Goal: Task Accomplishment & Management: Manage account settings

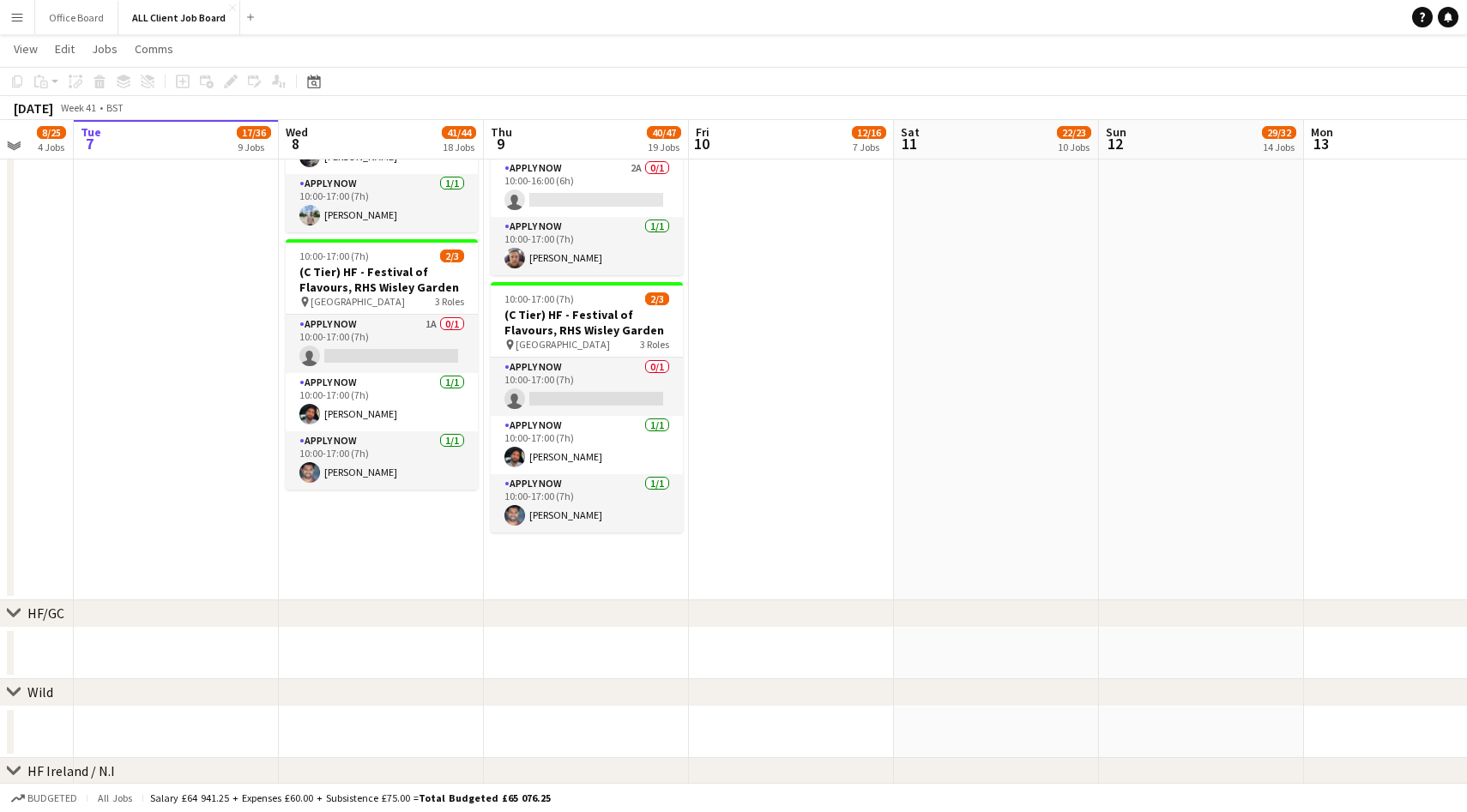
scroll to position [3273, 0]
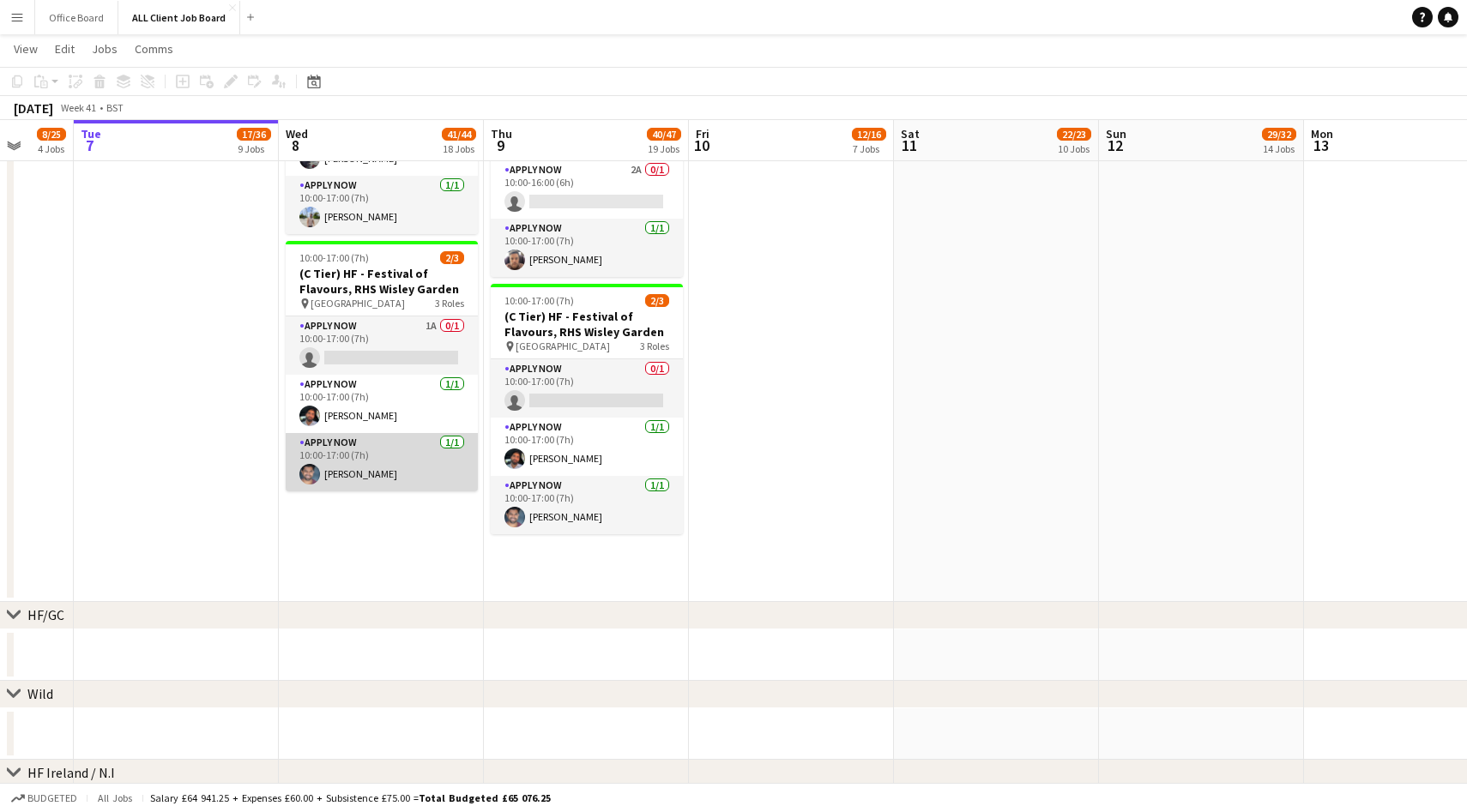
click at [353, 474] on app-card-role "APPLY NOW [DATE] 10:00-17:00 (7h) [PERSON_NAME]" at bounding box center [382, 462] width 192 height 58
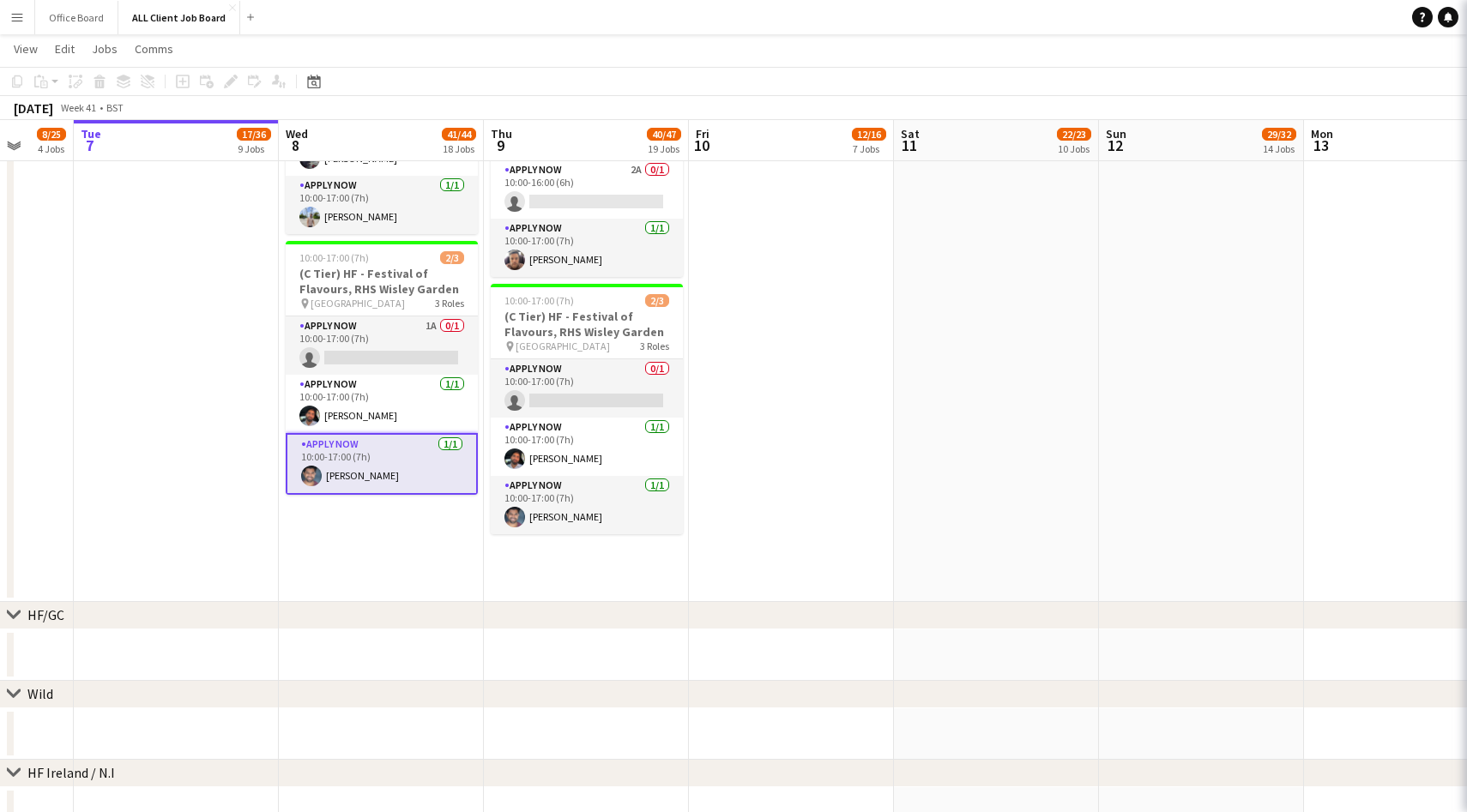
scroll to position [0, 540]
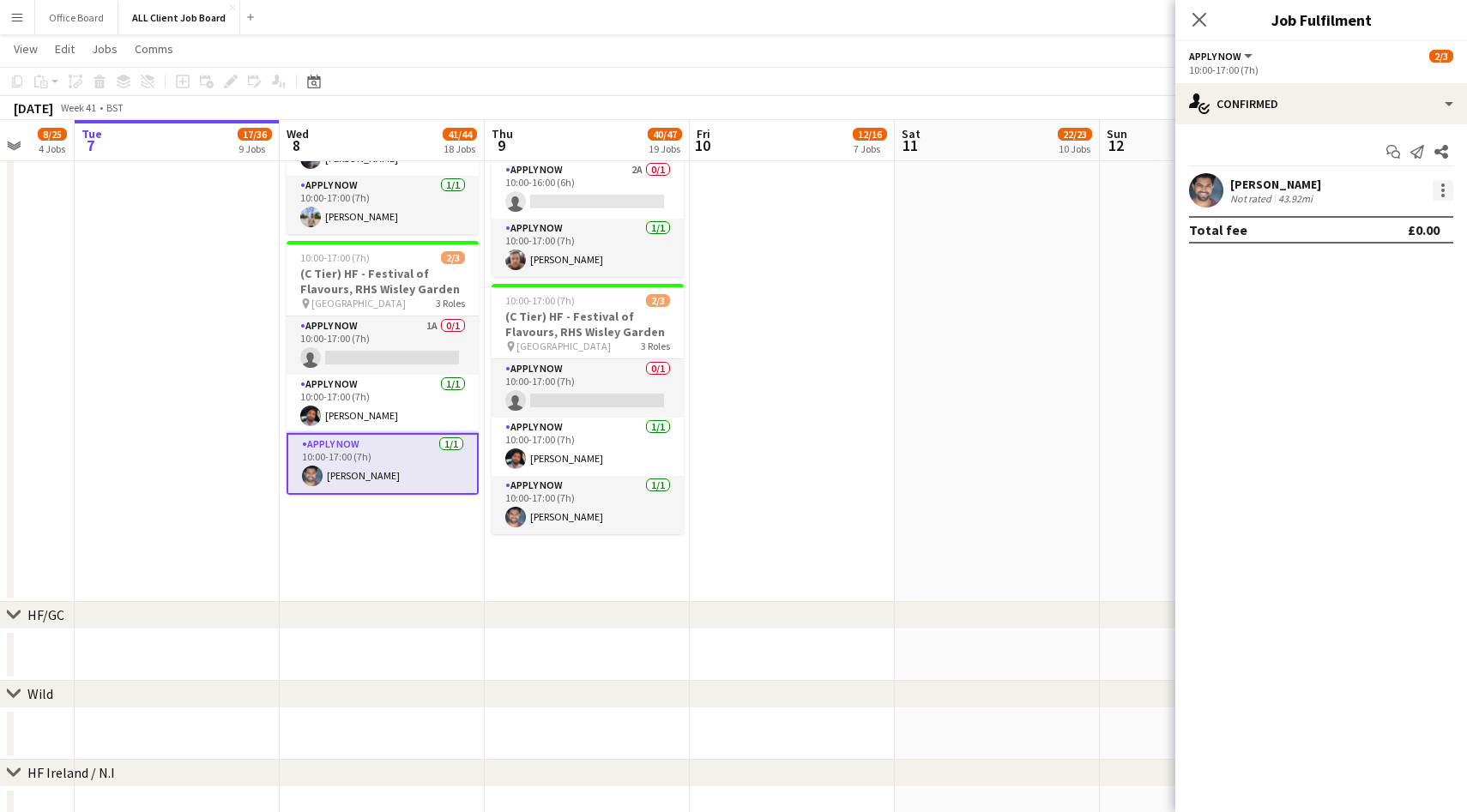
click at [1441, 192] on div at bounding box center [1442, 190] width 21 height 21
click at [1363, 387] on span "Remove" at bounding box center [1359, 386] width 52 height 15
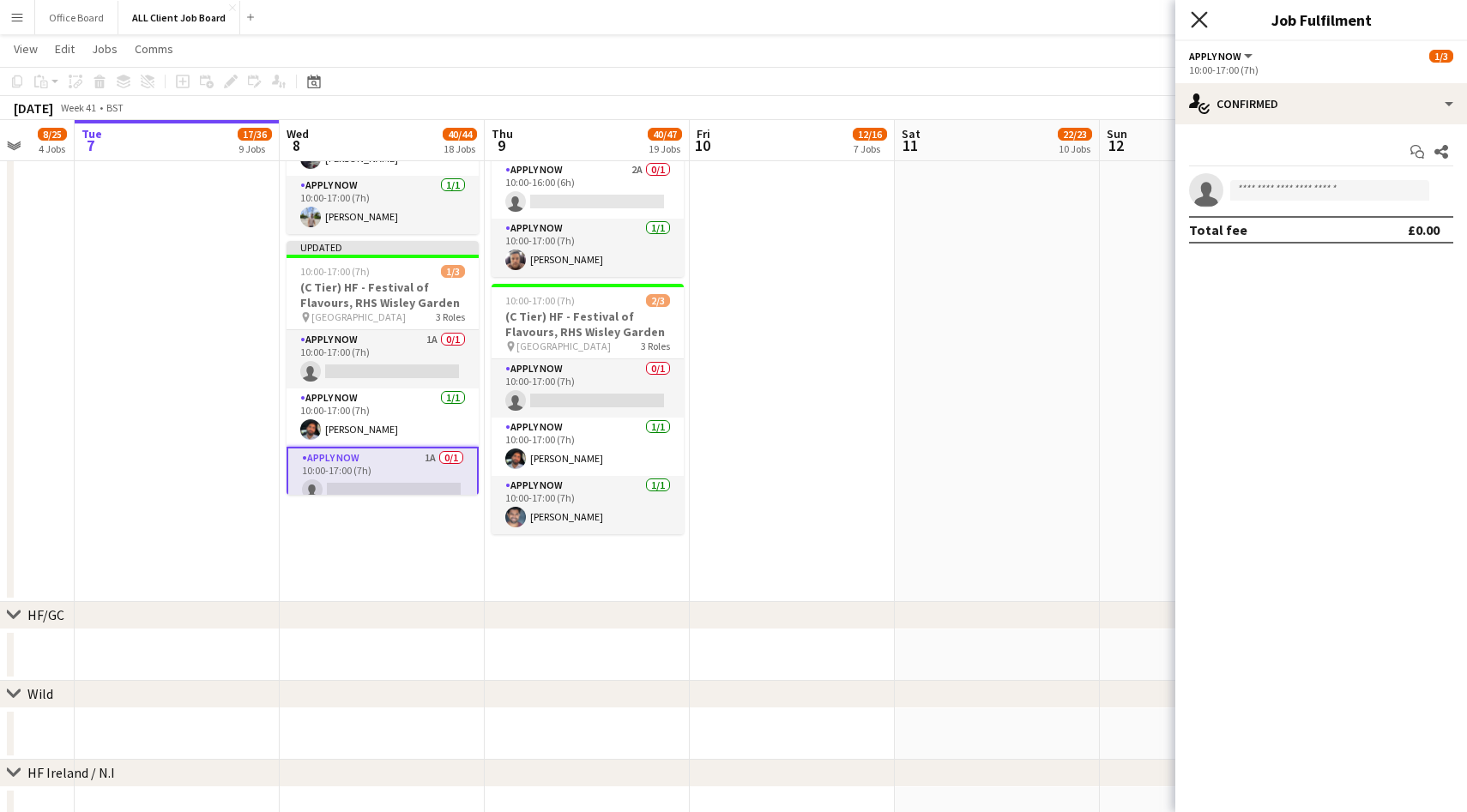
click at [1204, 22] on icon "Close pop-in" at bounding box center [1199, 19] width 16 height 16
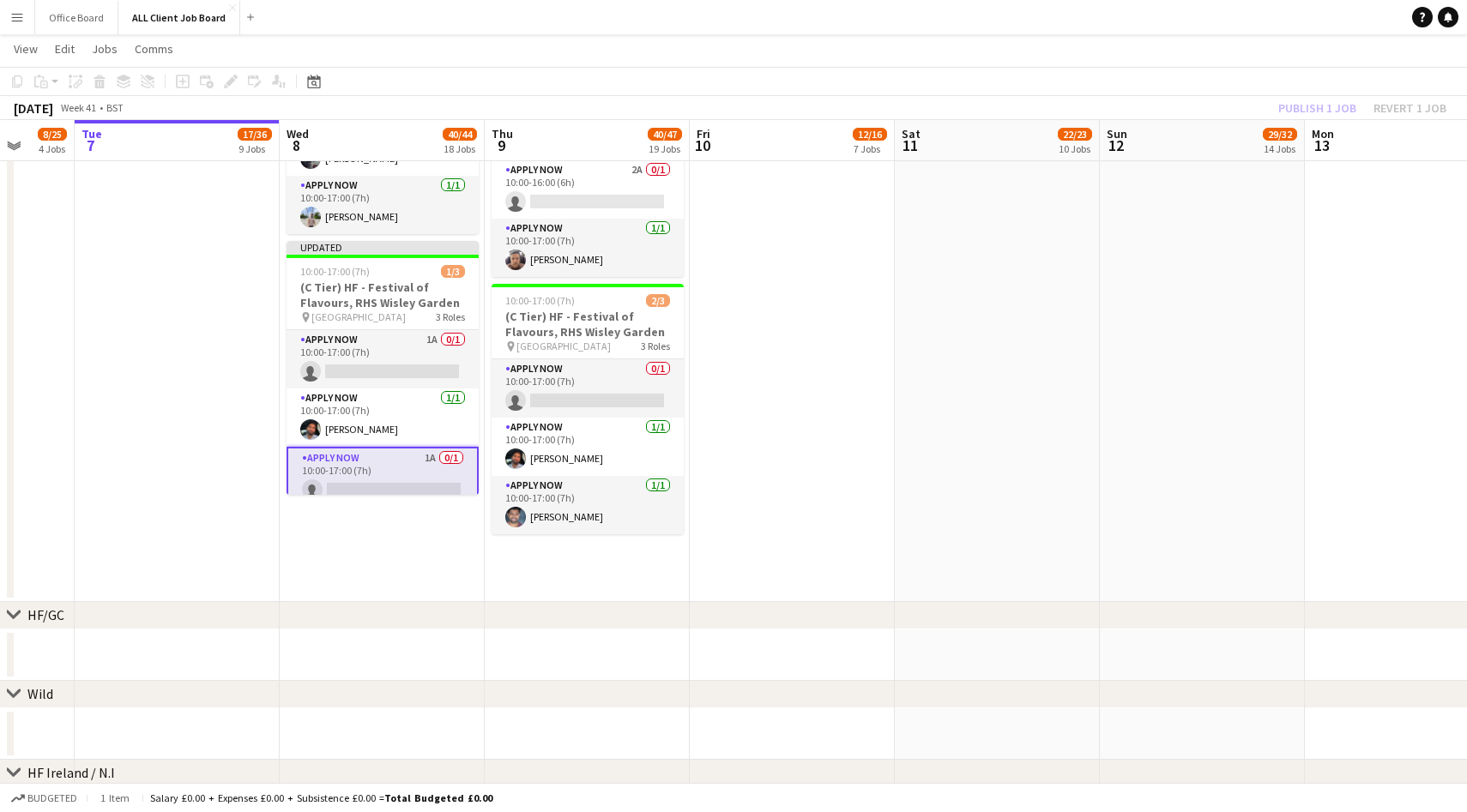
click at [1312, 111] on div "Publish 1 job Revert 1 job" at bounding box center [1362, 107] width 209 height 22
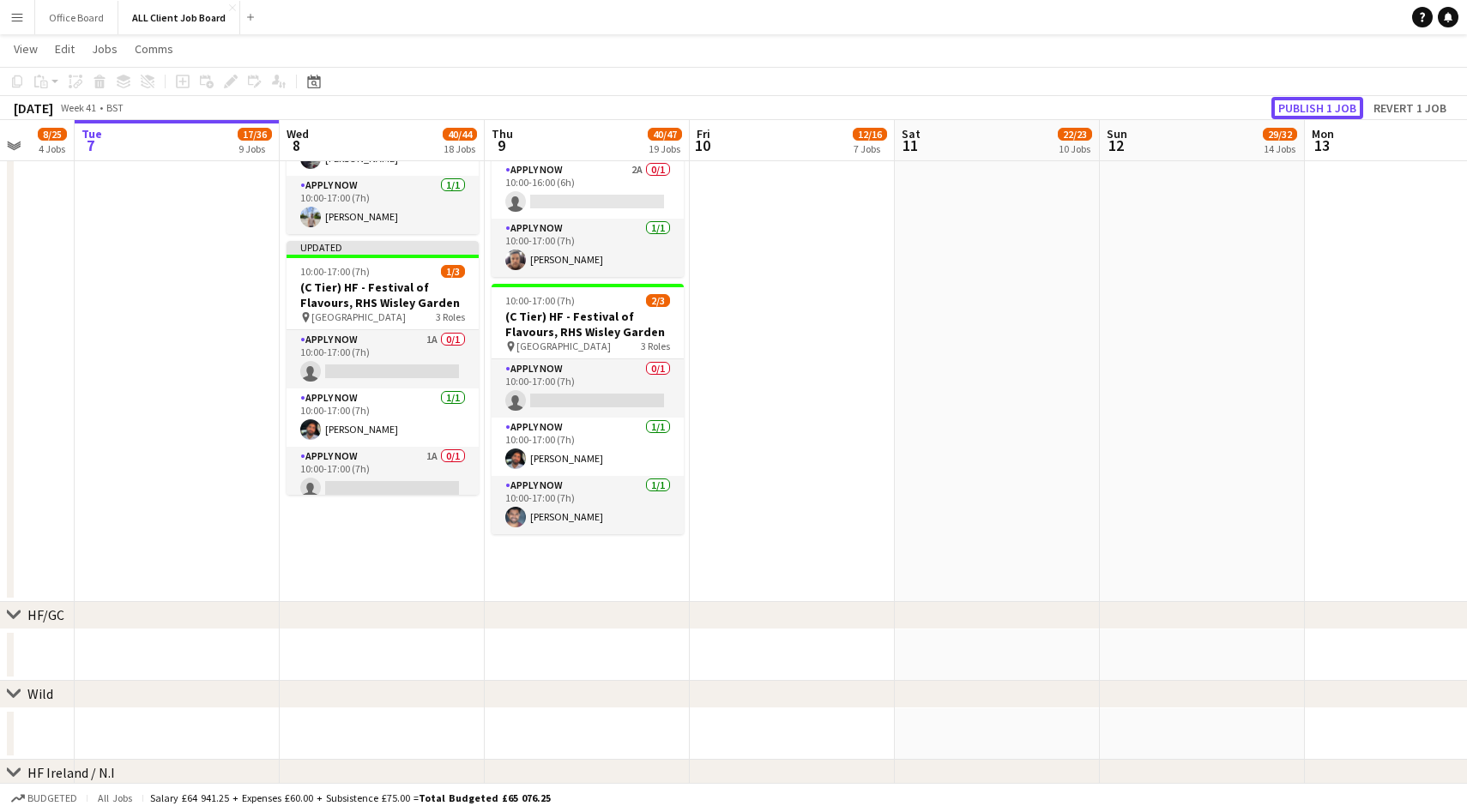
click at [1312, 111] on button "Publish 1 job" at bounding box center [1317, 107] width 92 height 22
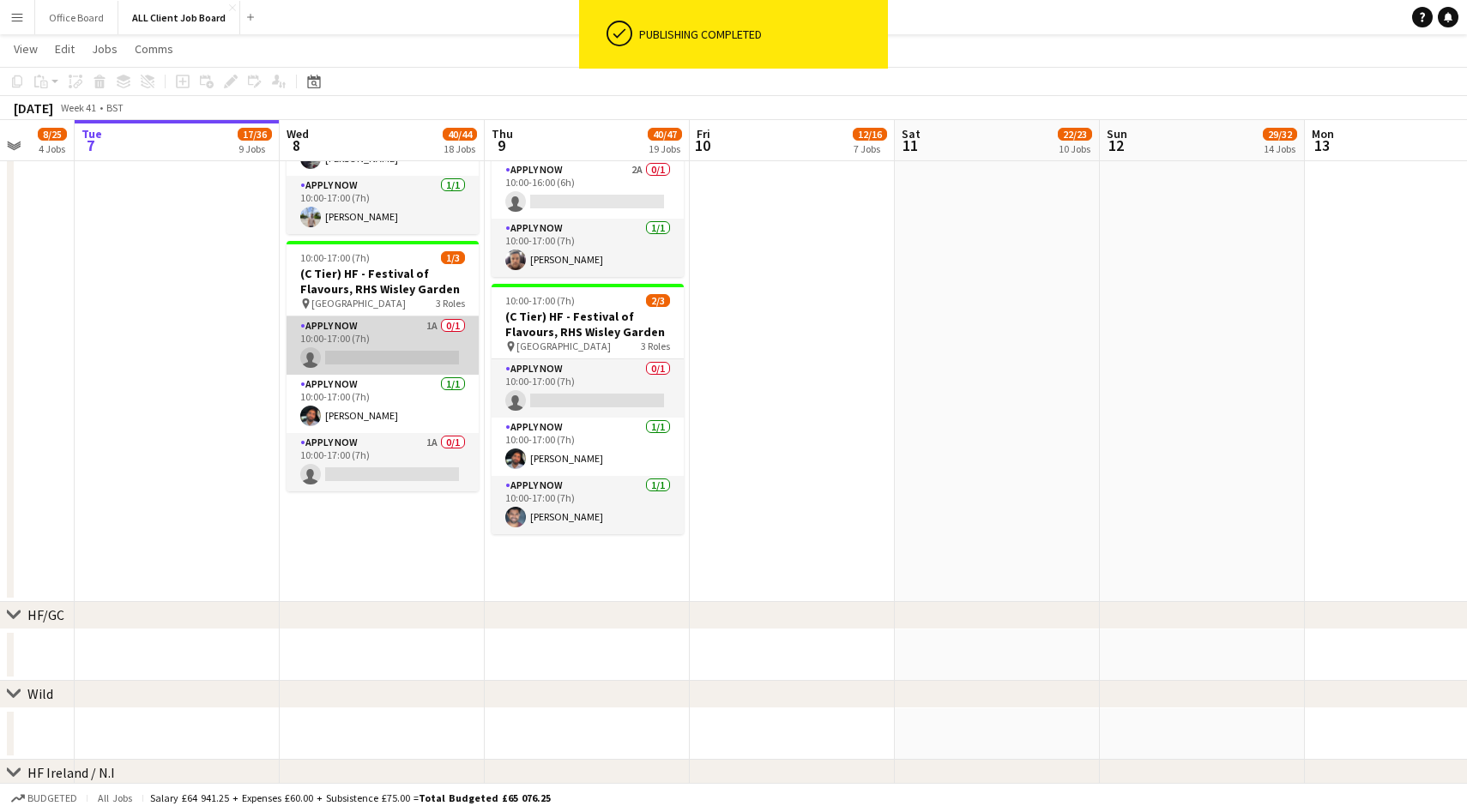
click at [421, 333] on app-card-role "APPLY NOW 1A 0/1 10:00-17:00 (7h) single-neutral-actions" at bounding box center [382, 346] width 192 height 58
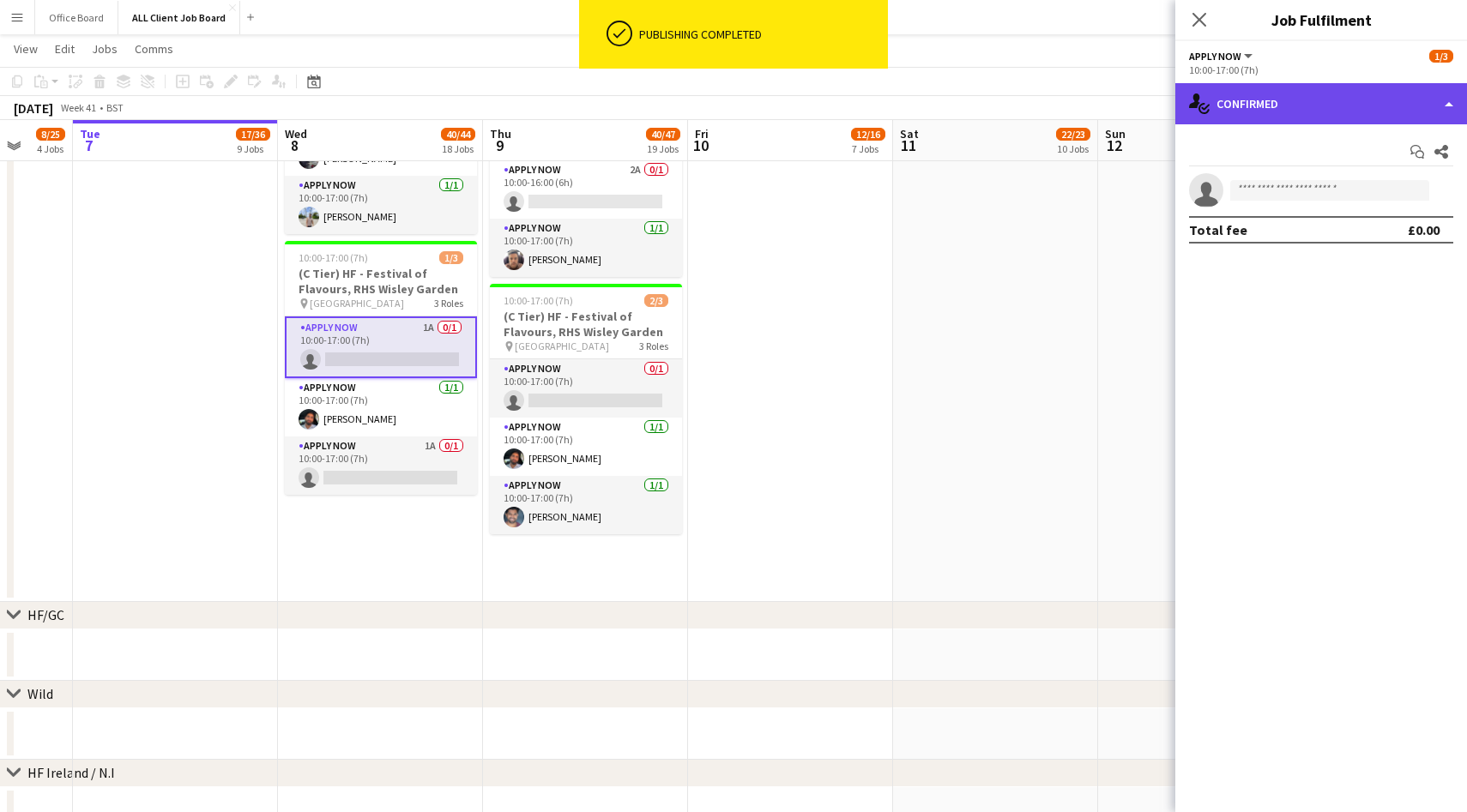
click at [1346, 99] on div "single-neutral-actions-check-2 Confirmed" at bounding box center [1321, 103] width 291 height 41
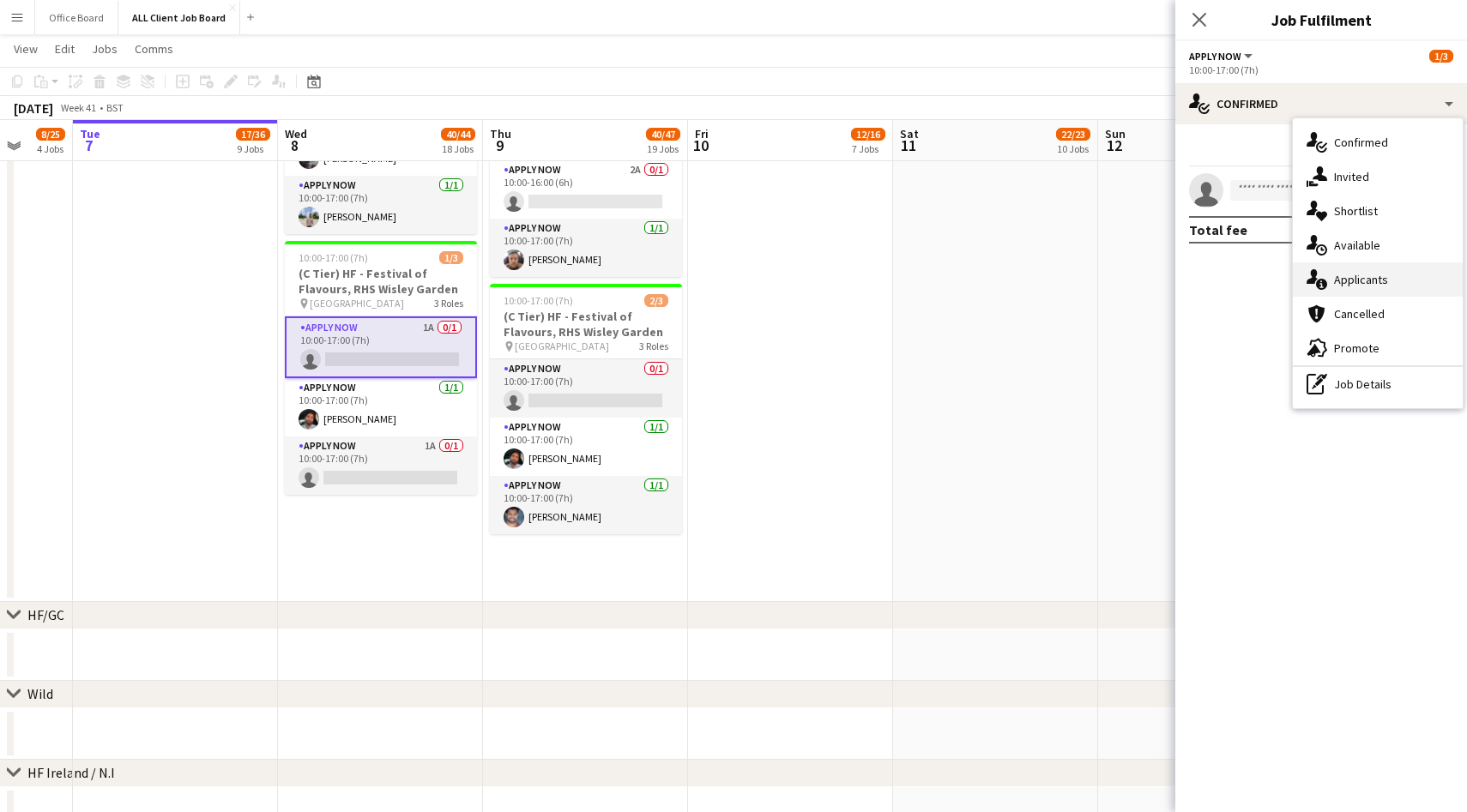
click at [1384, 291] on div "single-neutral-actions-information Applicants" at bounding box center [1378, 279] width 170 height 35
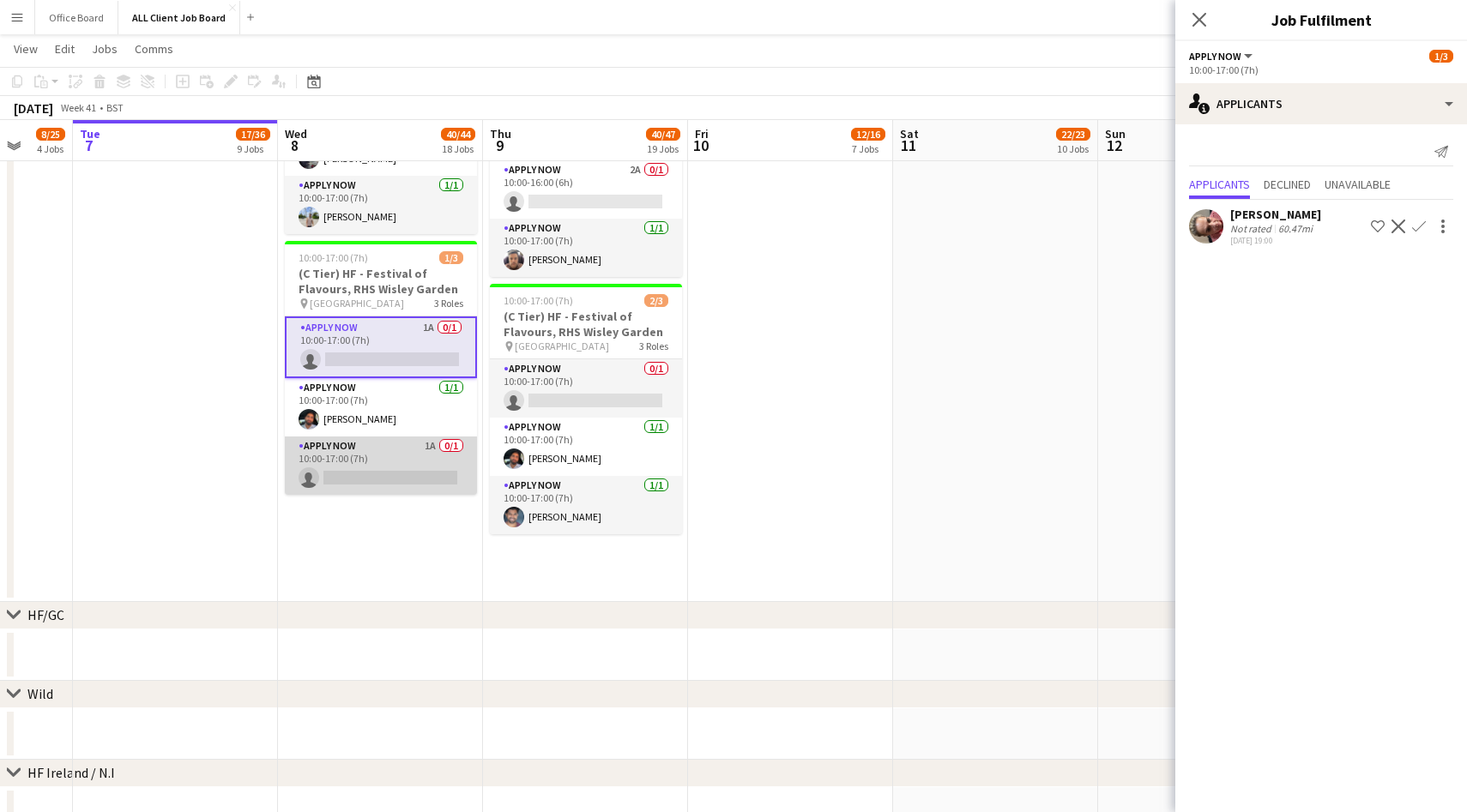
click at [419, 475] on app-card-role "APPLY NOW 1A 0/1 10:00-17:00 (7h) single-neutral-actions" at bounding box center [381, 466] width 192 height 58
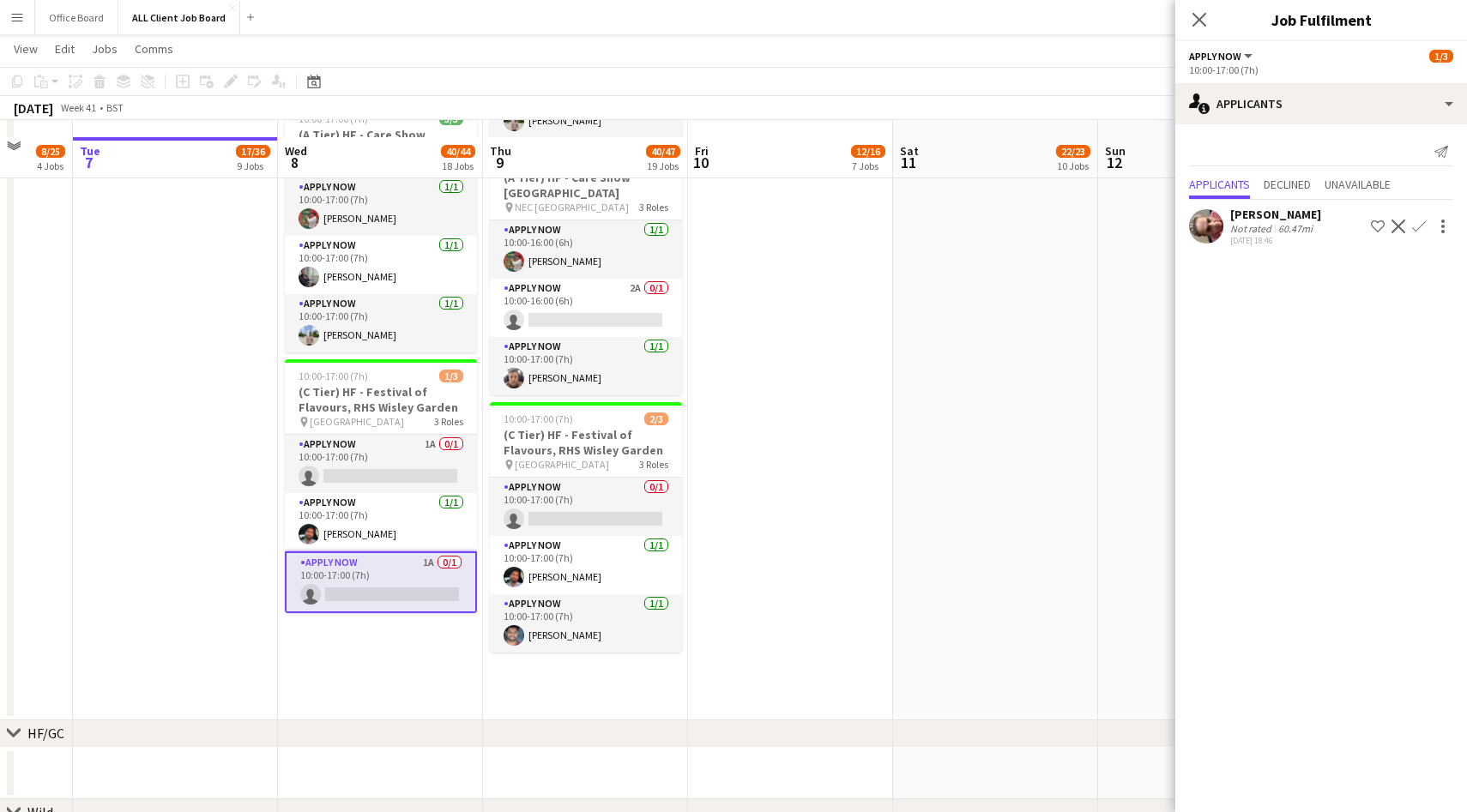
scroll to position [3172, 0]
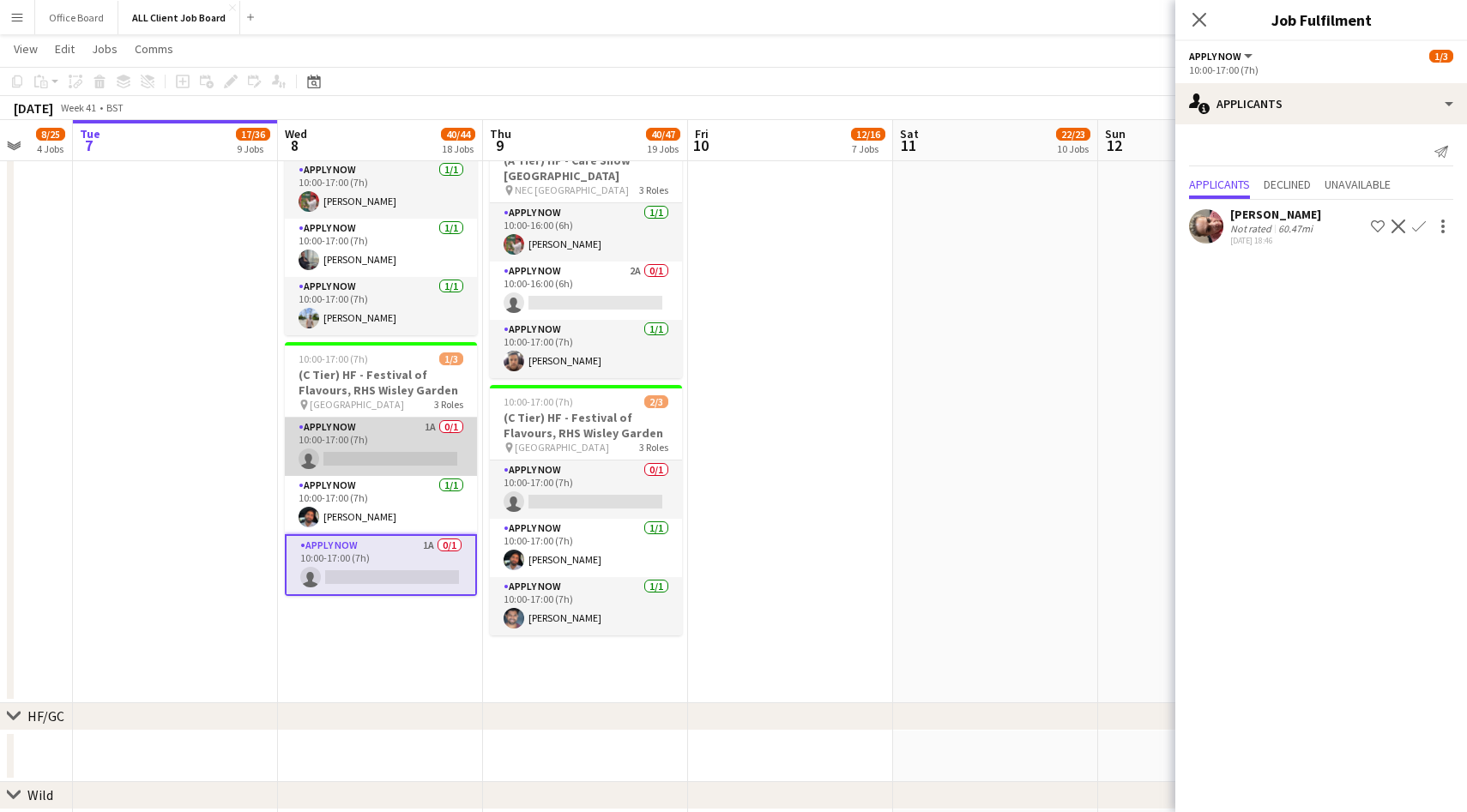
click at [437, 442] on app-card-role "APPLY NOW 1A 0/1 10:00-17:00 (7h) single-neutral-actions" at bounding box center [381, 447] width 192 height 58
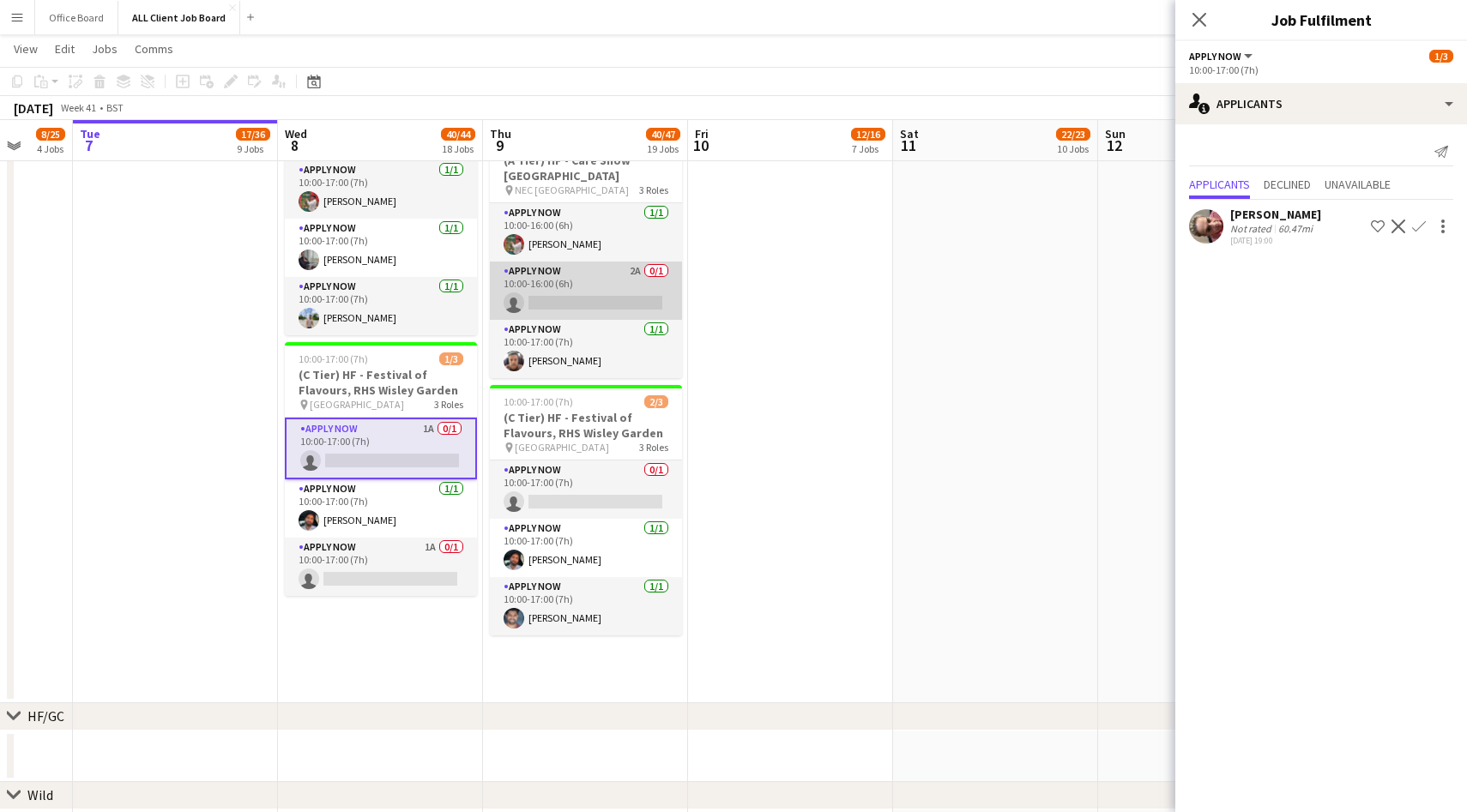
click at [629, 261] on app-card-role "APPLY NOW 2A 0/1 10:00-16:00 (6h) single-neutral-actions" at bounding box center [586, 290] width 192 height 58
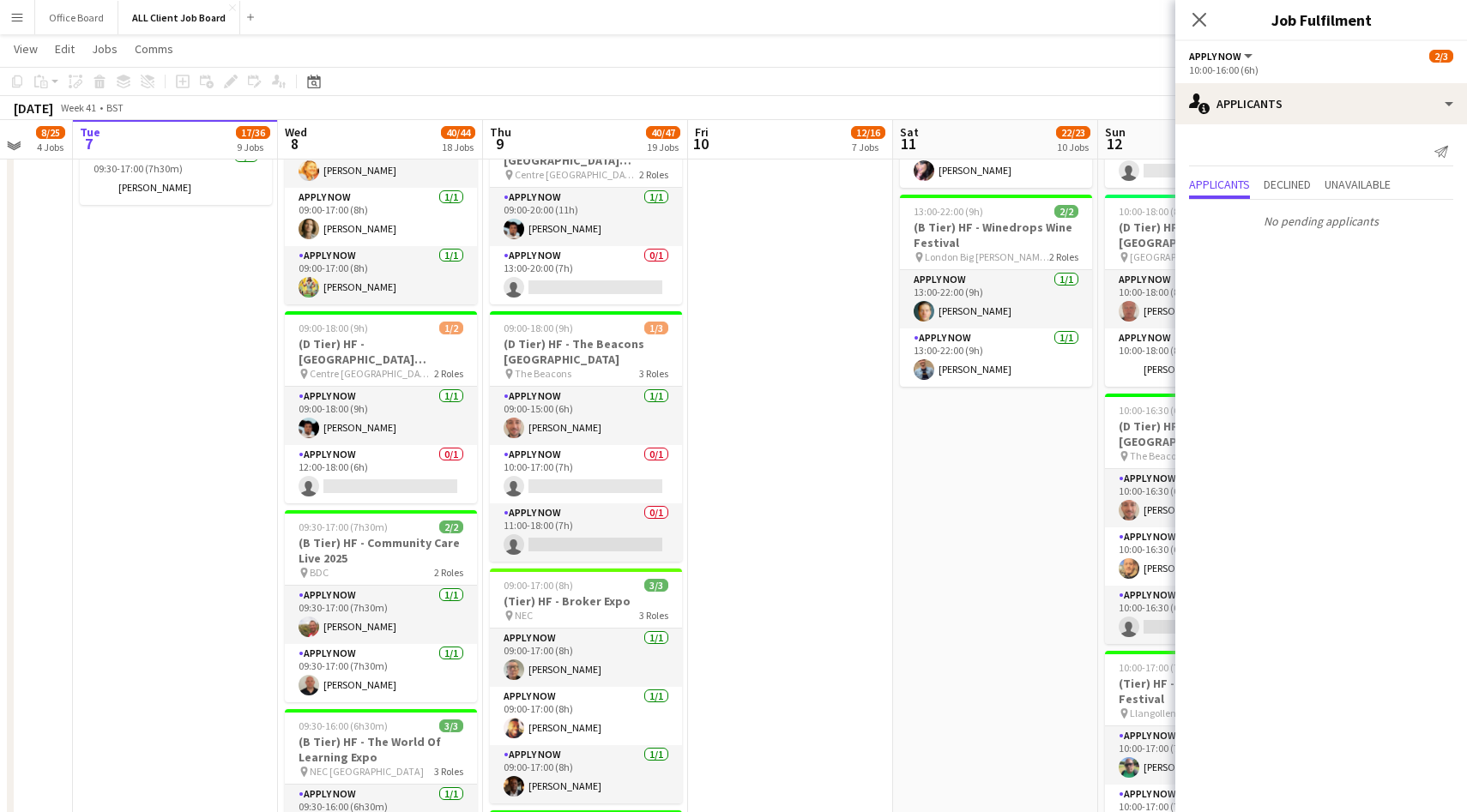
scroll to position [1832, 0]
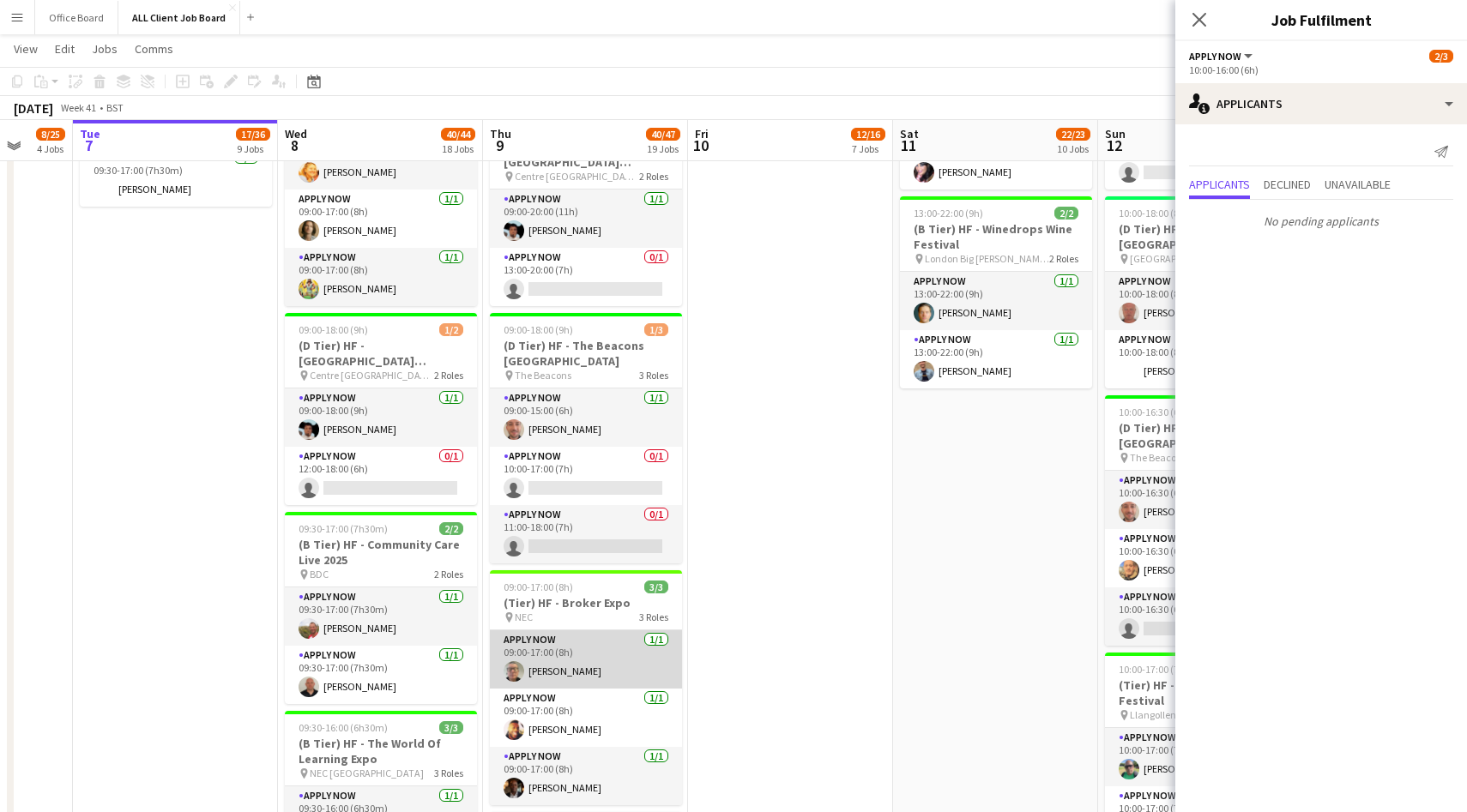
click at [511, 672] on app-user-avatar at bounding box center [514, 671] width 21 height 21
click at [1196, 19] on icon "Close pop-in" at bounding box center [1199, 19] width 16 height 16
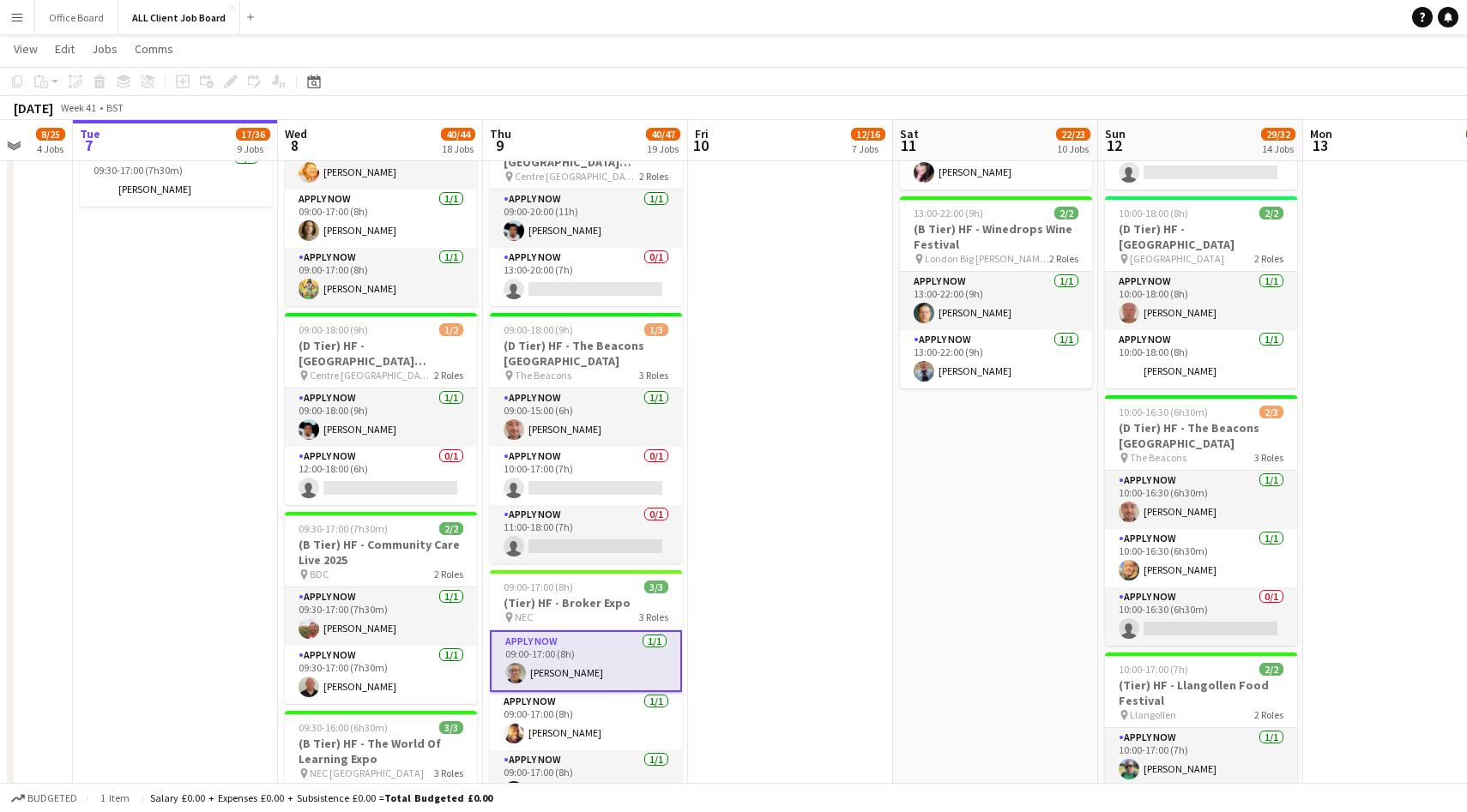
click at [517, 675] on app-user-avatar at bounding box center [515, 673] width 21 height 21
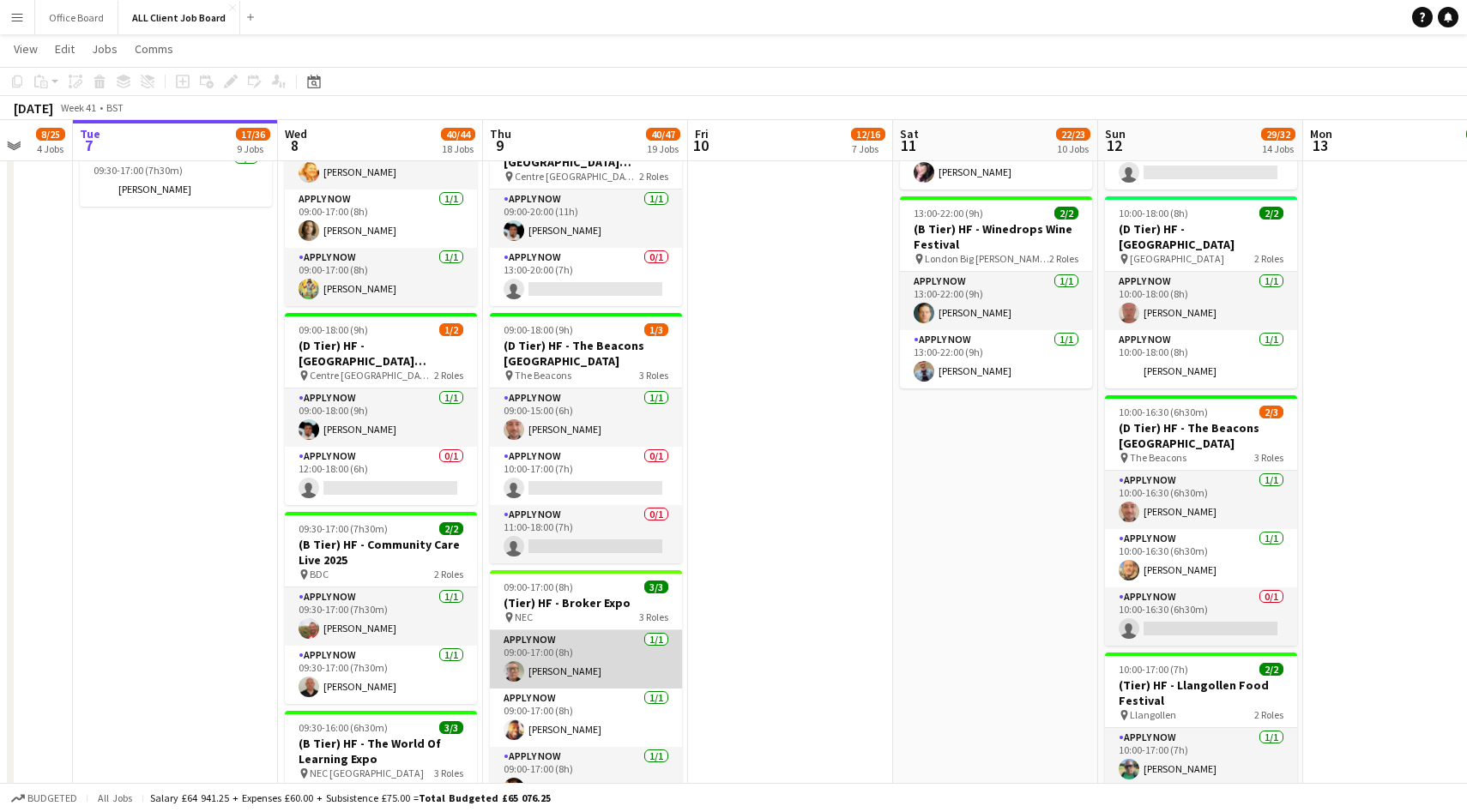
click at [515, 671] on app-user-avatar at bounding box center [514, 671] width 21 height 21
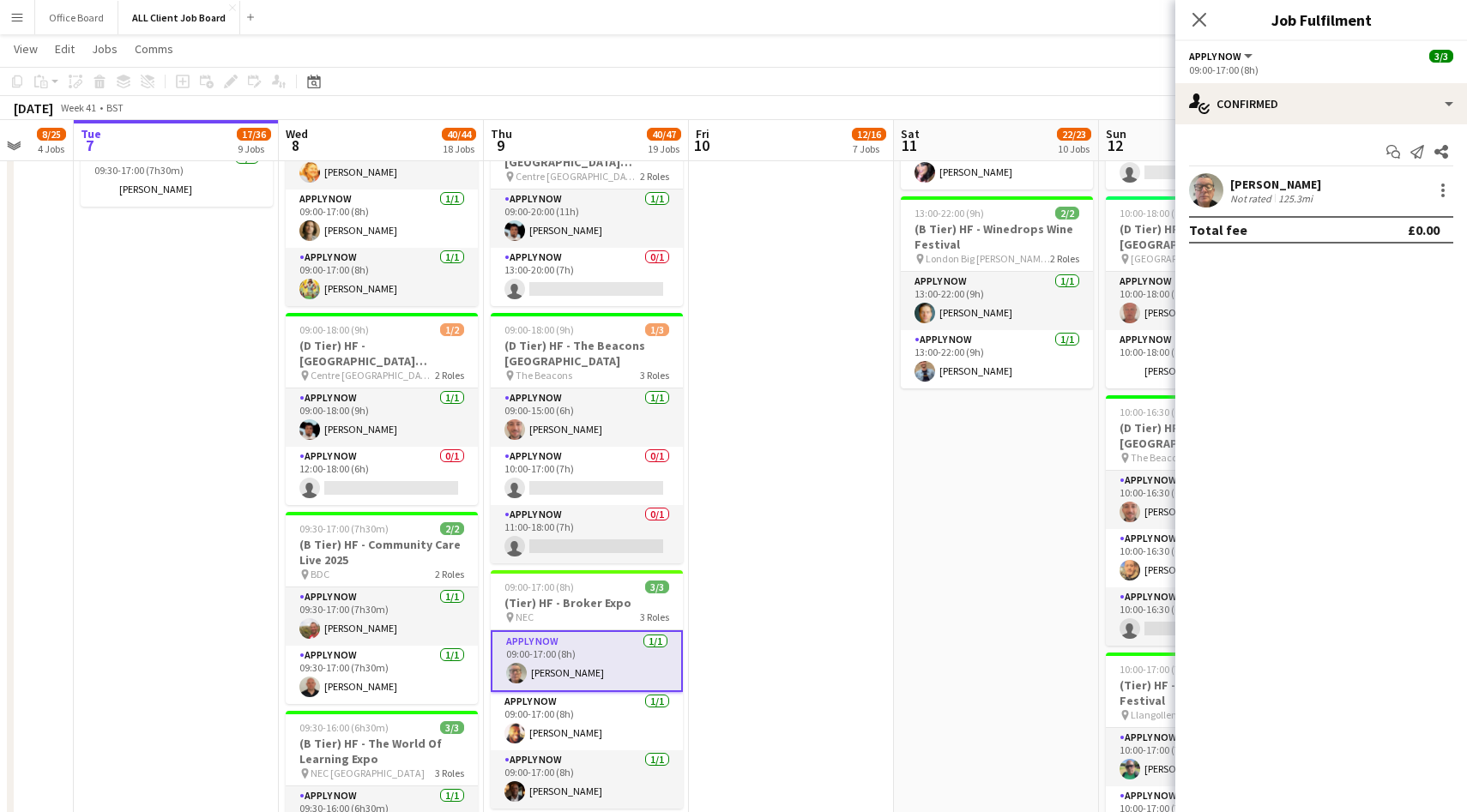
click at [1213, 184] on app-user-avatar at bounding box center [1207, 190] width 35 height 35
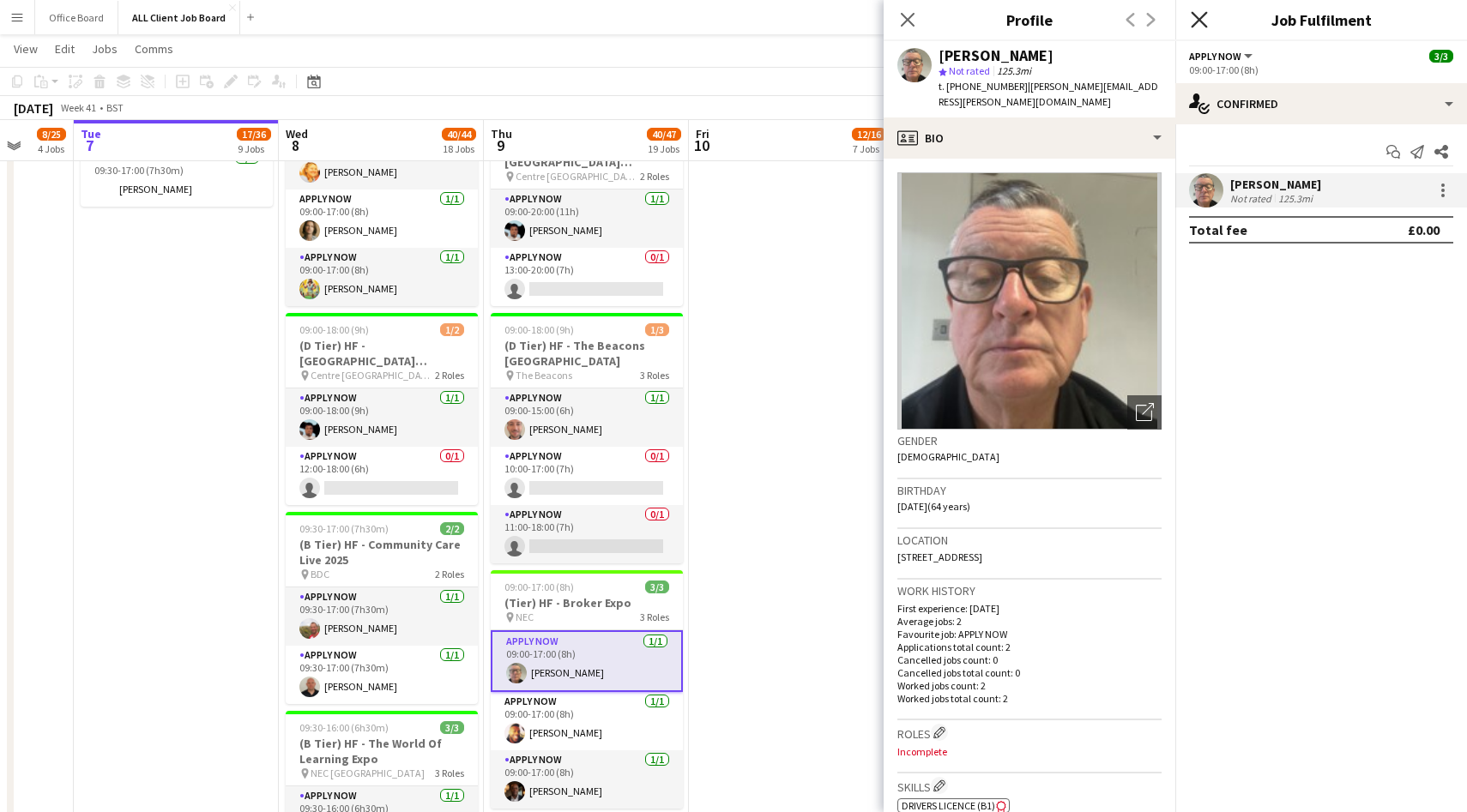
click at [1198, 15] on icon "Close pop-in" at bounding box center [1199, 19] width 16 height 16
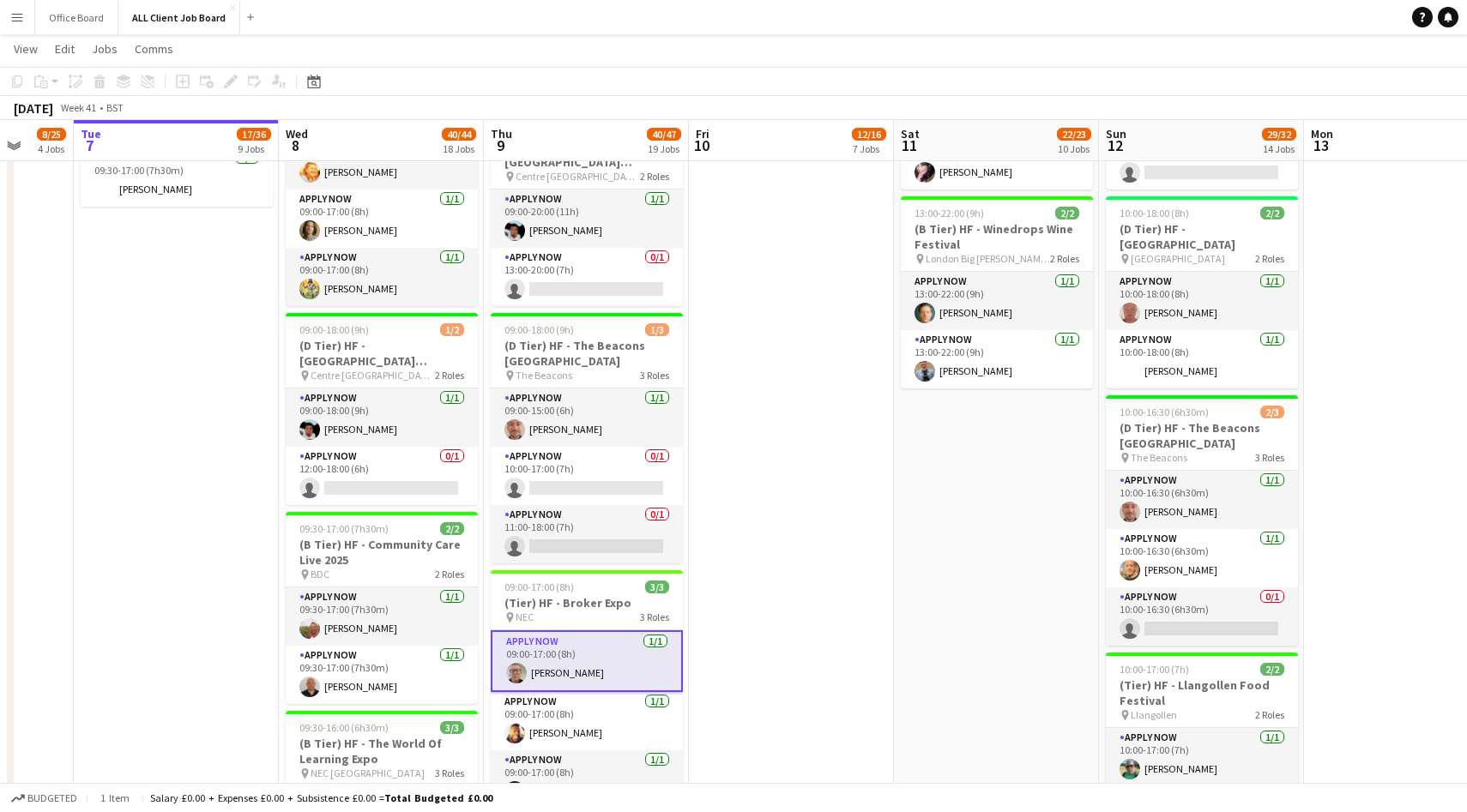
click at [744, 528] on app-date-cell "08:45-17:30 (8h45m) 2/2 (A Tier) HF - Royal College General Practitioners pin I…" at bounding box center [790, 332] width 205 height 3421
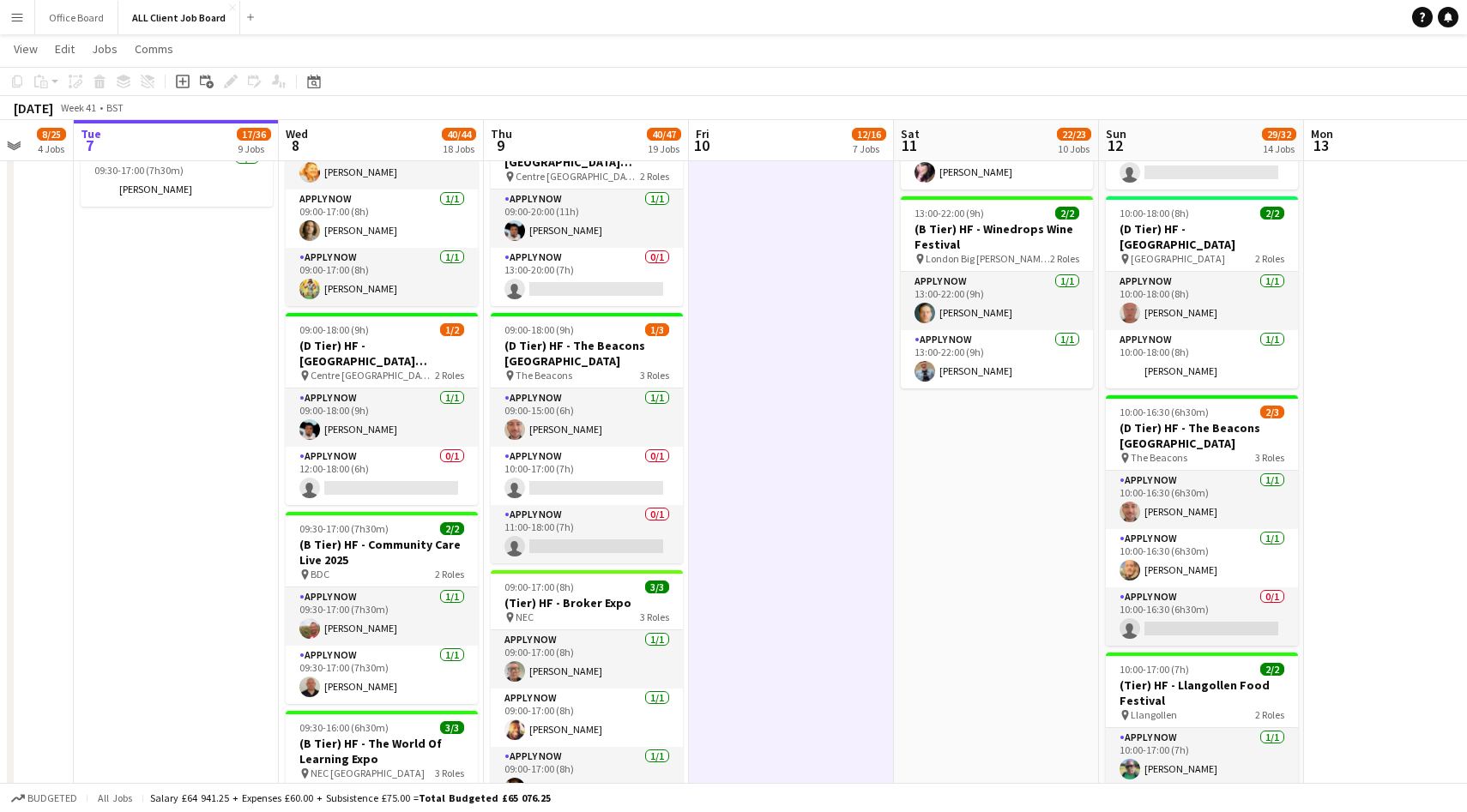
click at [744, 528] on app-date-cell "08:45-17:30 (8h45m) 2/2 (A Tier) HF - Royal College General Practitioners pin I…" at bounding box center [790, 332] width 205 height 3421
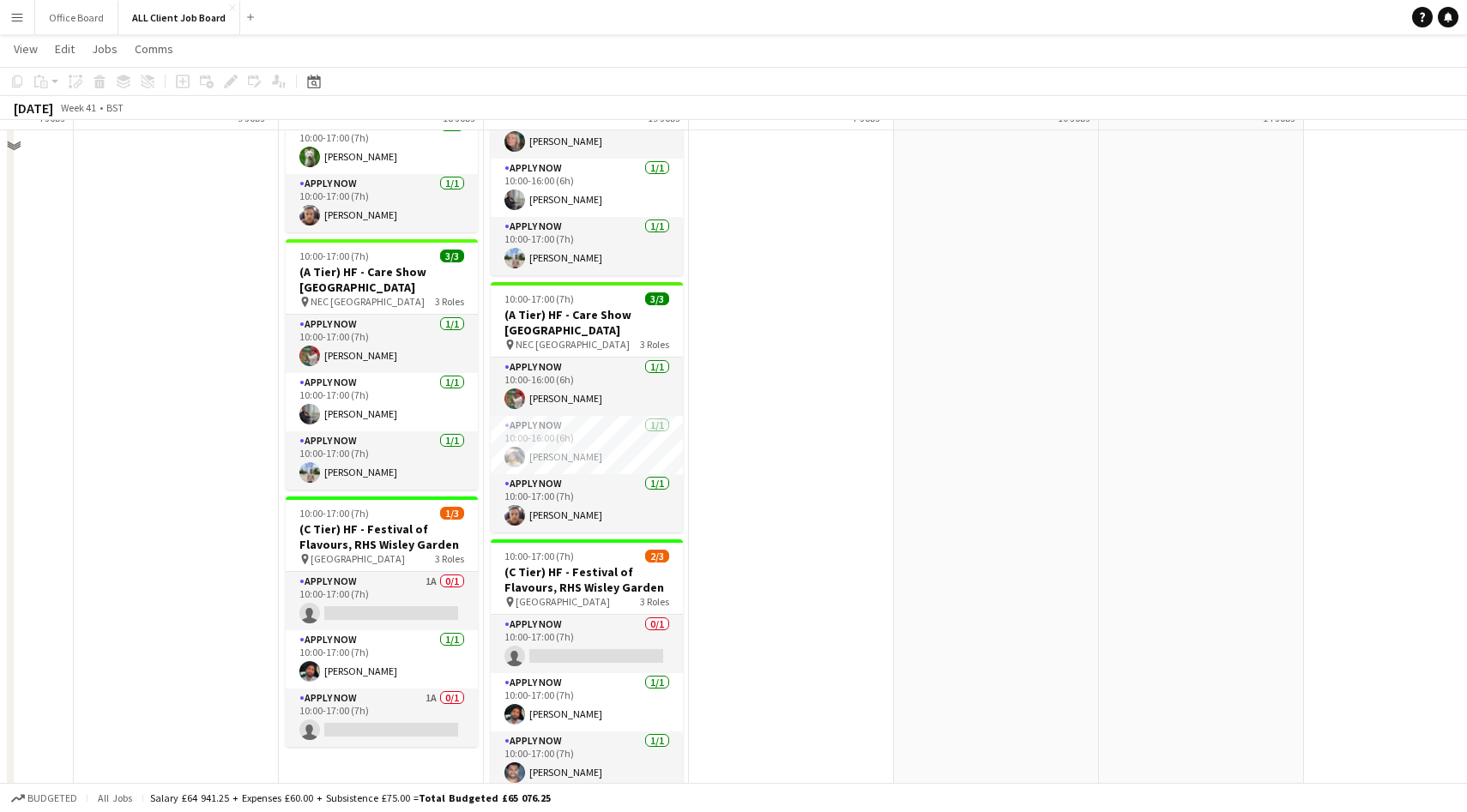
scroll to position [2969, 0]
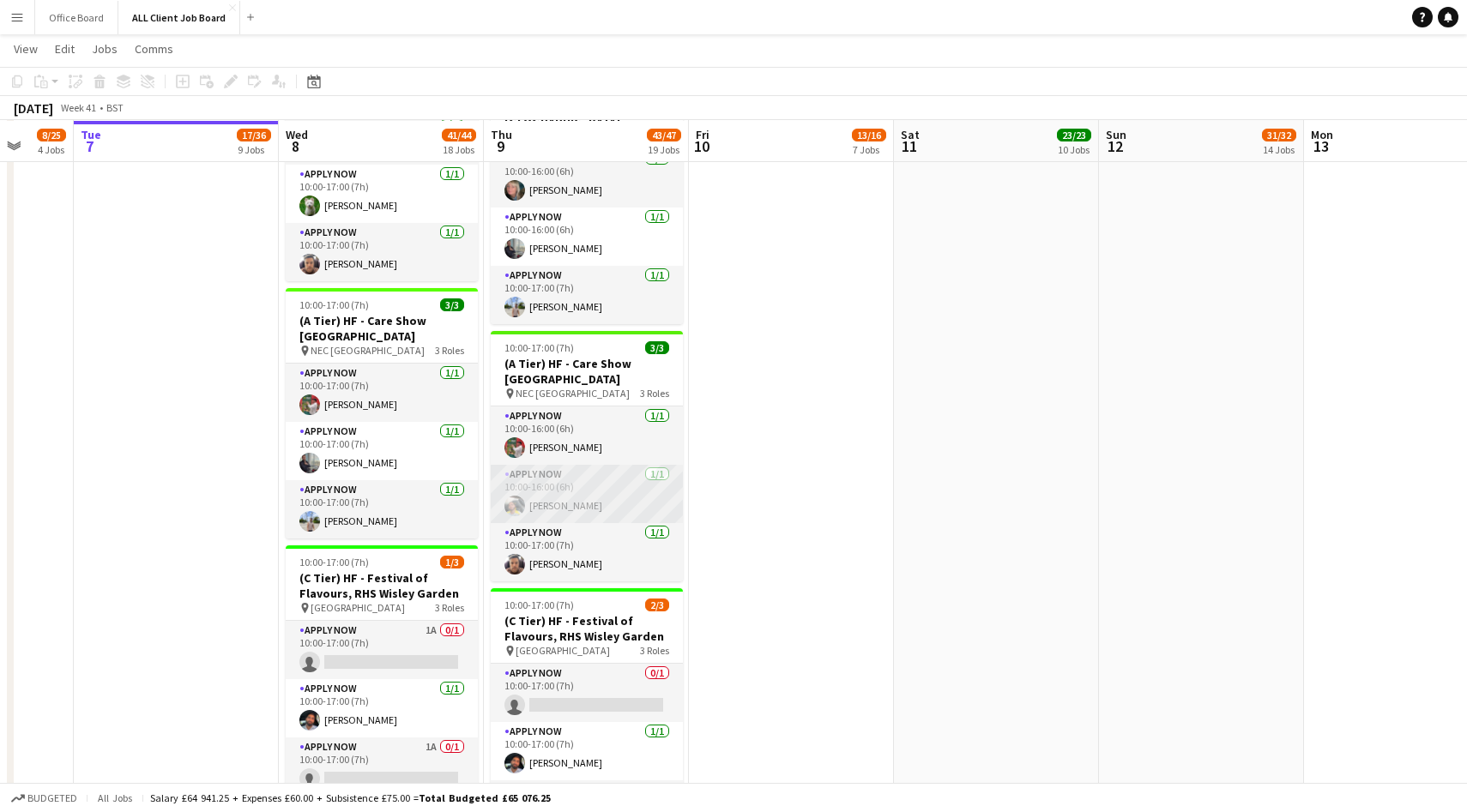
click at [510, 507] on app-user-avatar at bounding box center [514, 506] width 21 height 21
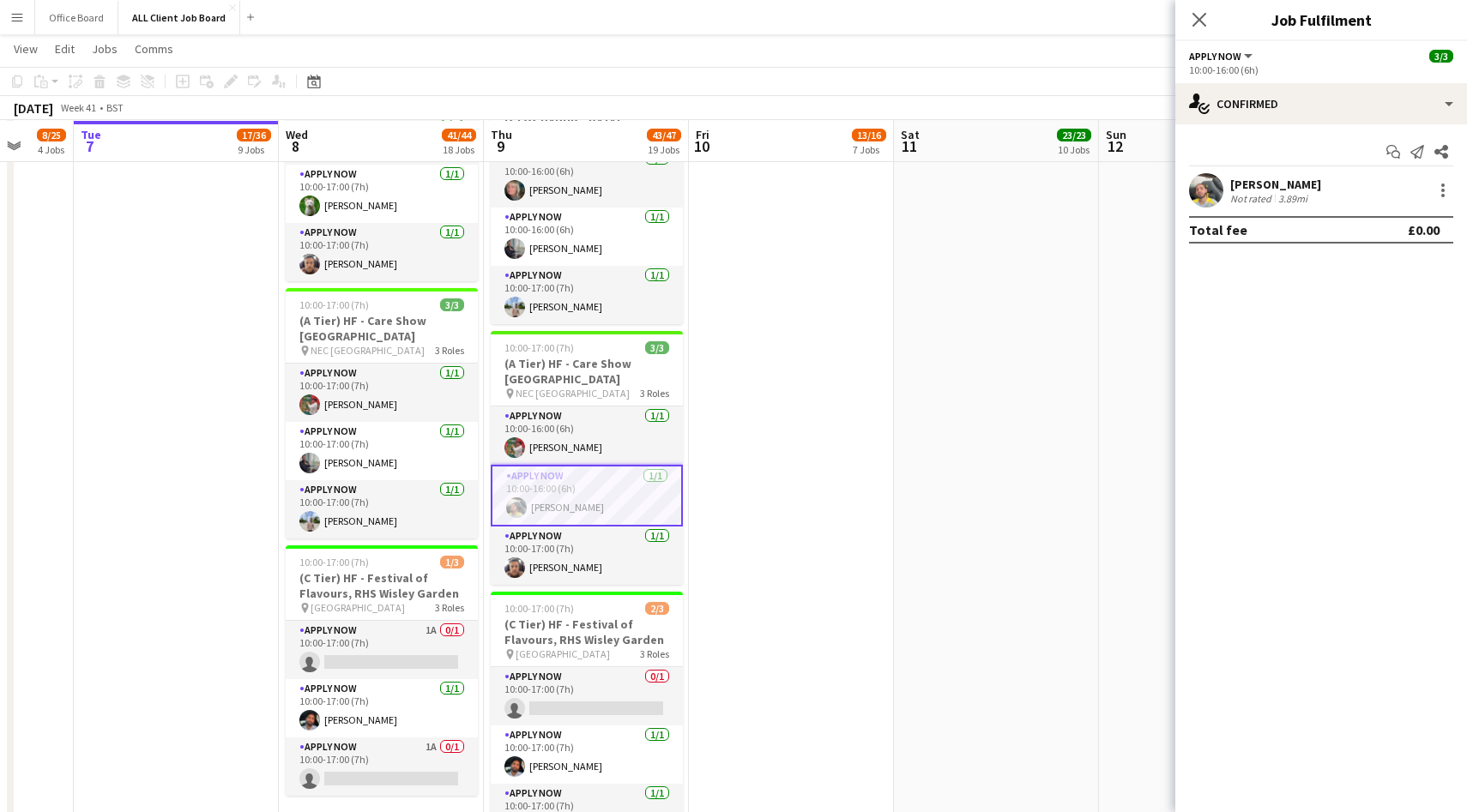
click at [1225, 178] on div "Jagdev Singh Not rated 3.89mi" at bounding box center [1321, 190] width 291 height 35
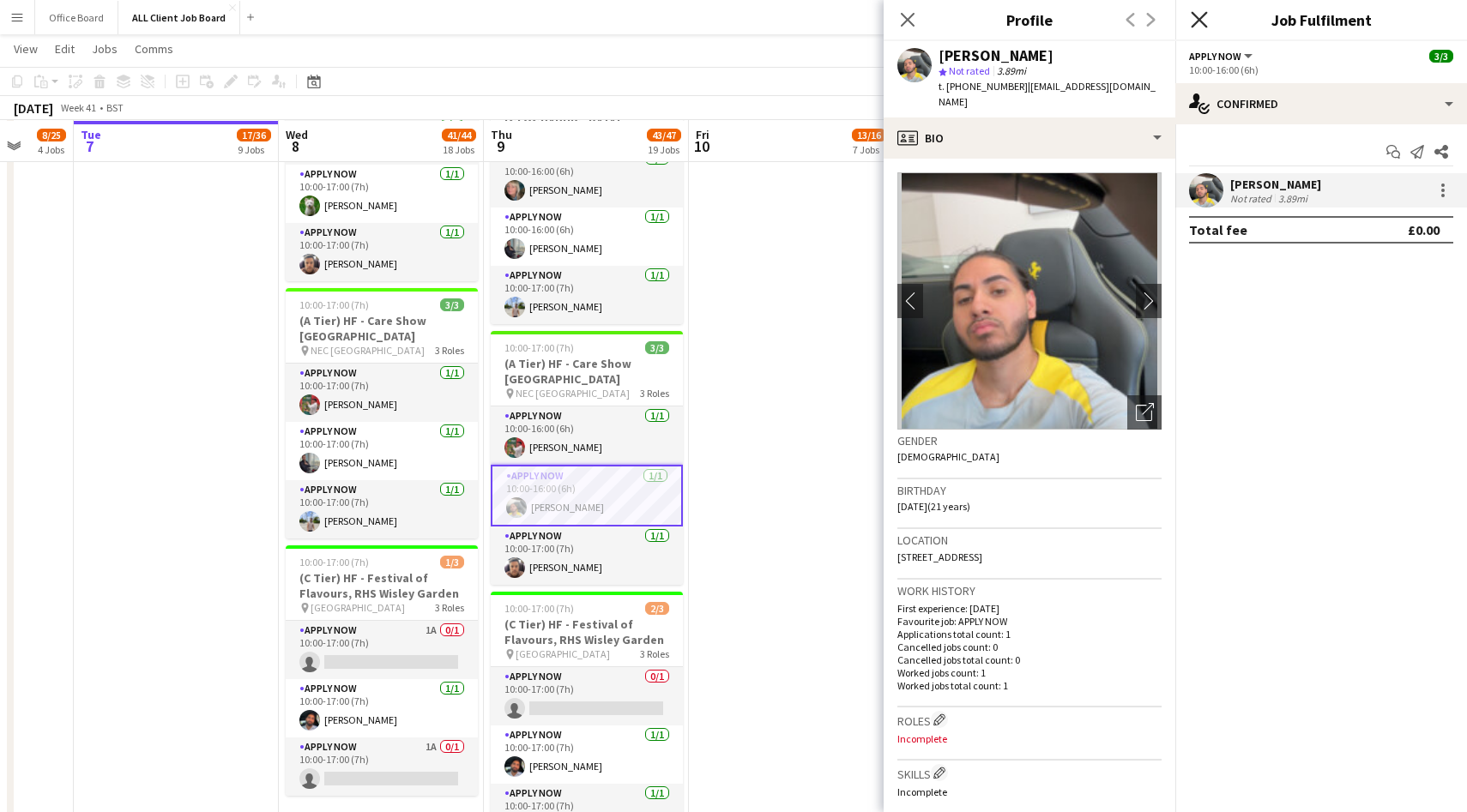
click at [1197, 16] on icon "Close pop-in" at bounding box center [1199, 19] width 16 height 16
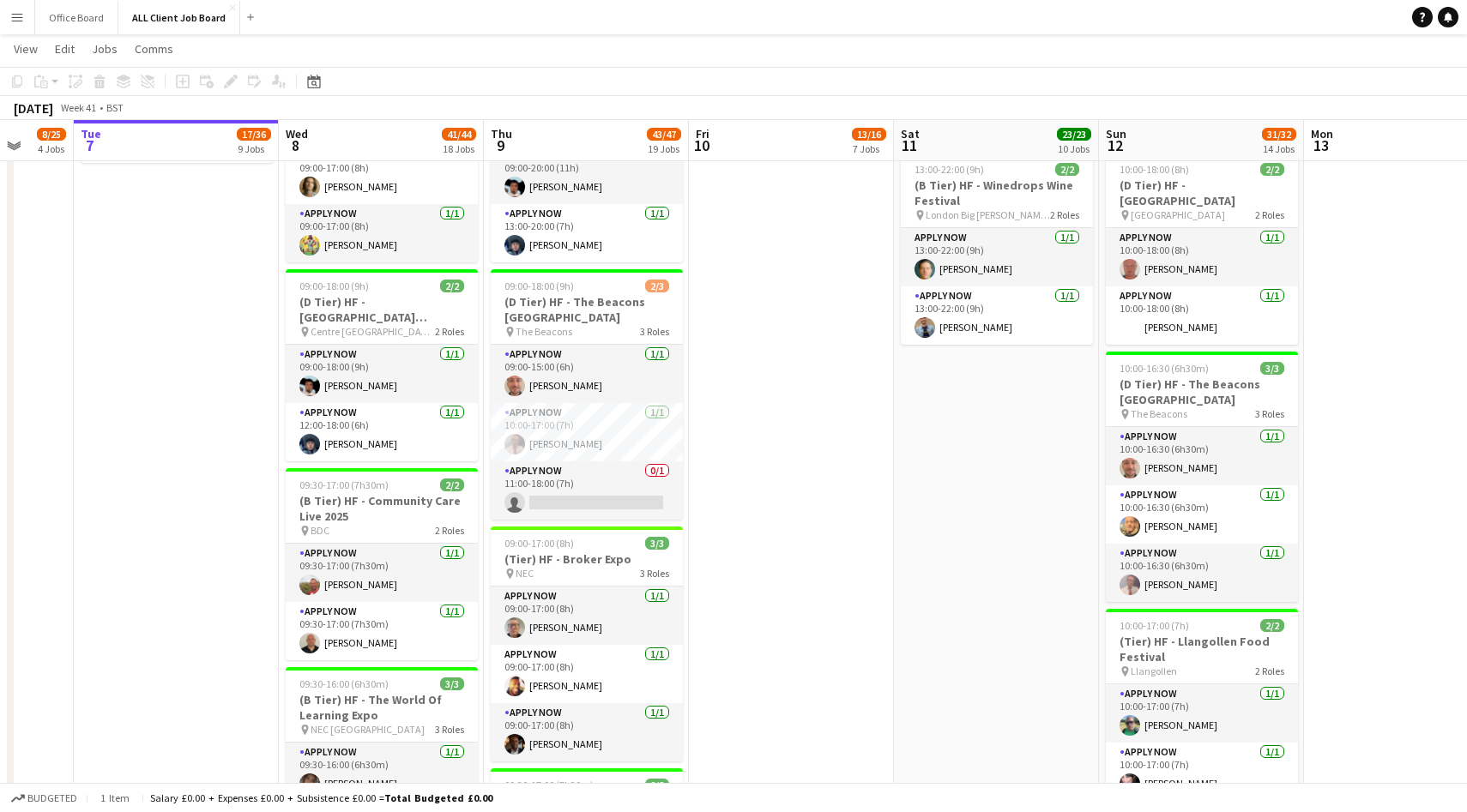
scroll to position [1874, 0]
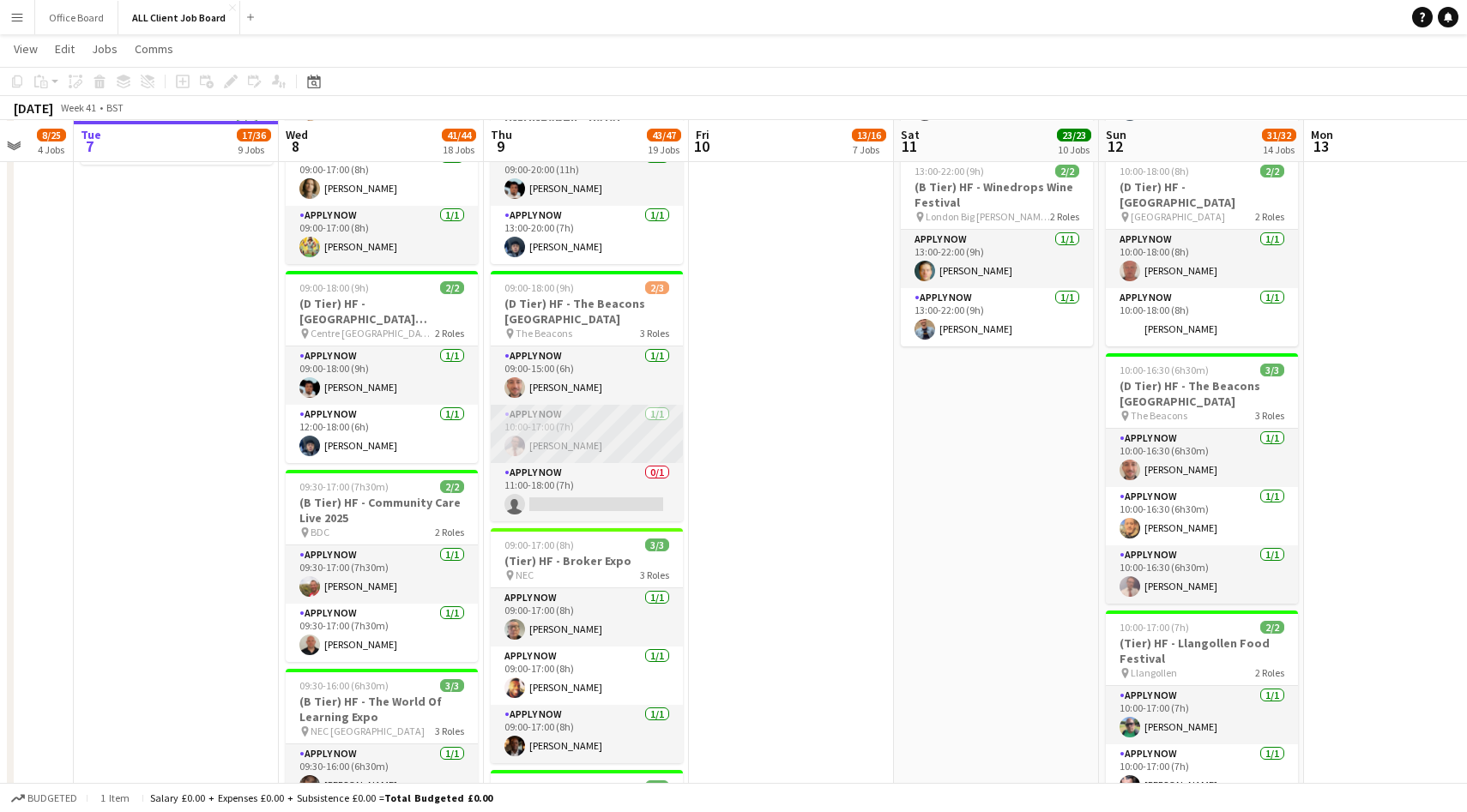
click at [526, 439] on app-card-role "APPLY NOW 1/1 10:00-17:00 (7h) Glen Chapman" at bounding box center [586, 434] width 192 height 58
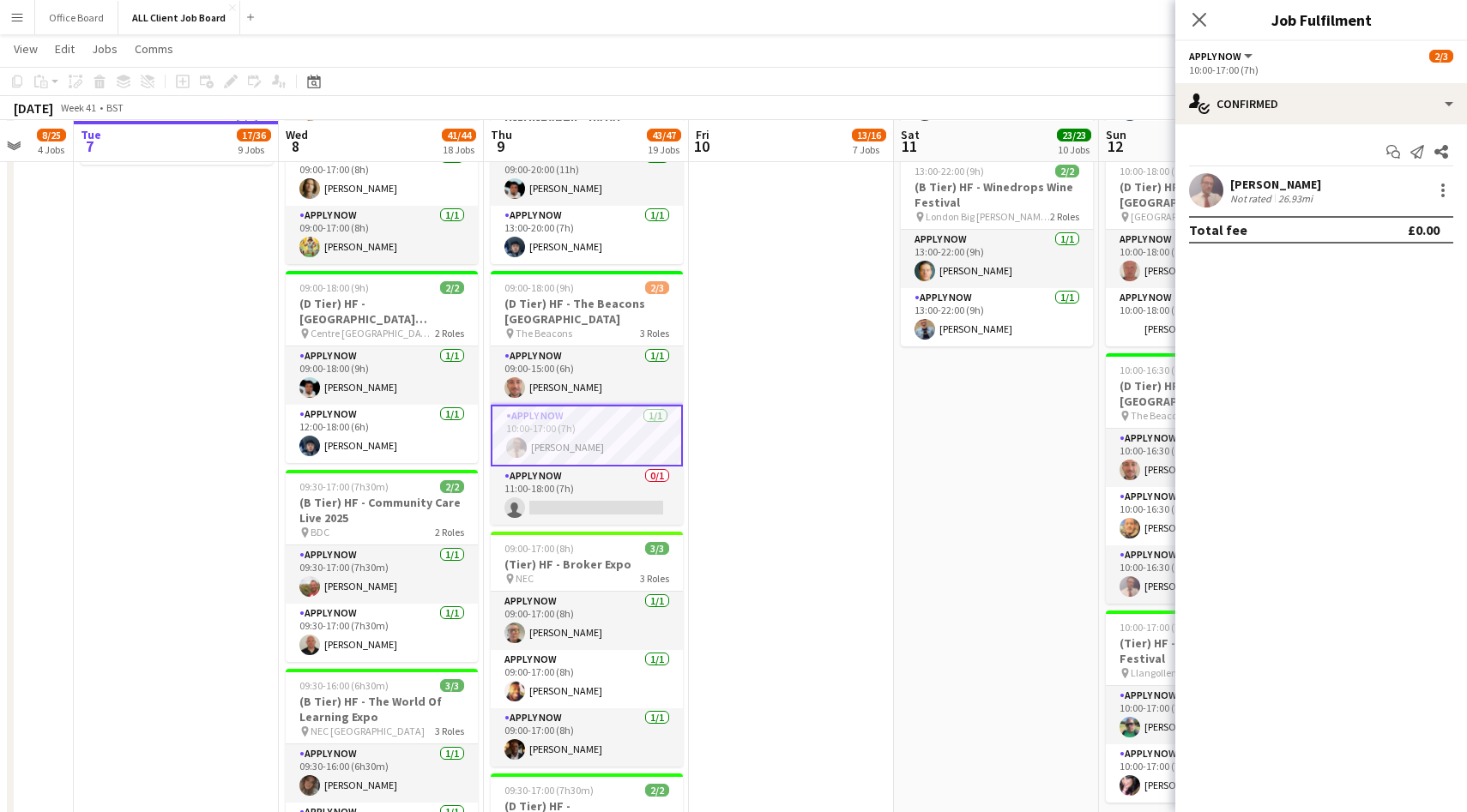
click at [1203, 188] on app-user-avatar at bounding box center [1207, 190] width 35 height 35
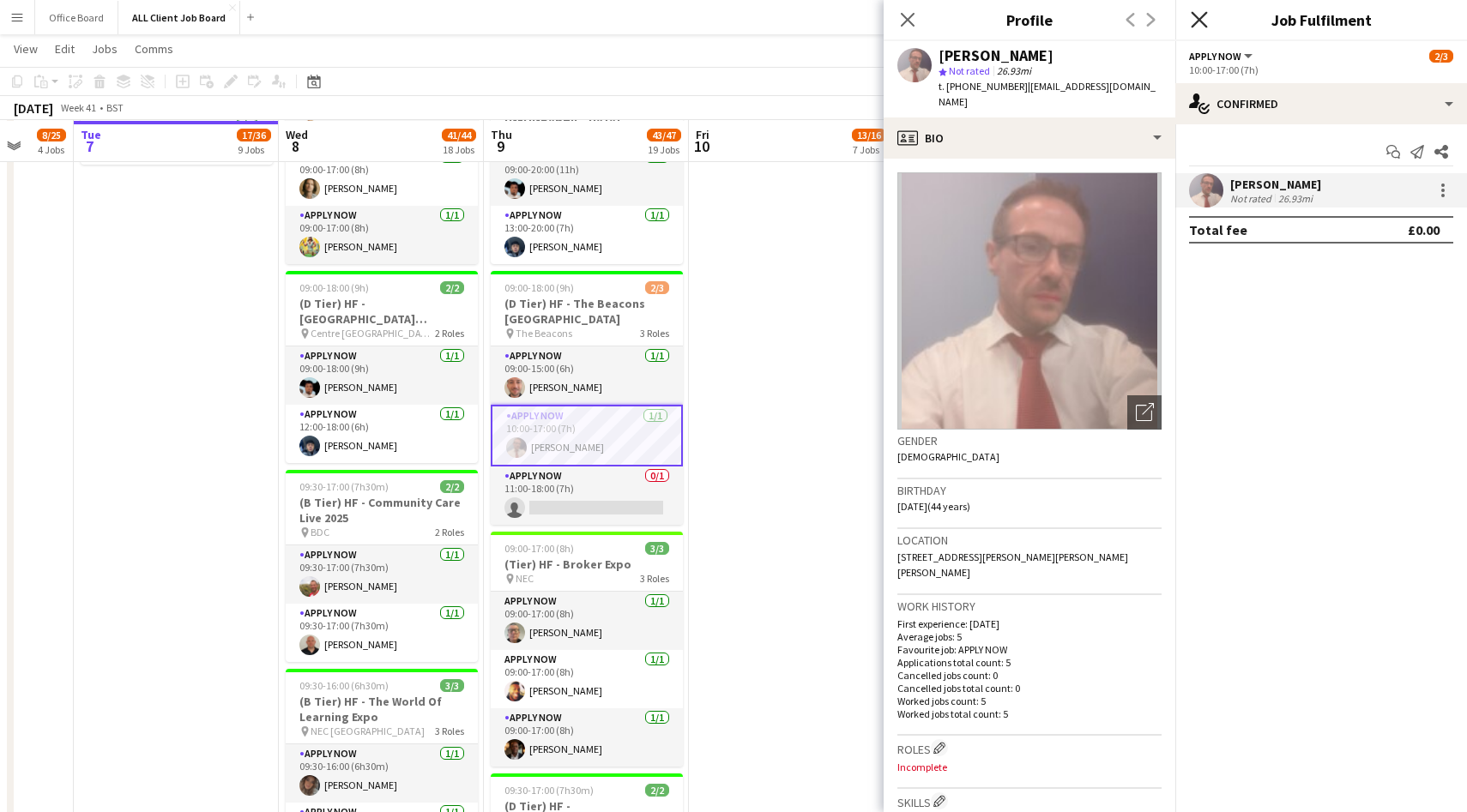
click at [1197, 24] on icon "Close pop-in" at bounding box center [1199, 19] width 16 height 16
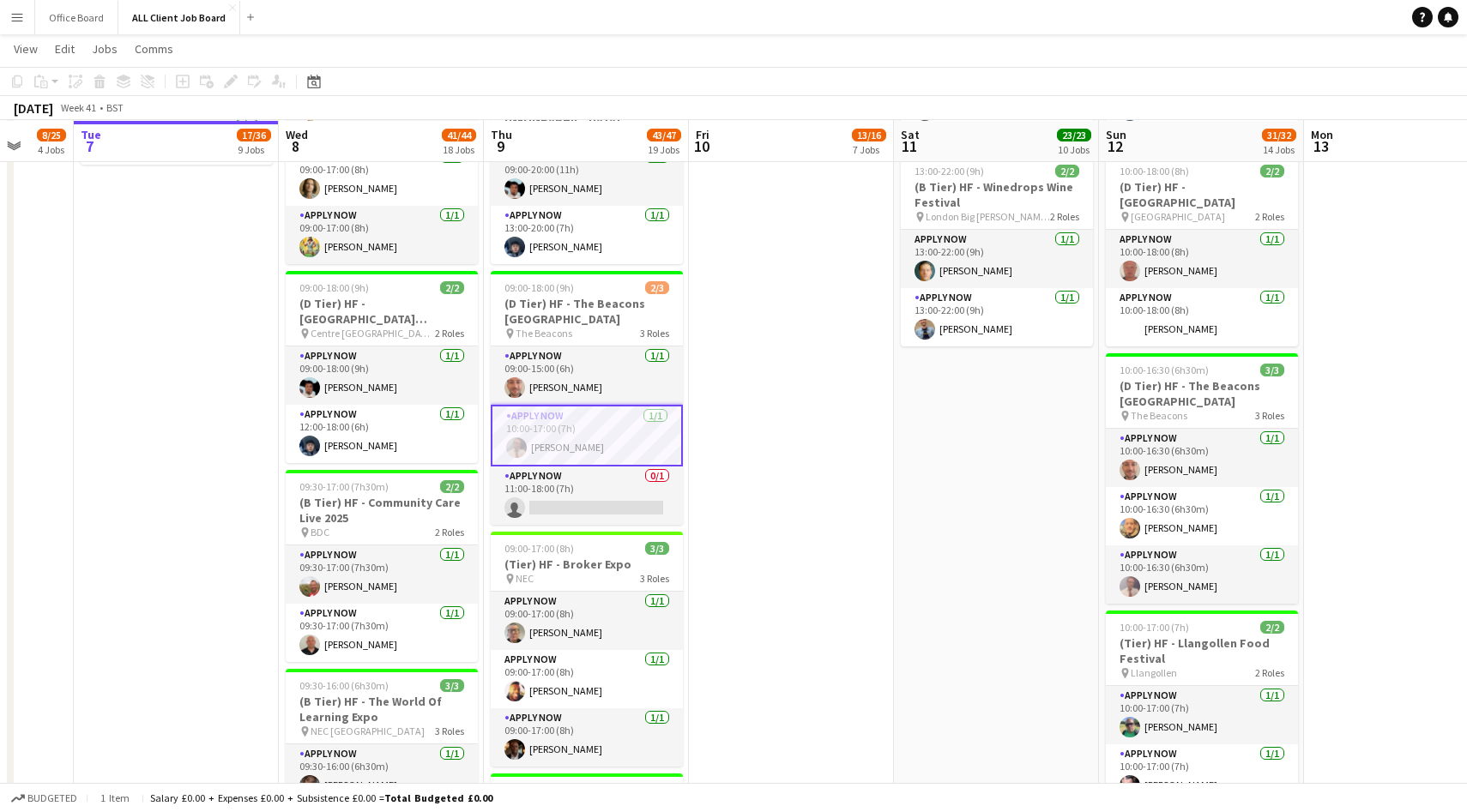
click at [719, 617] on app-date-cell "08:45-17:30 (8h45m) 2/2 (A Tier) HF - Royal College General Practitioners pin I…" at bounding box center [790, 290] width 205 height 3421
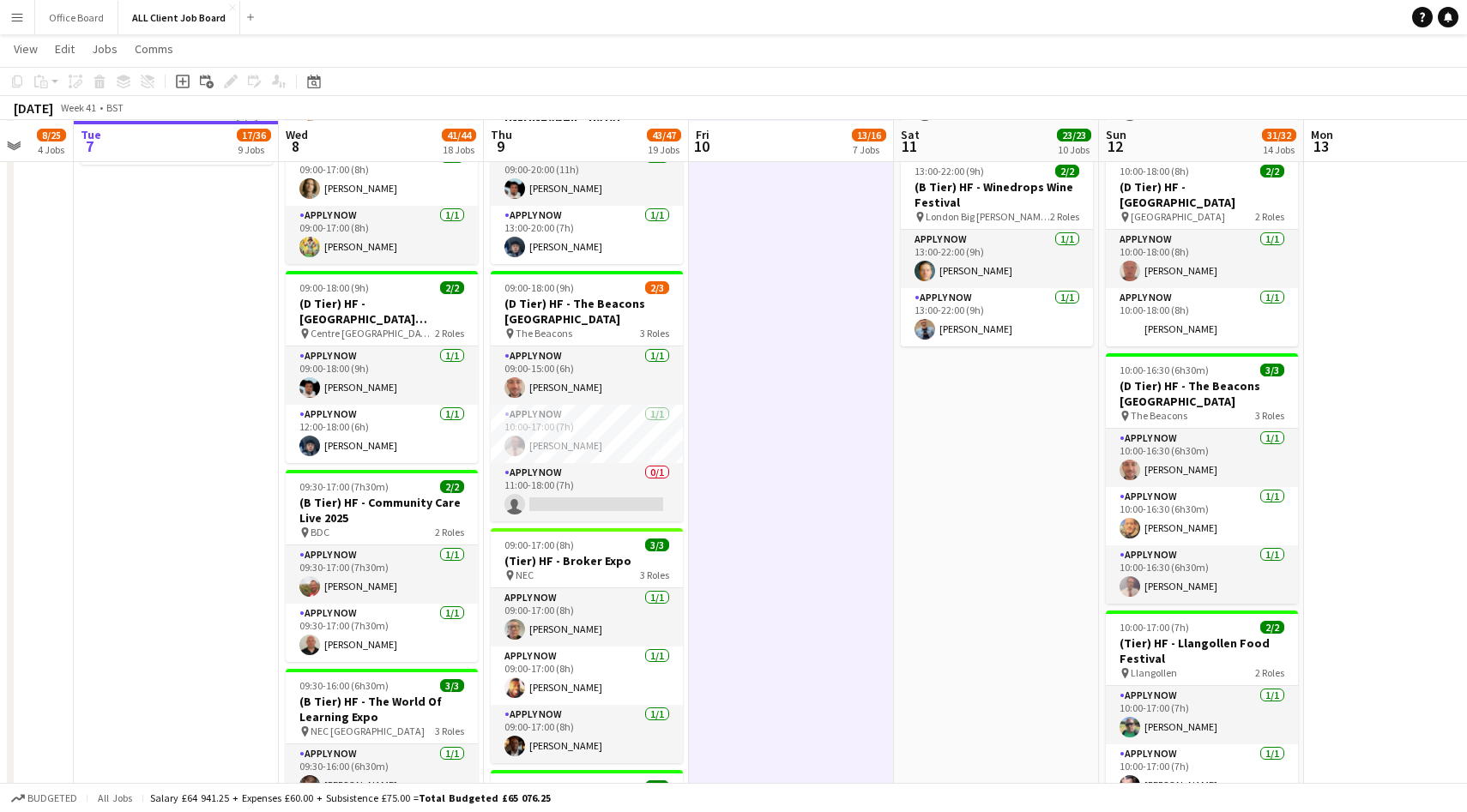
click at [719, 617] on app-date-cell "08:45-17:30 (8h45m) 2/2 (A Tier) HF - Royal College General Practitioners pin I…" at bounding box center [790, 290] width 205 height 3421
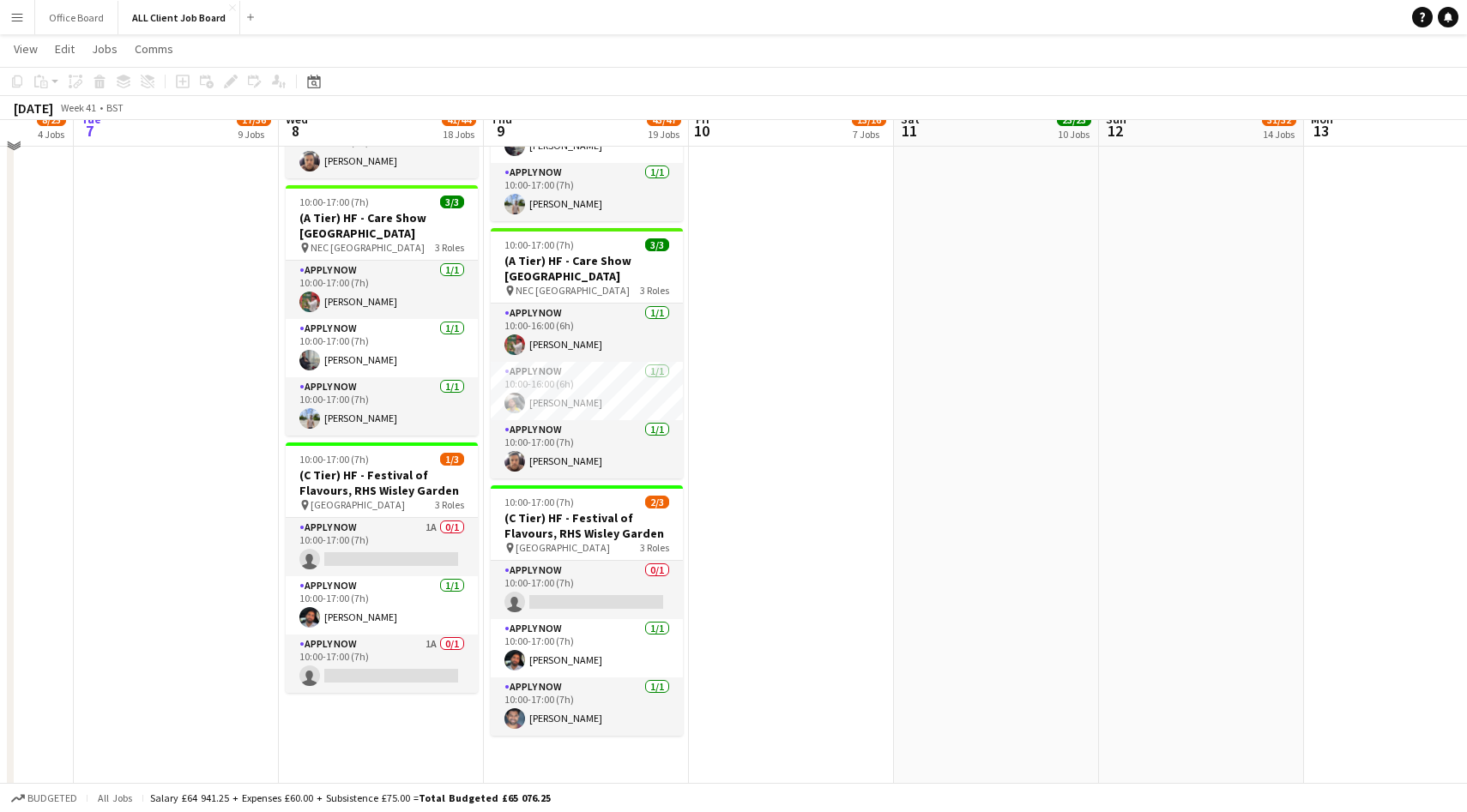
scroll to position [3056, 0]
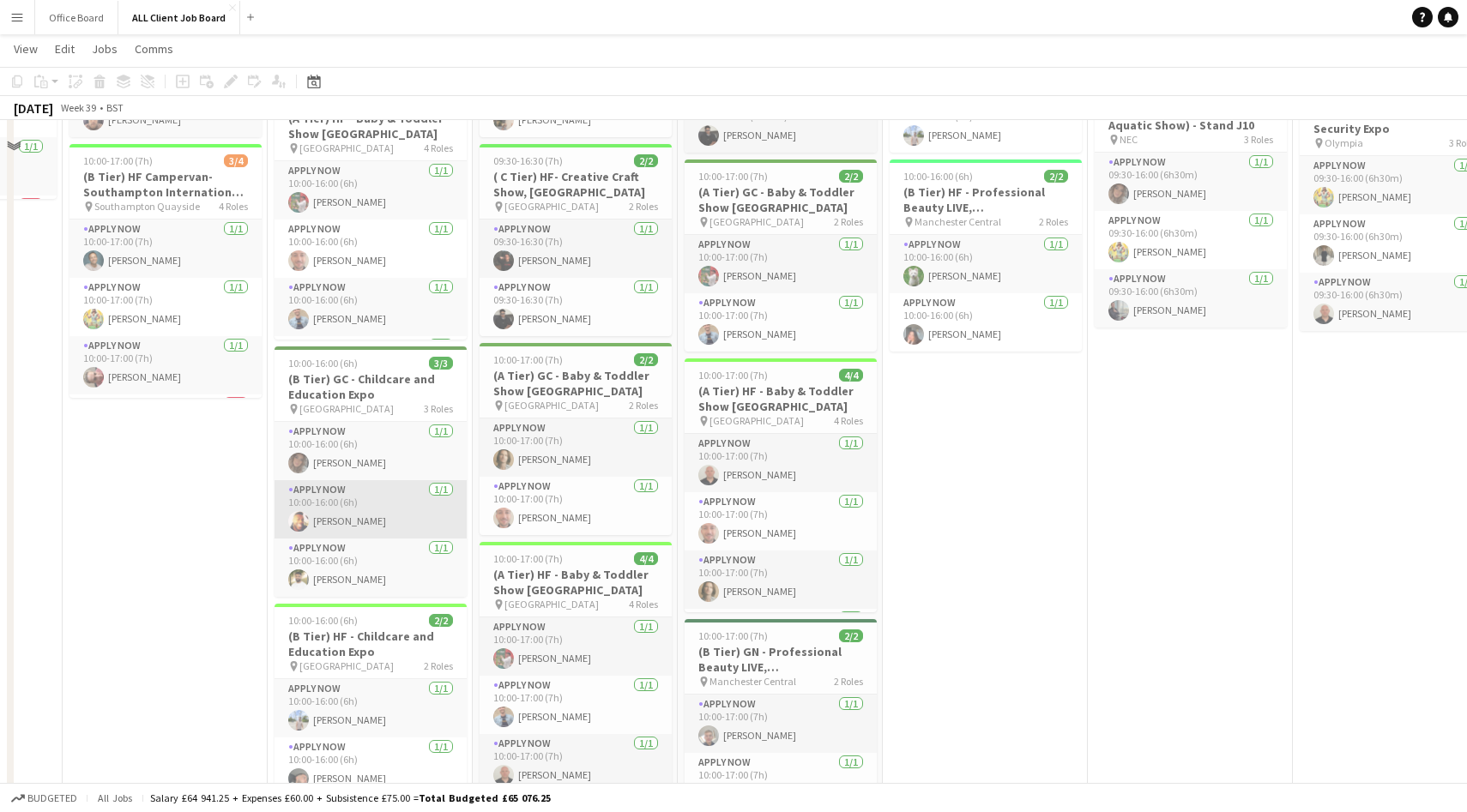
scroll to position [1220, 0]
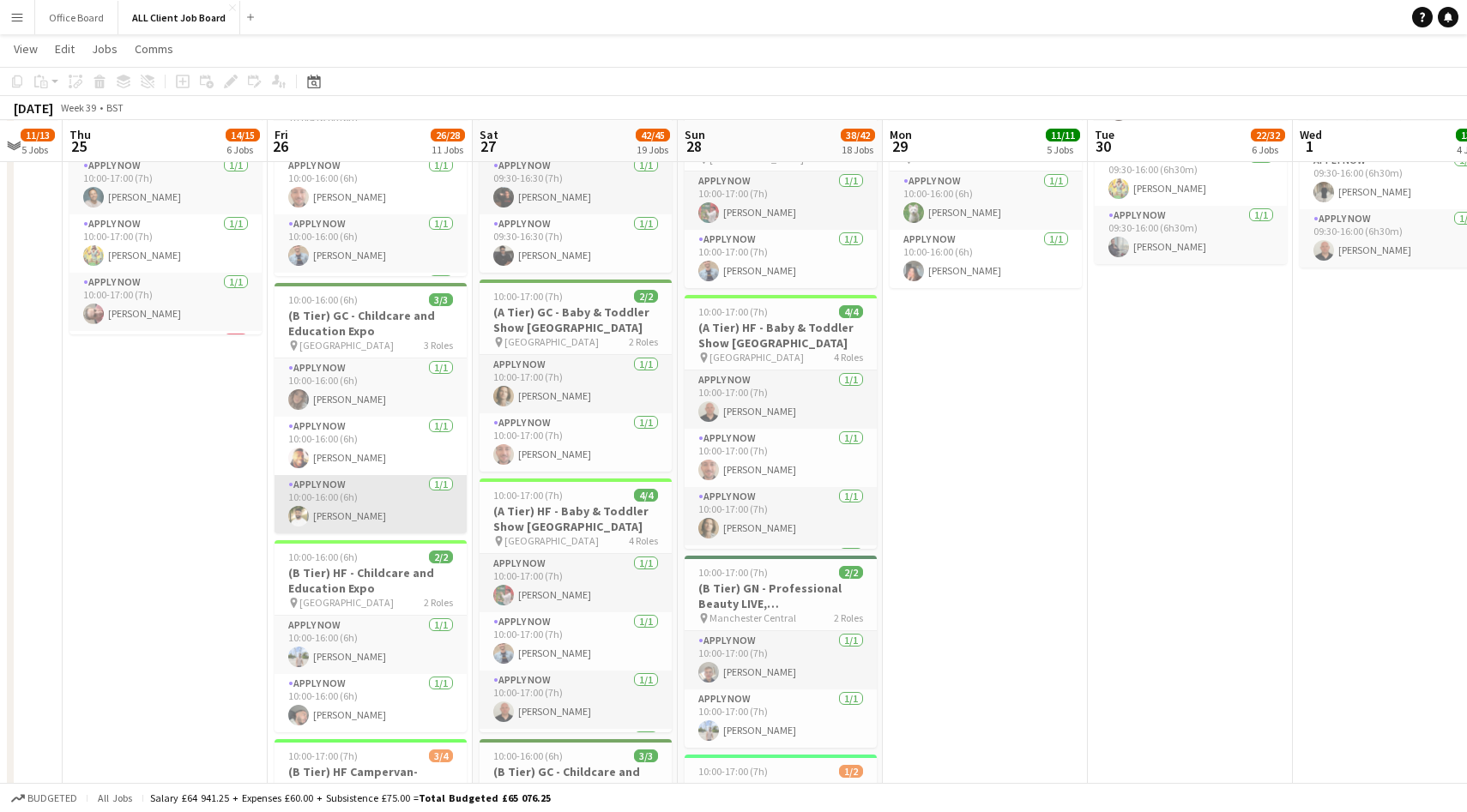
click at [300, 526] on app-user-avatar at bounding box center [299, 516] width 21 height 21
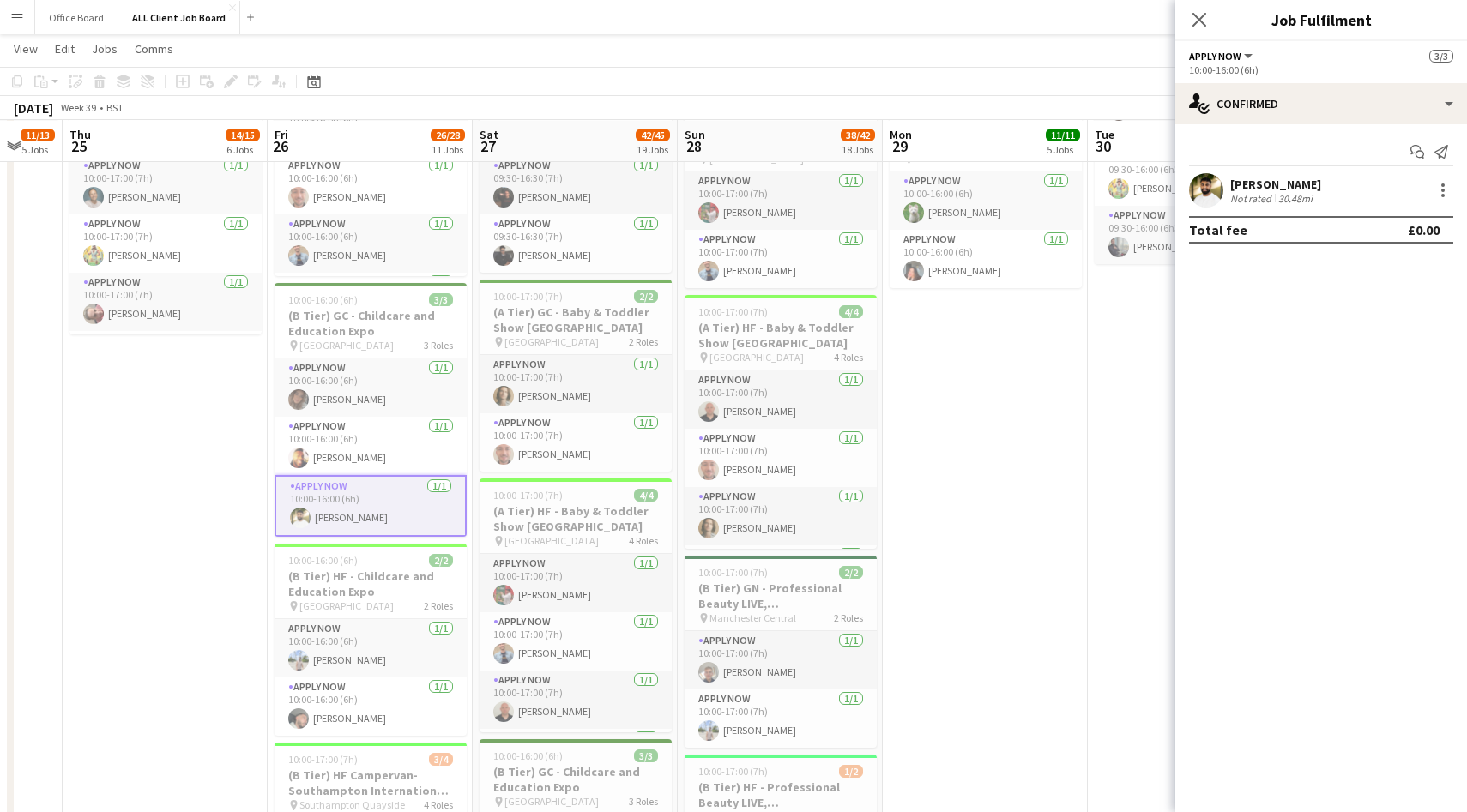
click at [1206, 198] on app-user-avatar at bounding box center [1207, 190] width 35 height 35
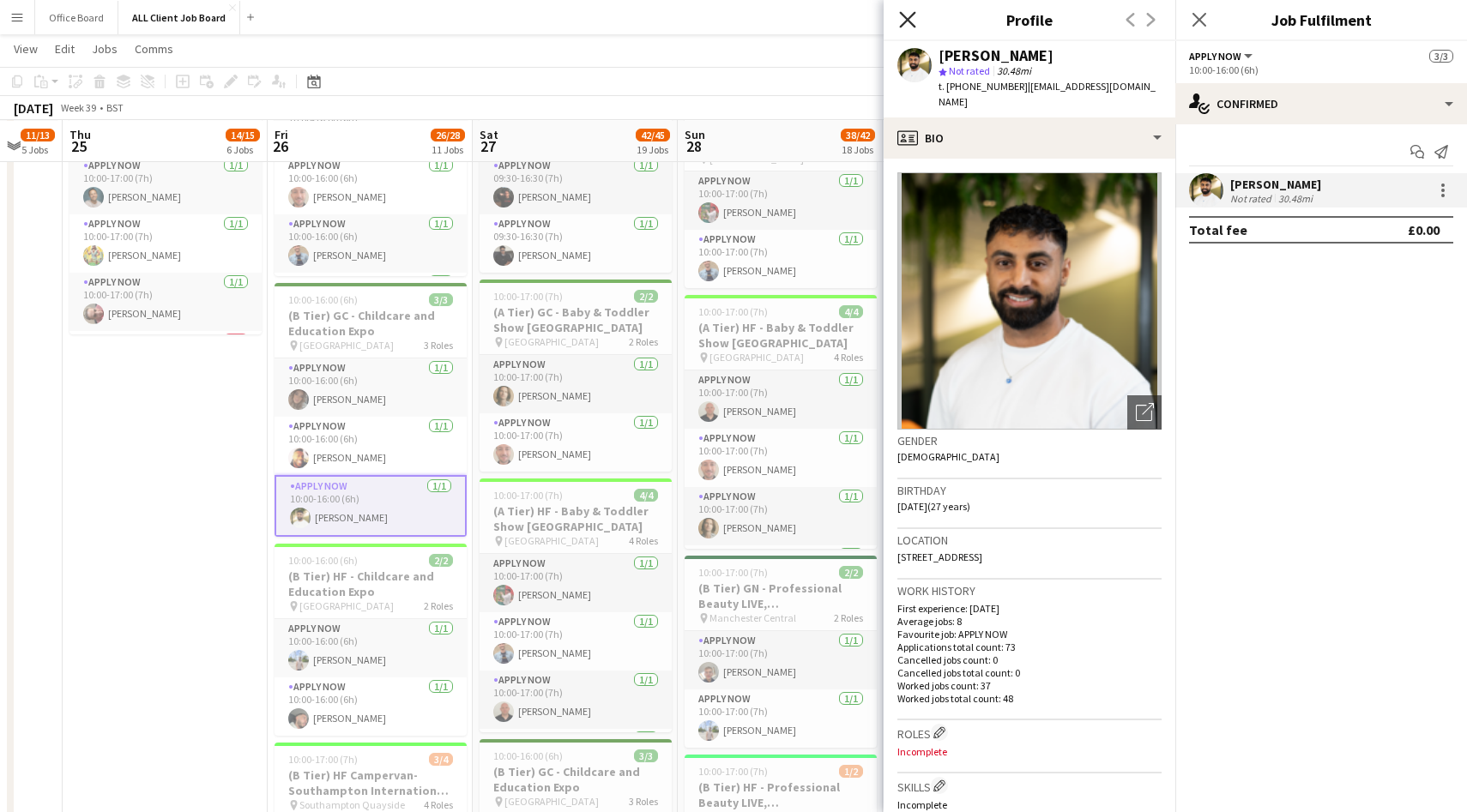
click at [908, 23] on icon "Close pop-in" at bounding box center [907, 19] width 16 height 16
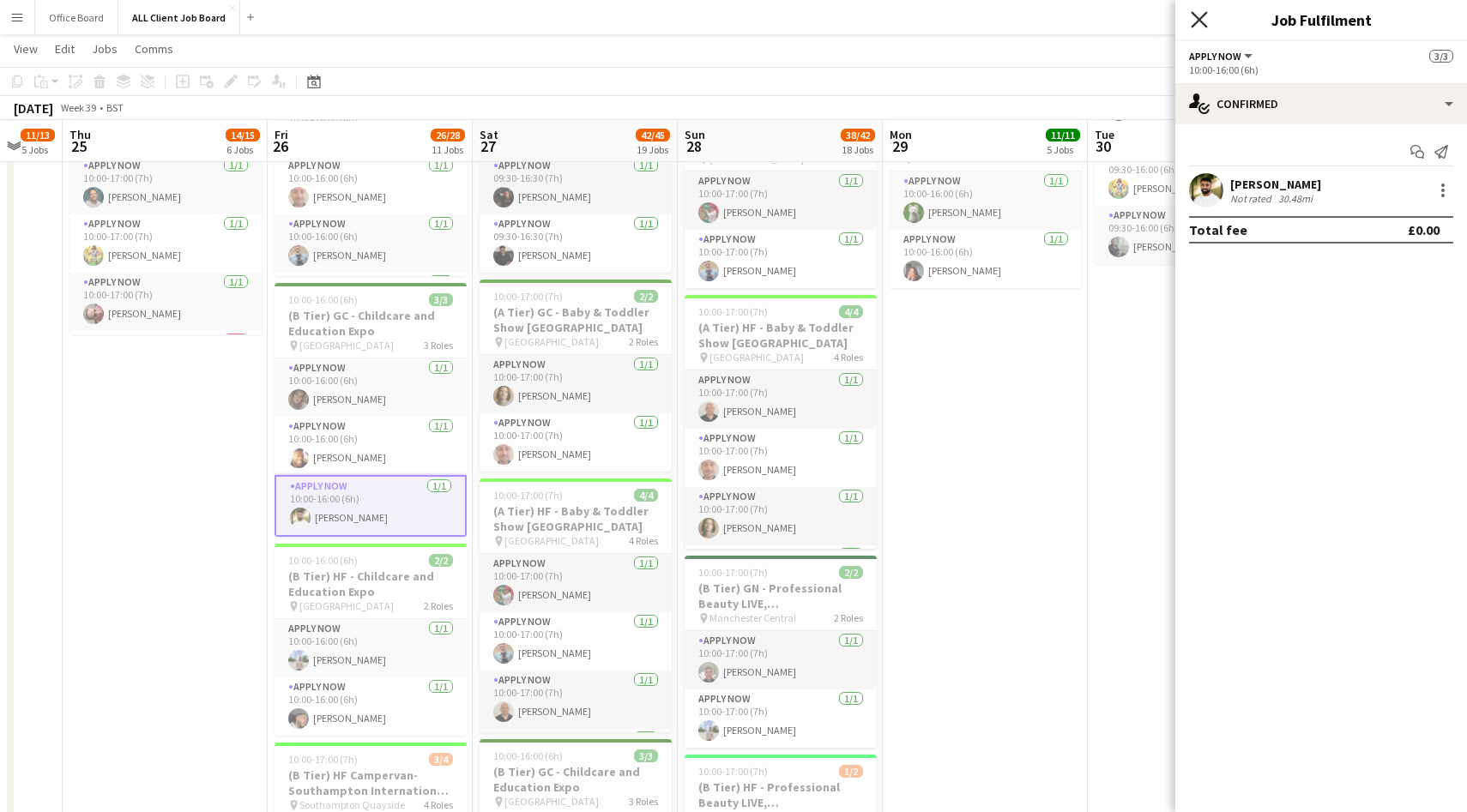
click at [1199, 22] on icon "Close pop-in" at bounding box center [1199, 19] width 16 height 16
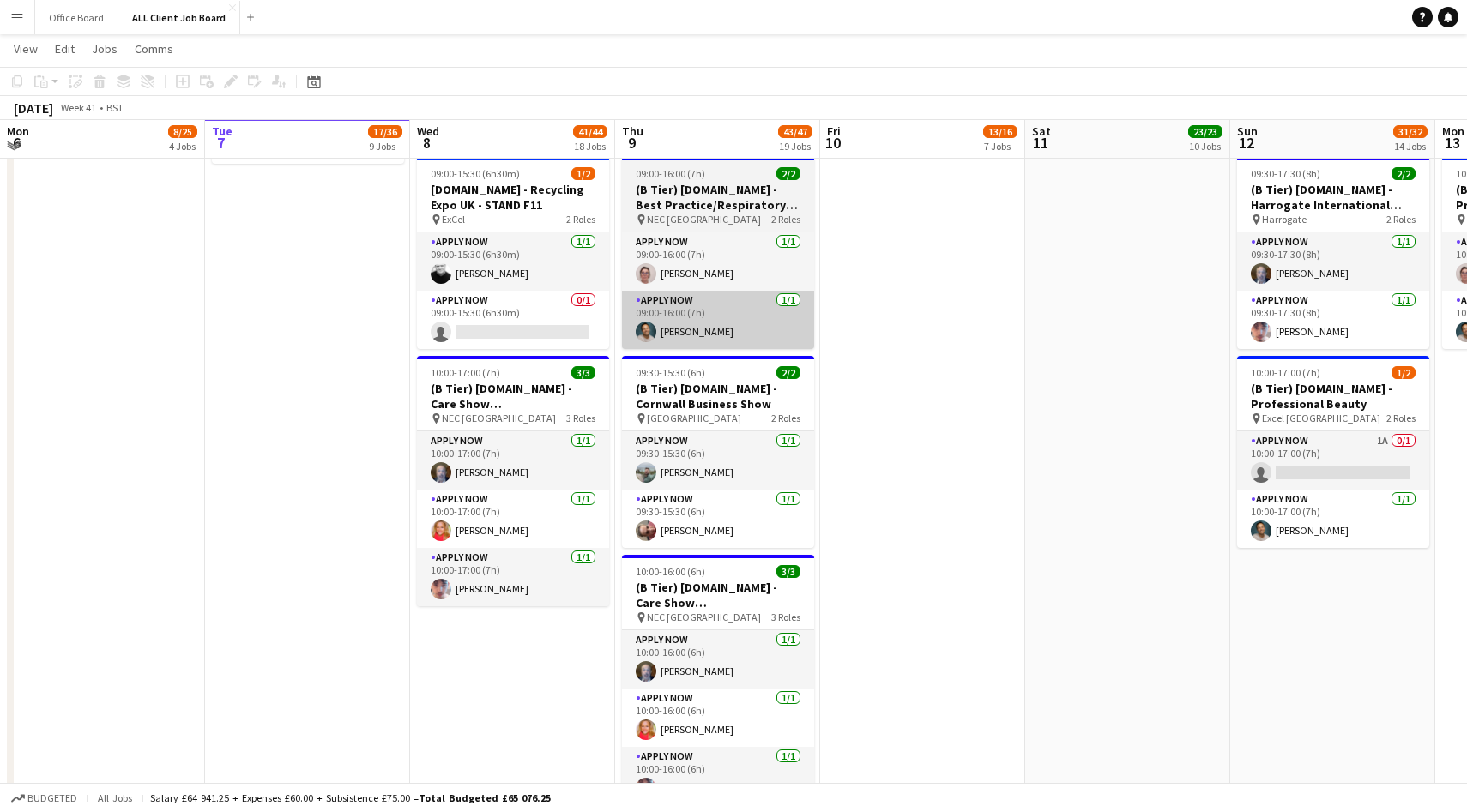
scroll to position [4627, 0]
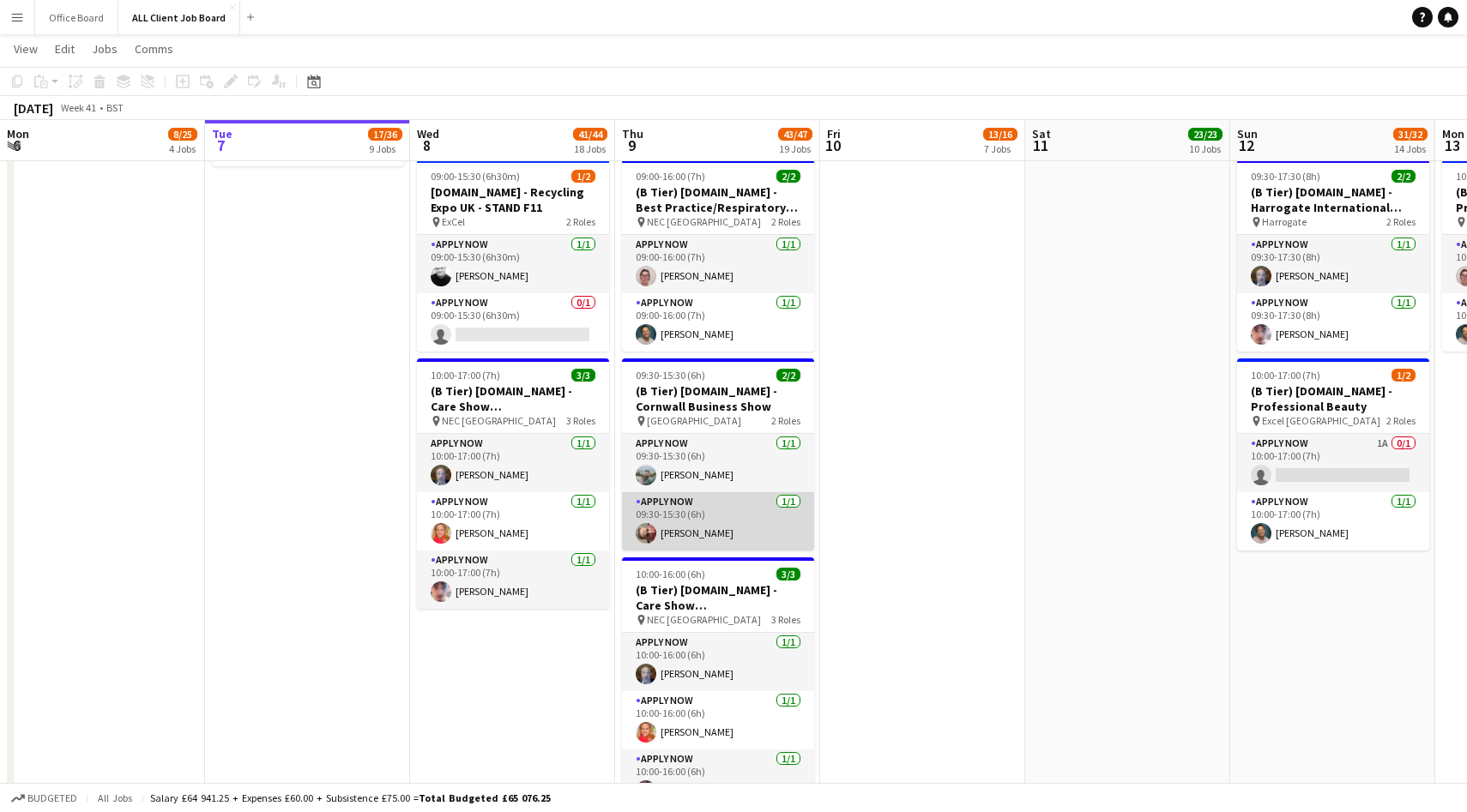
click at [733, 525] on app-card-role "APPLY NOW 1/1 09:30-15:30 (6h) Jean Ramsay" at bounding box center [718, 522] width 192 height 58
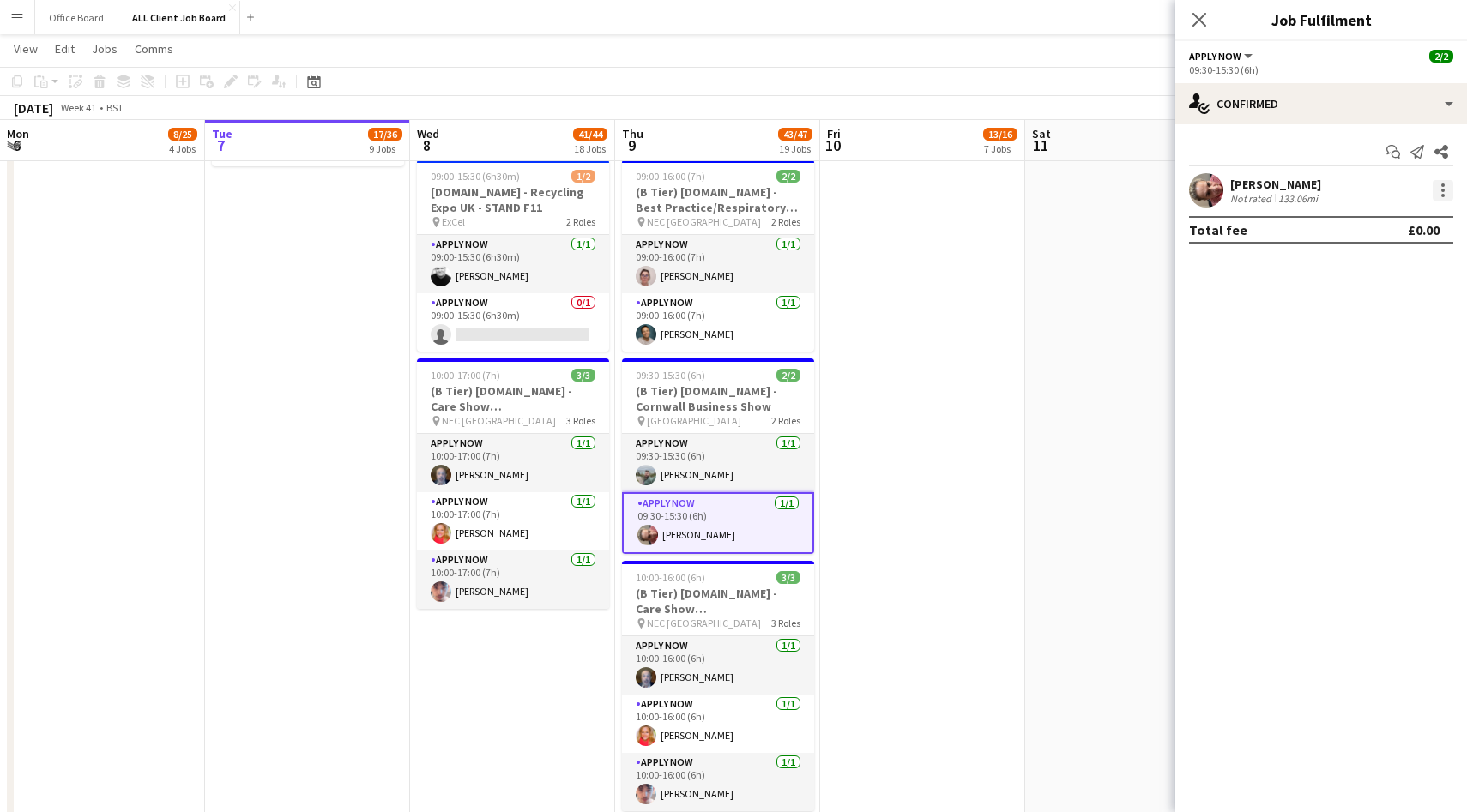
click at [1447, 183] on div at bounding box center [1442, 190] width 21 height 21
click at [1382, 381] on span "Remove" at bounding box center [1359, 386] width 52 height 15
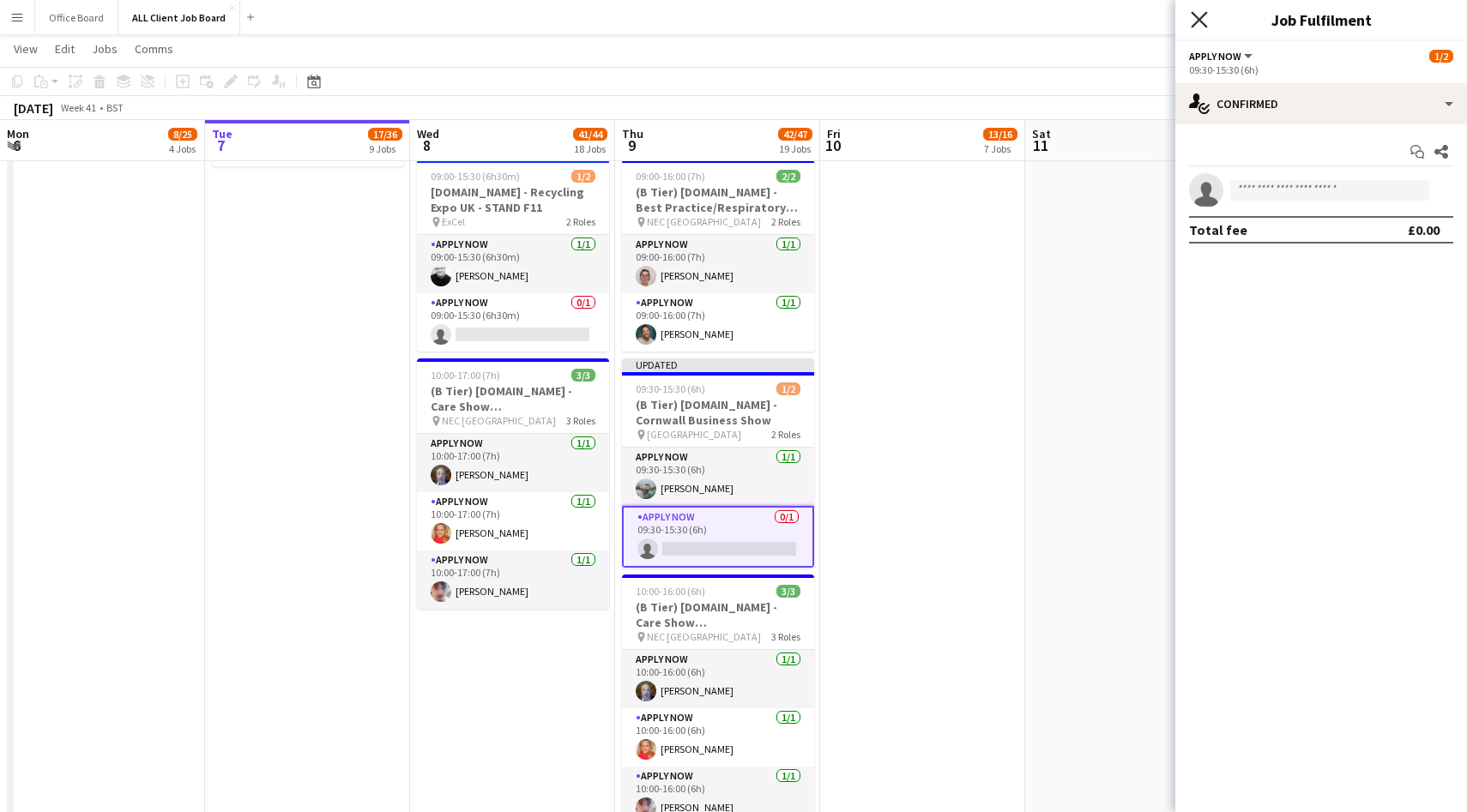
click at [1197, 19] on icon "Close pop-in" at bounding box center [1199, 19] width 16 height 16
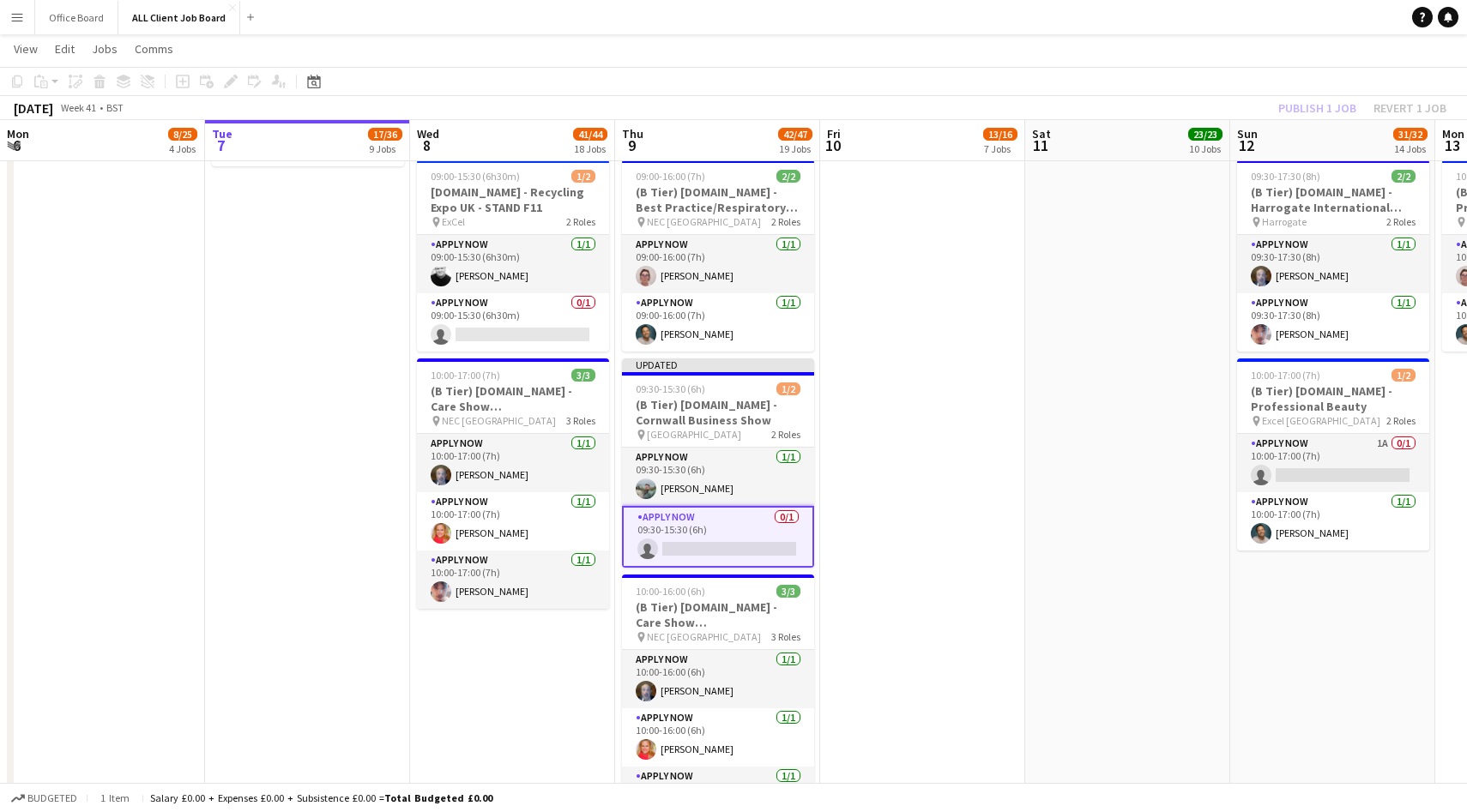
click at [1303, 107] on div "Publish 1 job Revert 1 job" at bounding box center [1362, 107] width 209 height 22
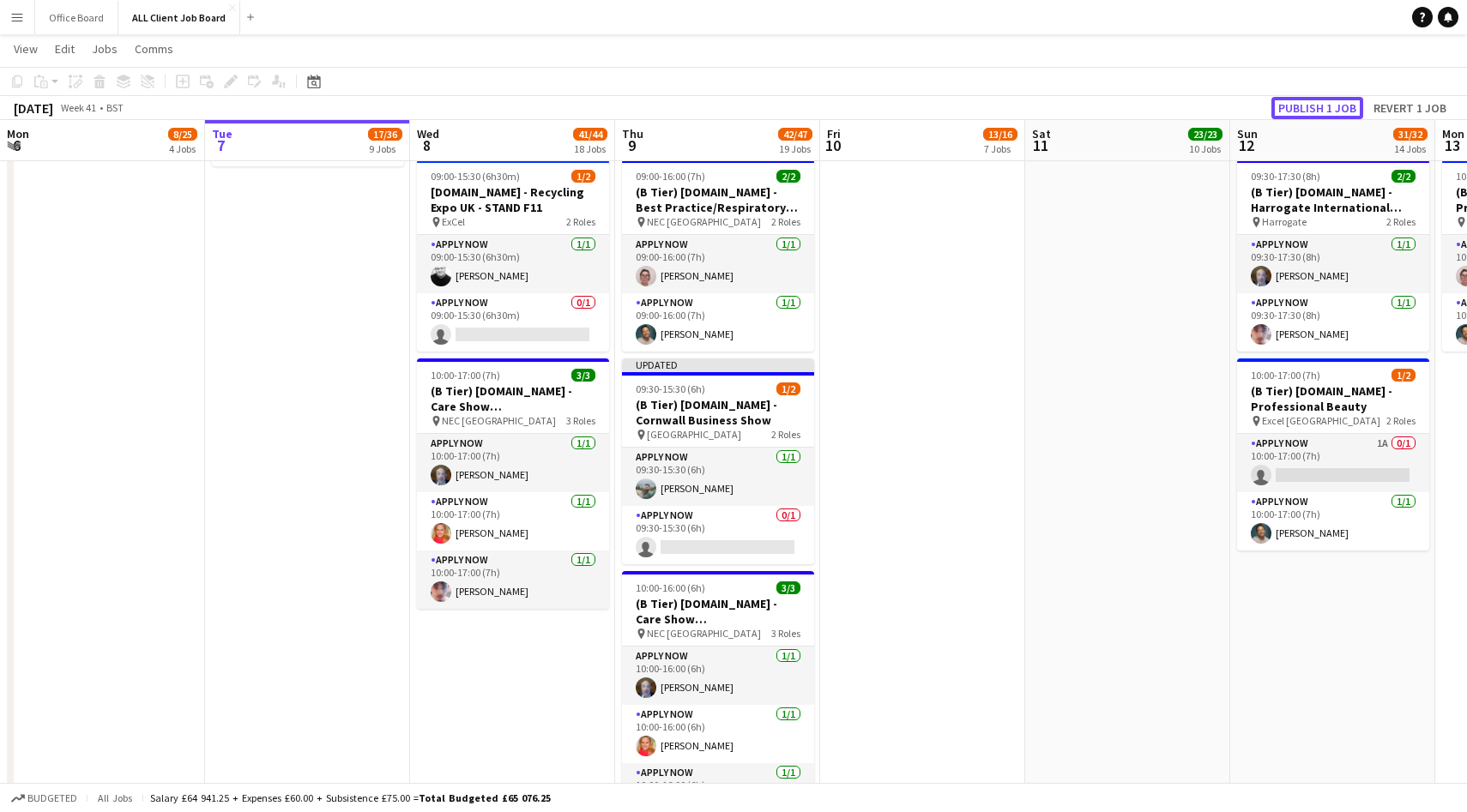
click at [1303, 107] on button "Publish 1 job" at bounding box center [1317, 107] width 92 height 22
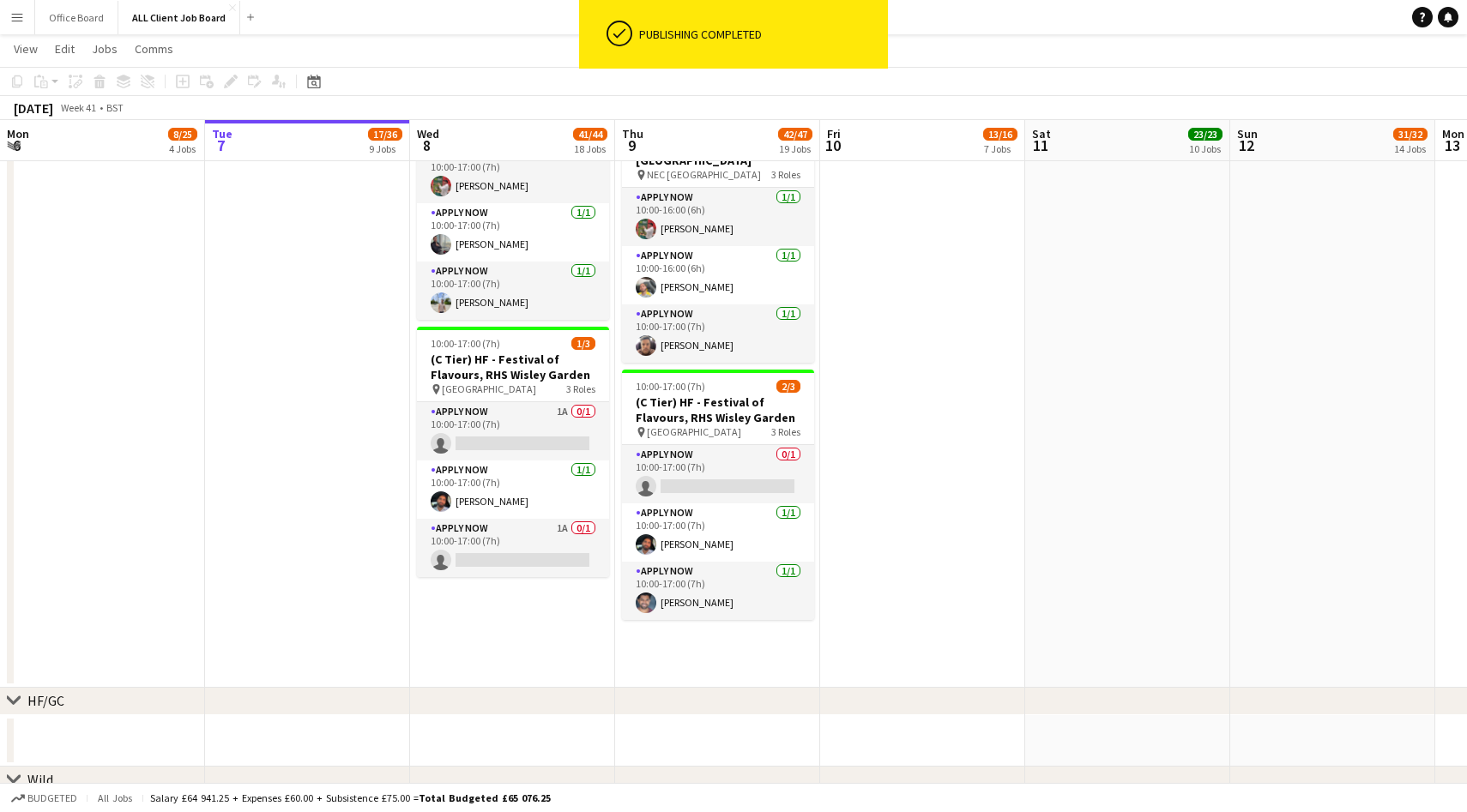
scroll to position [3180, 0]
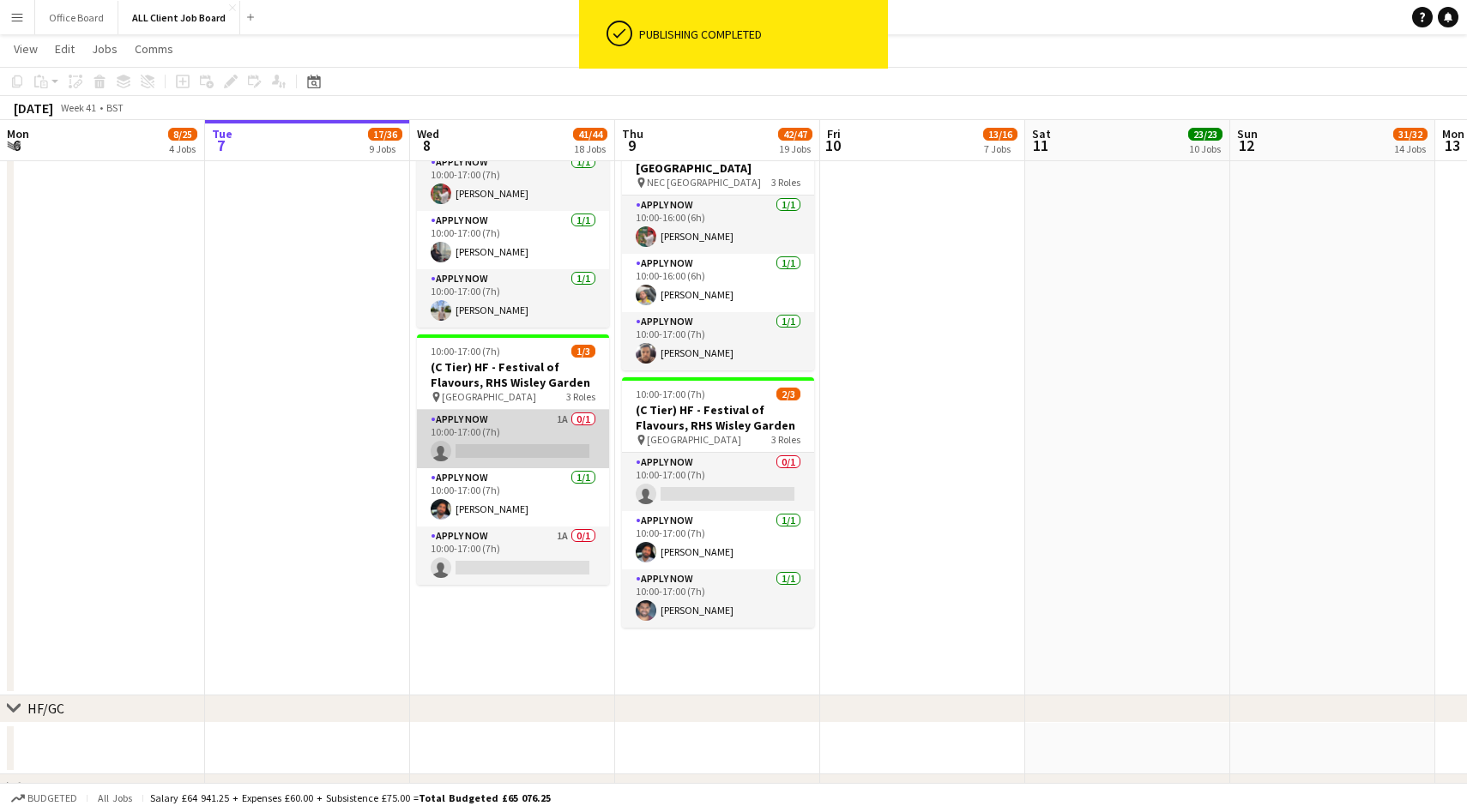
click at [540, 421] on app-card-role "APPLY NOW 1A 0/1 10:00-17:00 (7h) single-neutral-actions" at bounding box center [513, 439] width 192 height 58
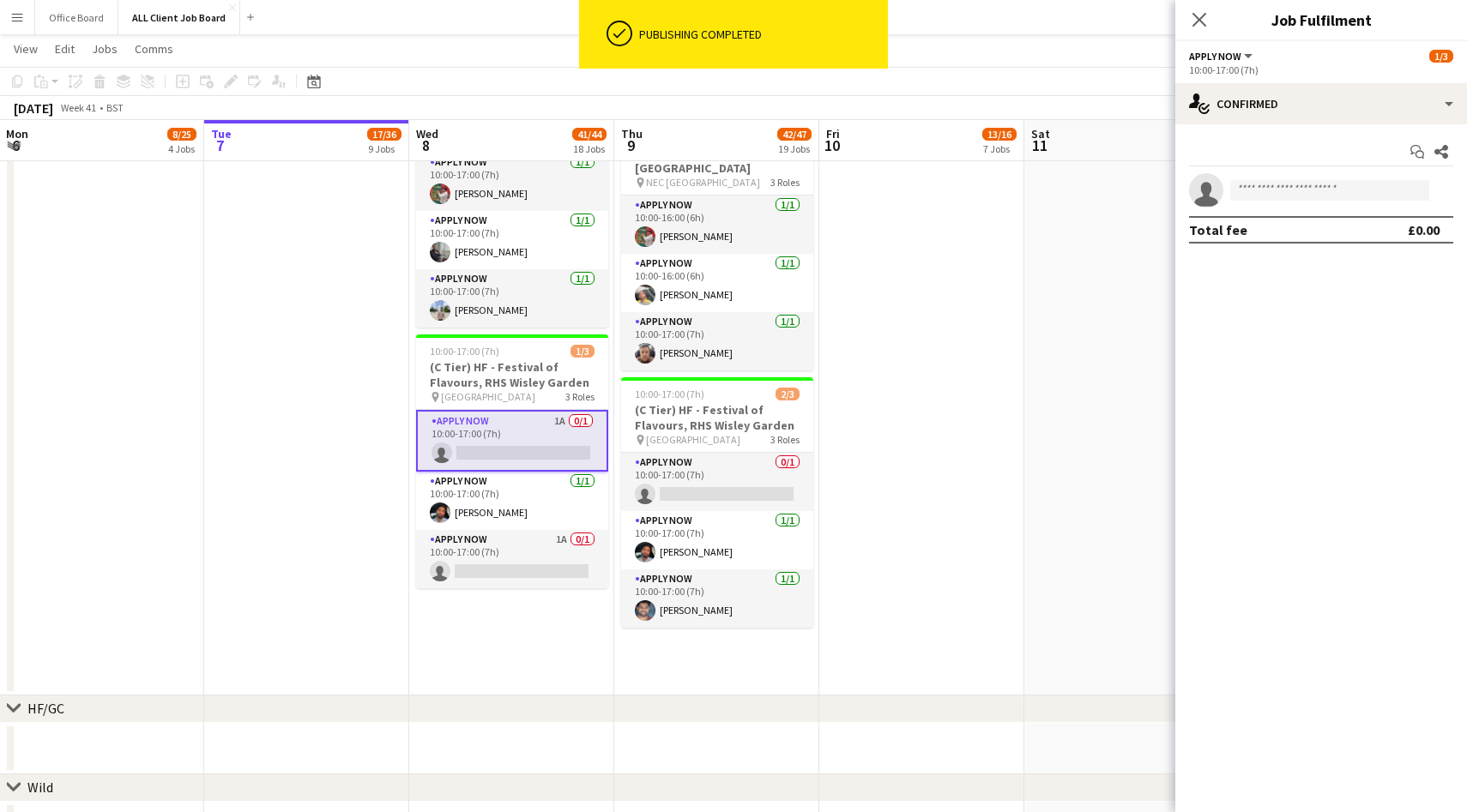
click at [1287, 203] on app-invite-slot "single-neutral-actions" at bounding box center [1321, 190] width 291 height 35
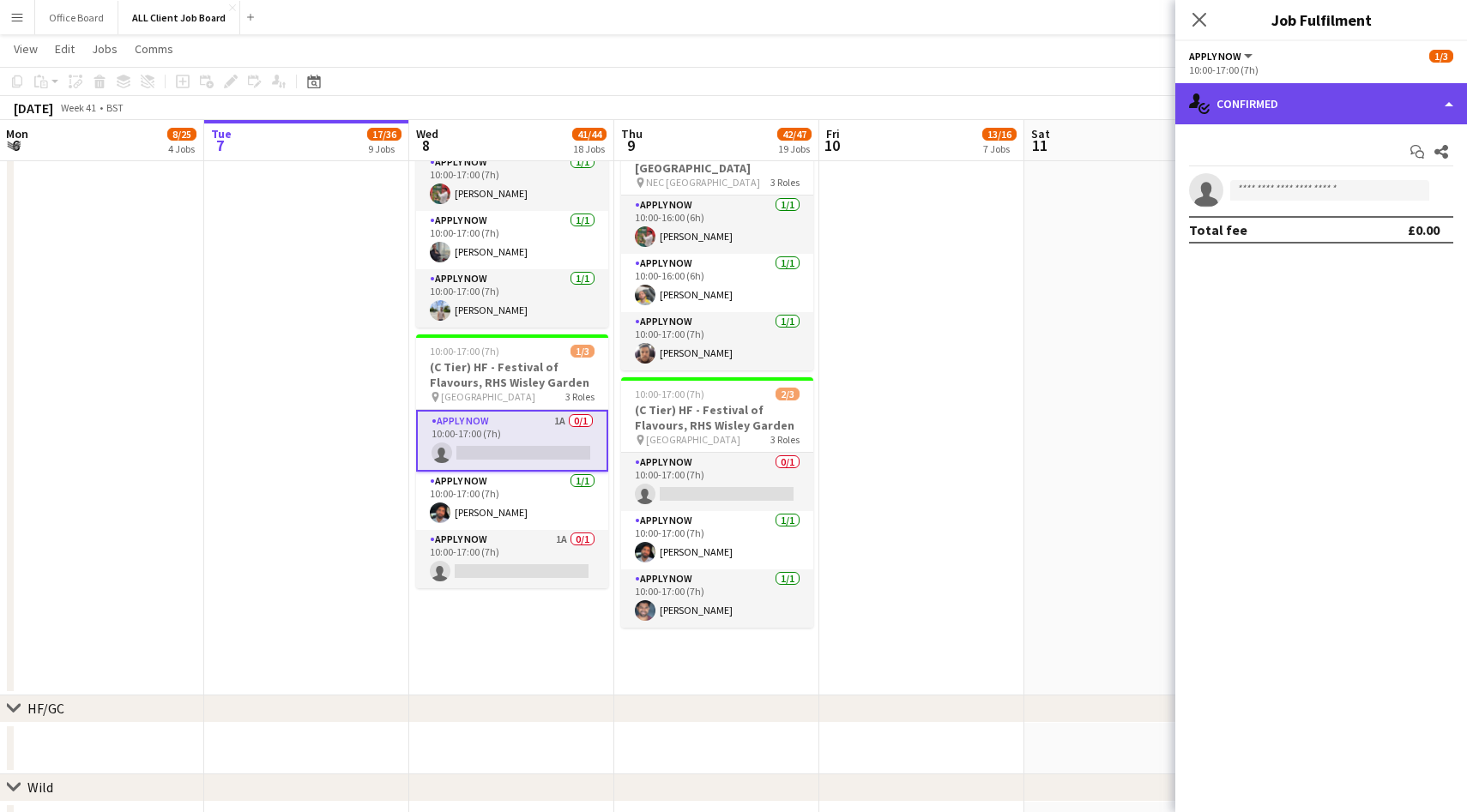
click at [1283, 113] on div "single-neutral-actions-check-2 Confirmed" at bounding box center [1321, 103] width 291 height 41
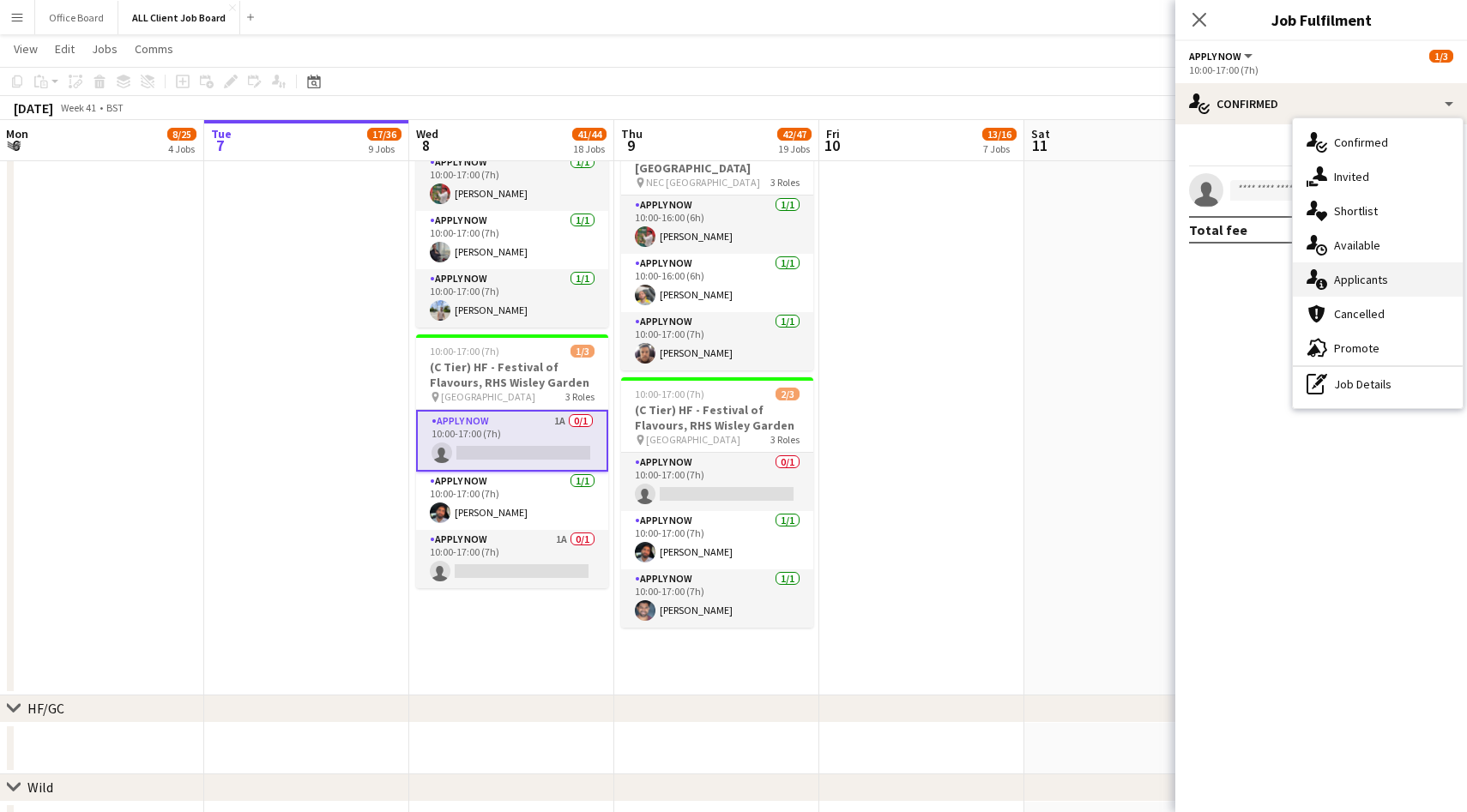
click at [1340, 280] on span "Applicants" at bounding box center [1360, 279] width 54 height 15
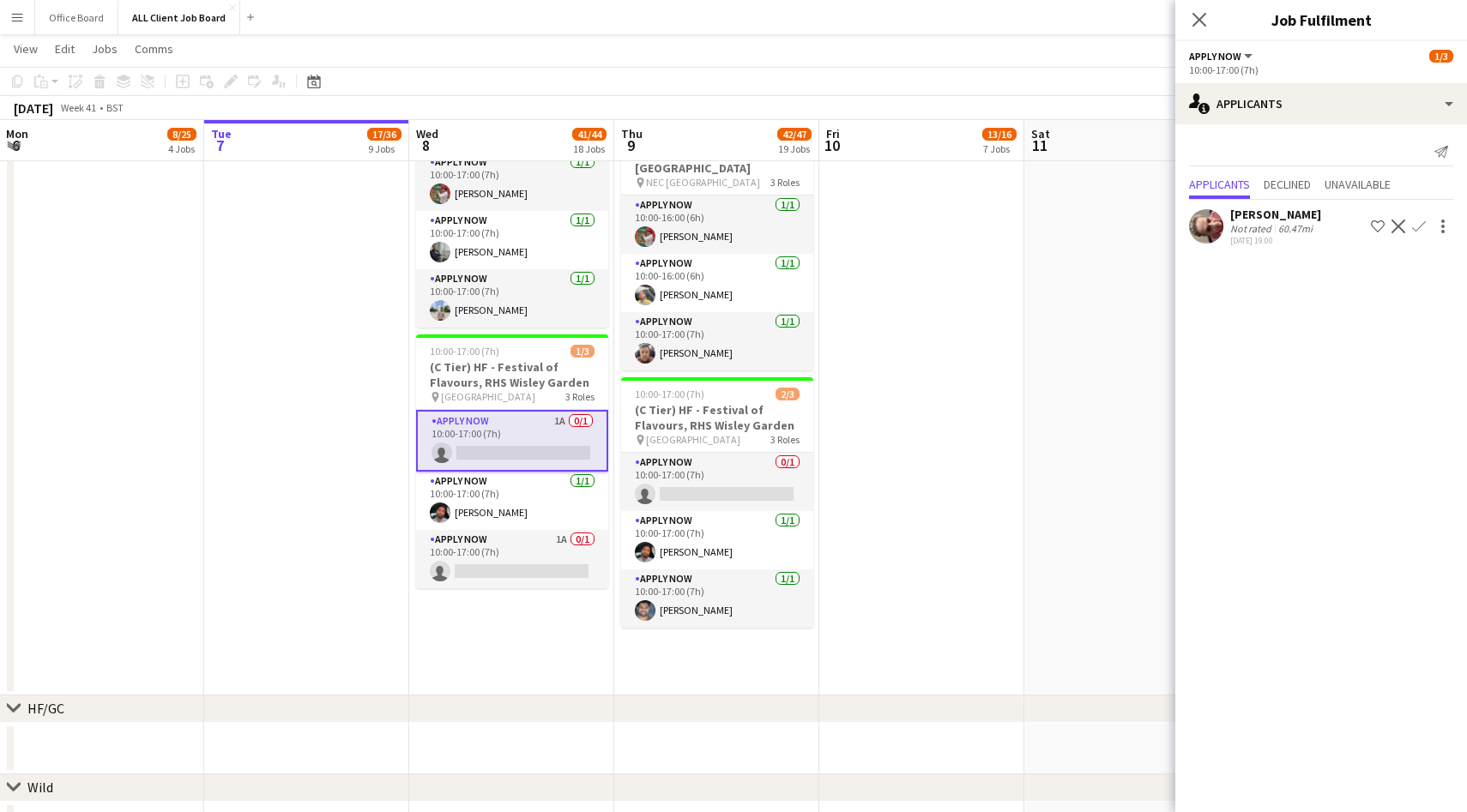
click at [1427, 228] on button "Confirm" at bounding box center [1419, 226] width 21 height 21
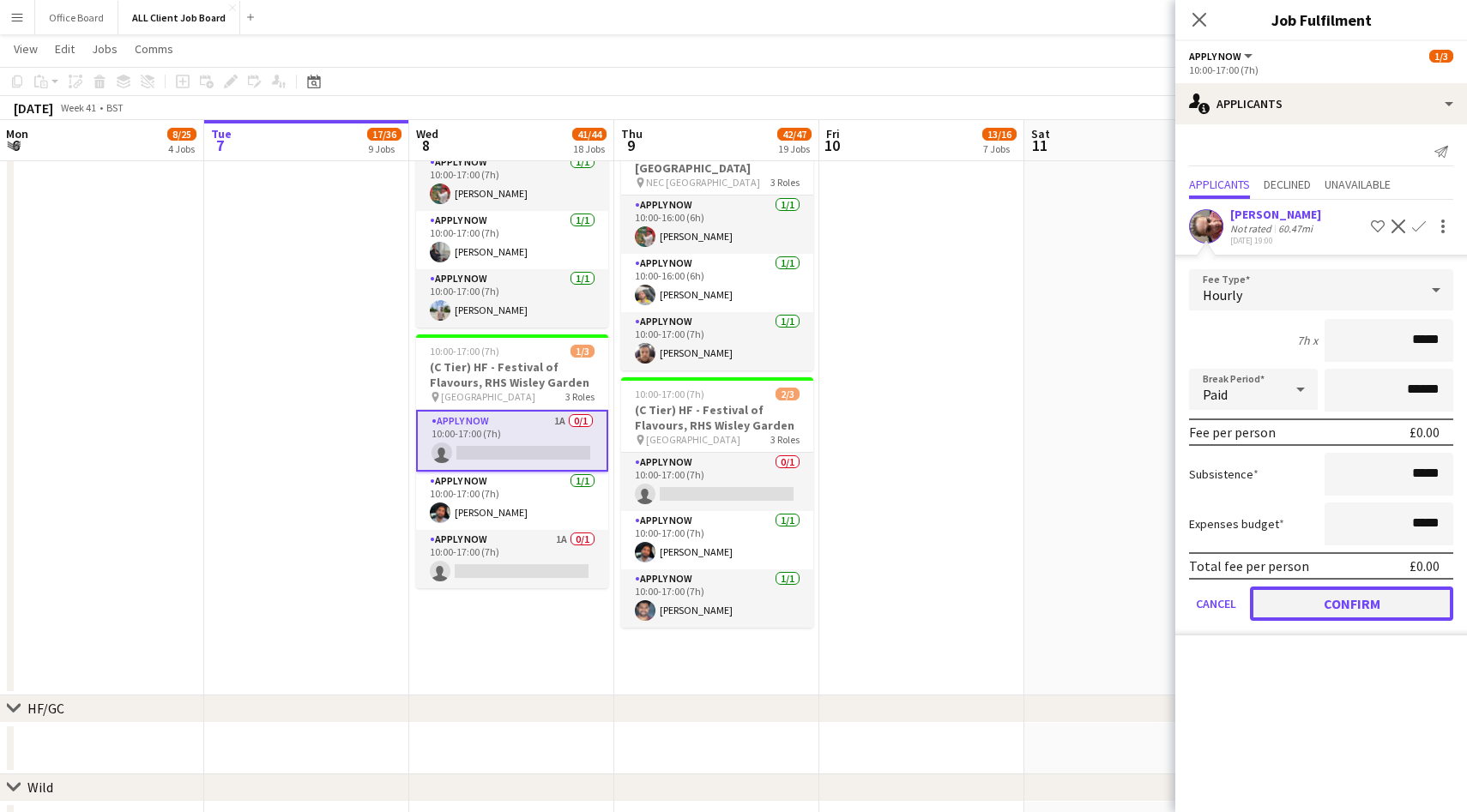
click at [1365, 604] on button "Confirm" at bounding box center [1351, 604] width 203 height 35
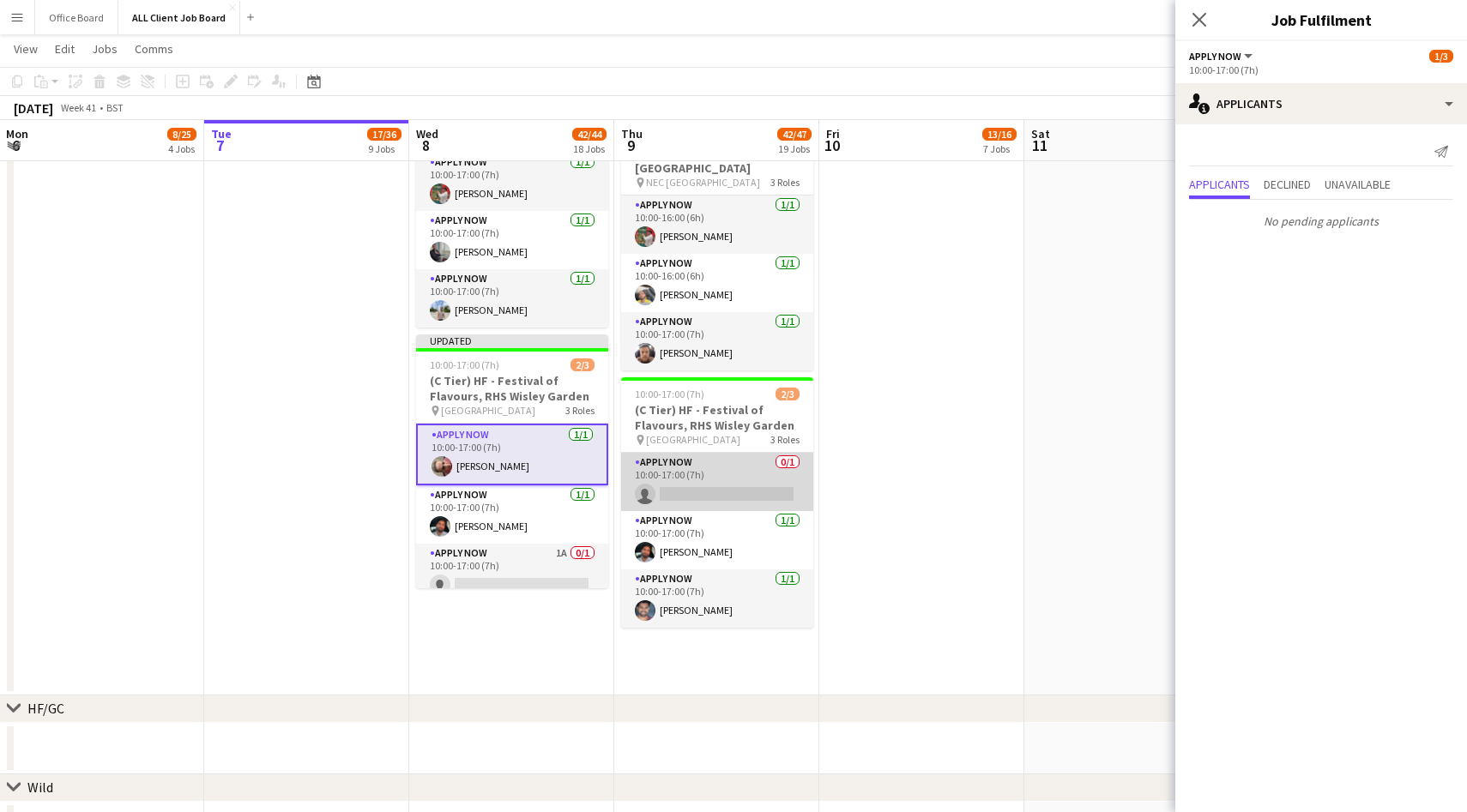
click at [751, 484] on app-card-role "APPLY NOW 0/1 10:00-17:00 (7h) single-neutral-actions" at bounding box center [717, 482] width 192 height 58
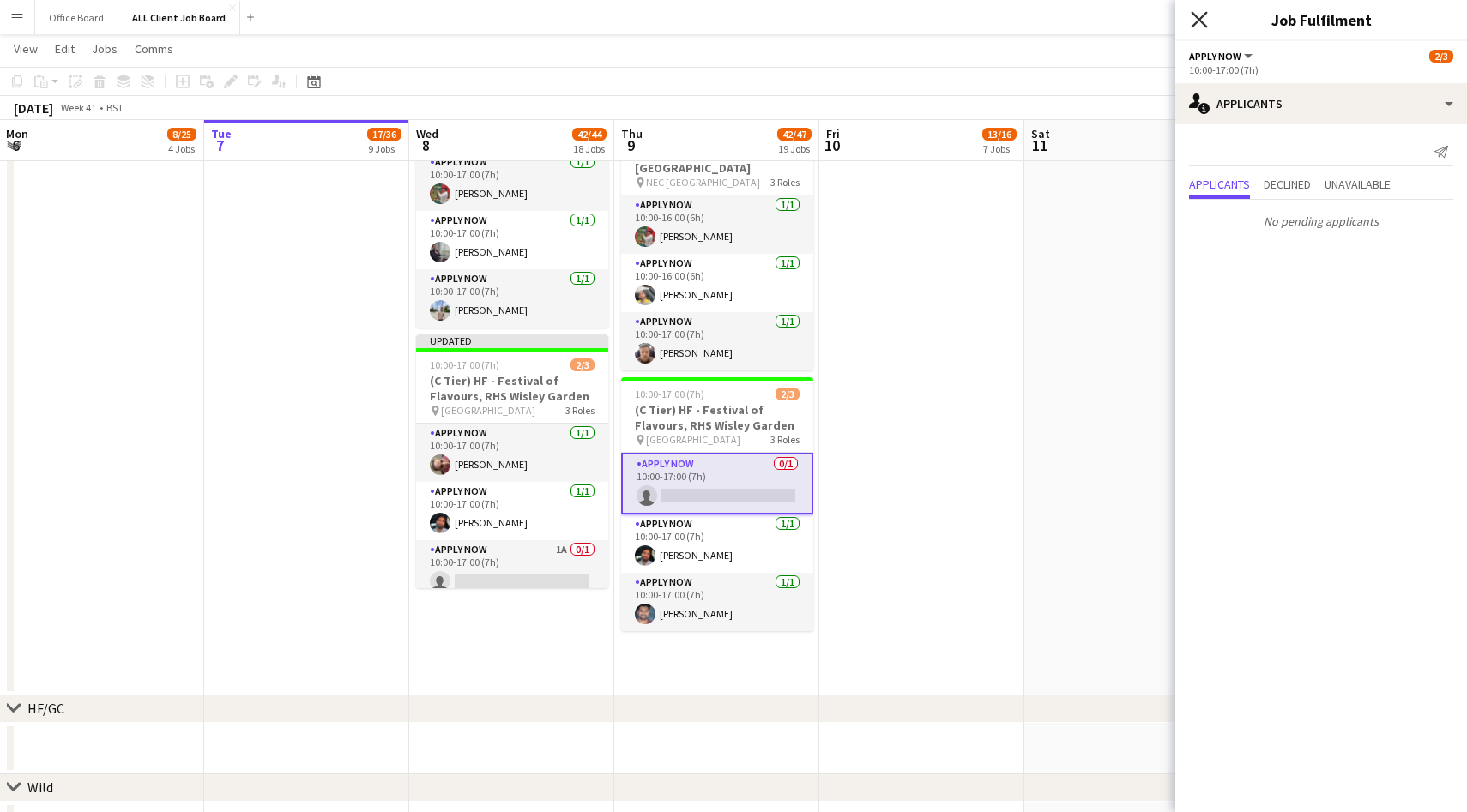
click at [1201, 14] on icon "Close pop-in" at bounding box center [1199, 19] width 16 height 16
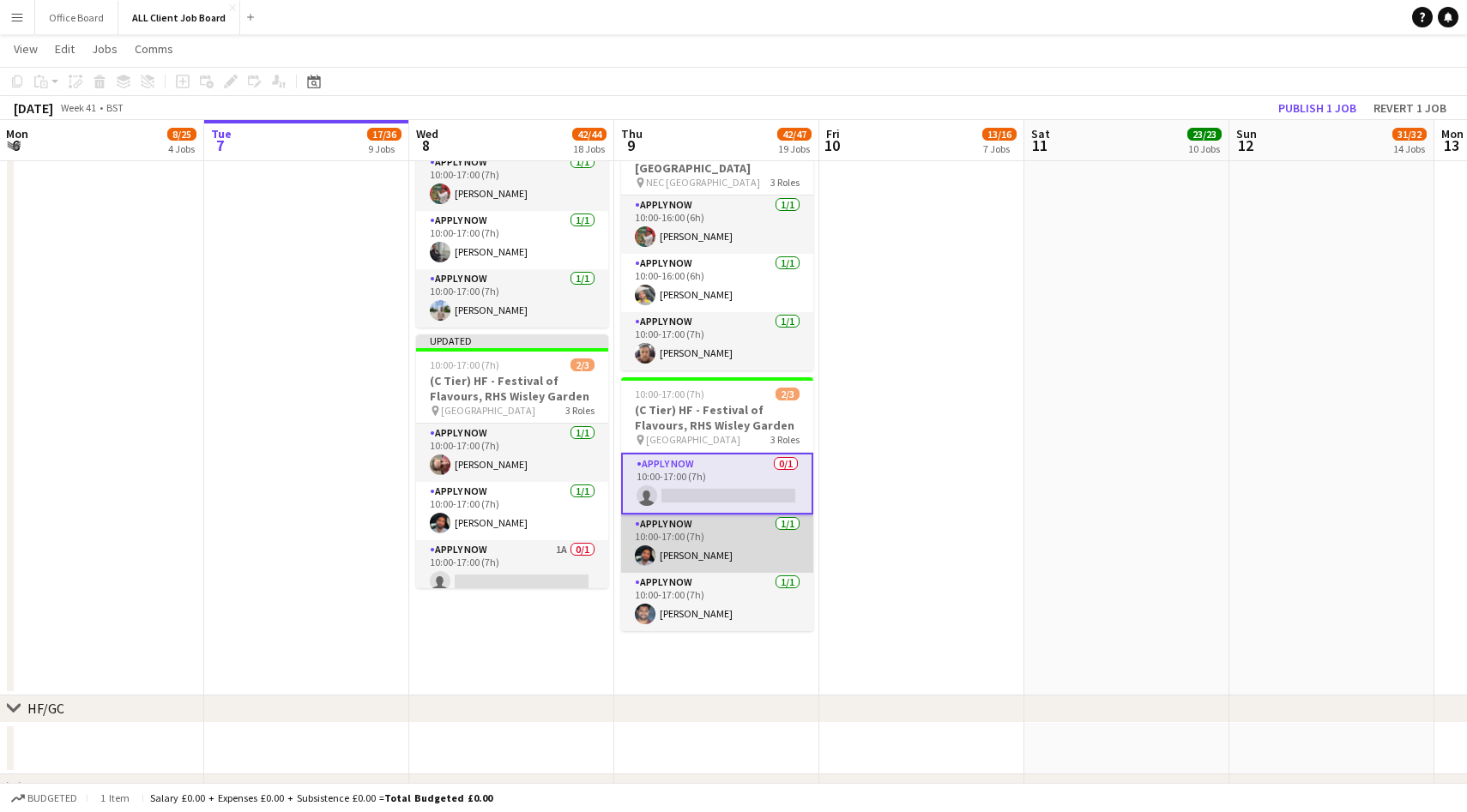
click at [737, 535] on app-card-role "APPLY NOW 1/1 10:00-17:00 (7h) Suraj Sharma" at bounding box center [717, 543] width 192 height 58
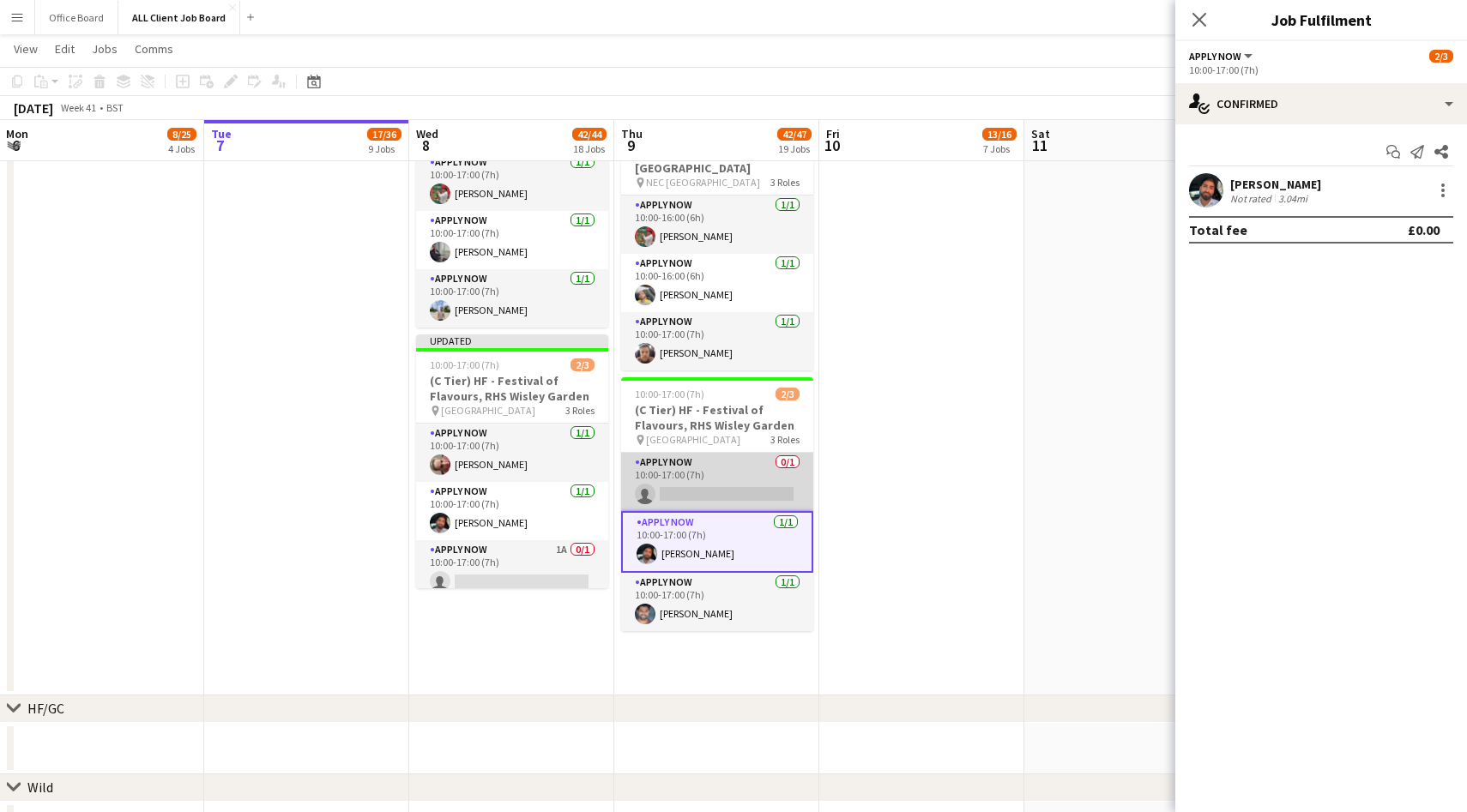
click at [753, 490] on app-card-role "APPLY NOW 0/1 10:00-17:00 (7h) single-neutral-actions" at bounding box center [717, 482] width 192 height 58
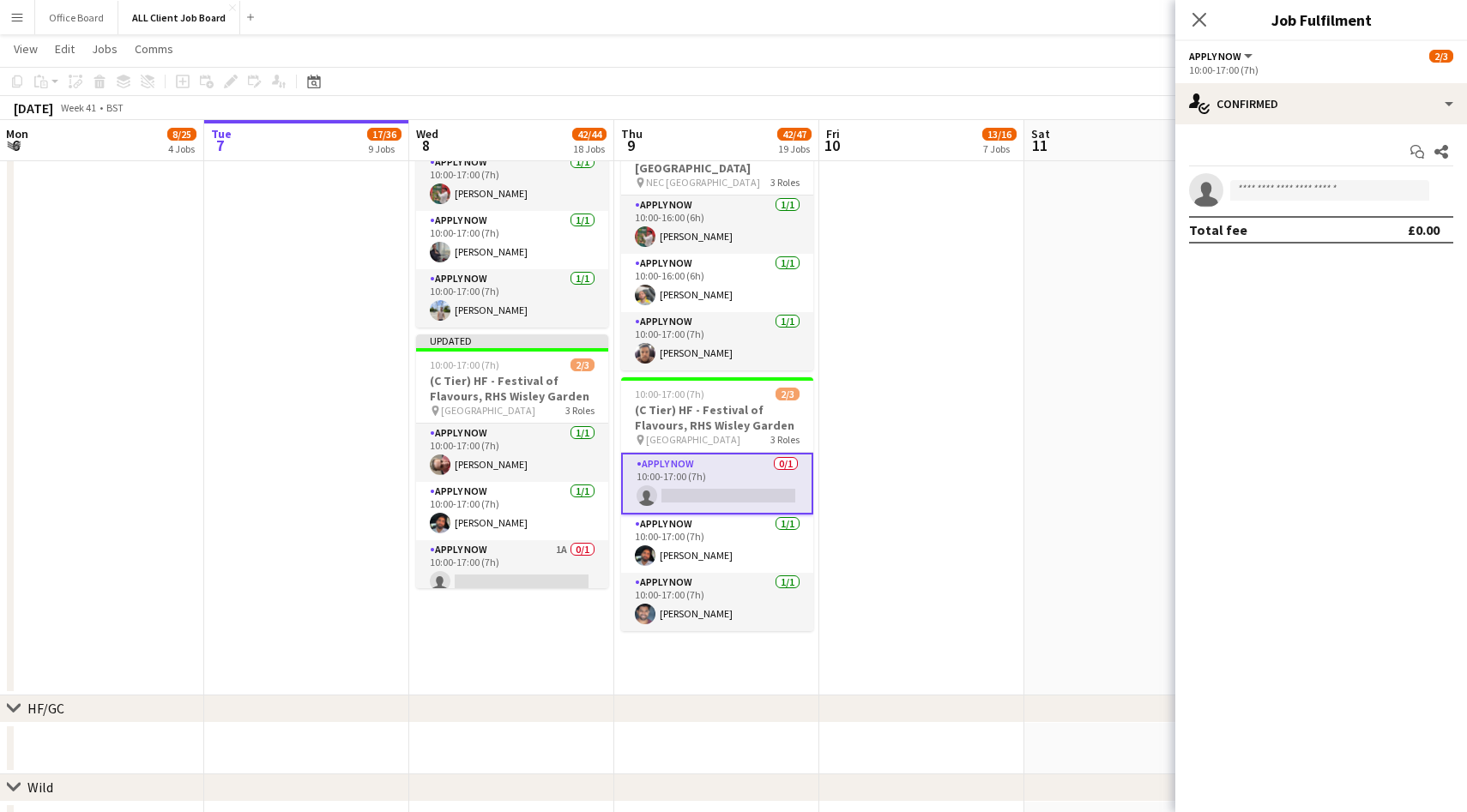
click at [1296, 170] on div "Start chat Share single-neutral-actions Total fee £0.00" at bounding box center [1321, 191] width 291 height 133
click at [1280, 185] on input at bounding box center [1329, 190] width 199 height 21
type input "****"
click at [1307, 234] on span "jeansefrican@gmail.com" at bounding box center [1329, 228] width 171 height 14
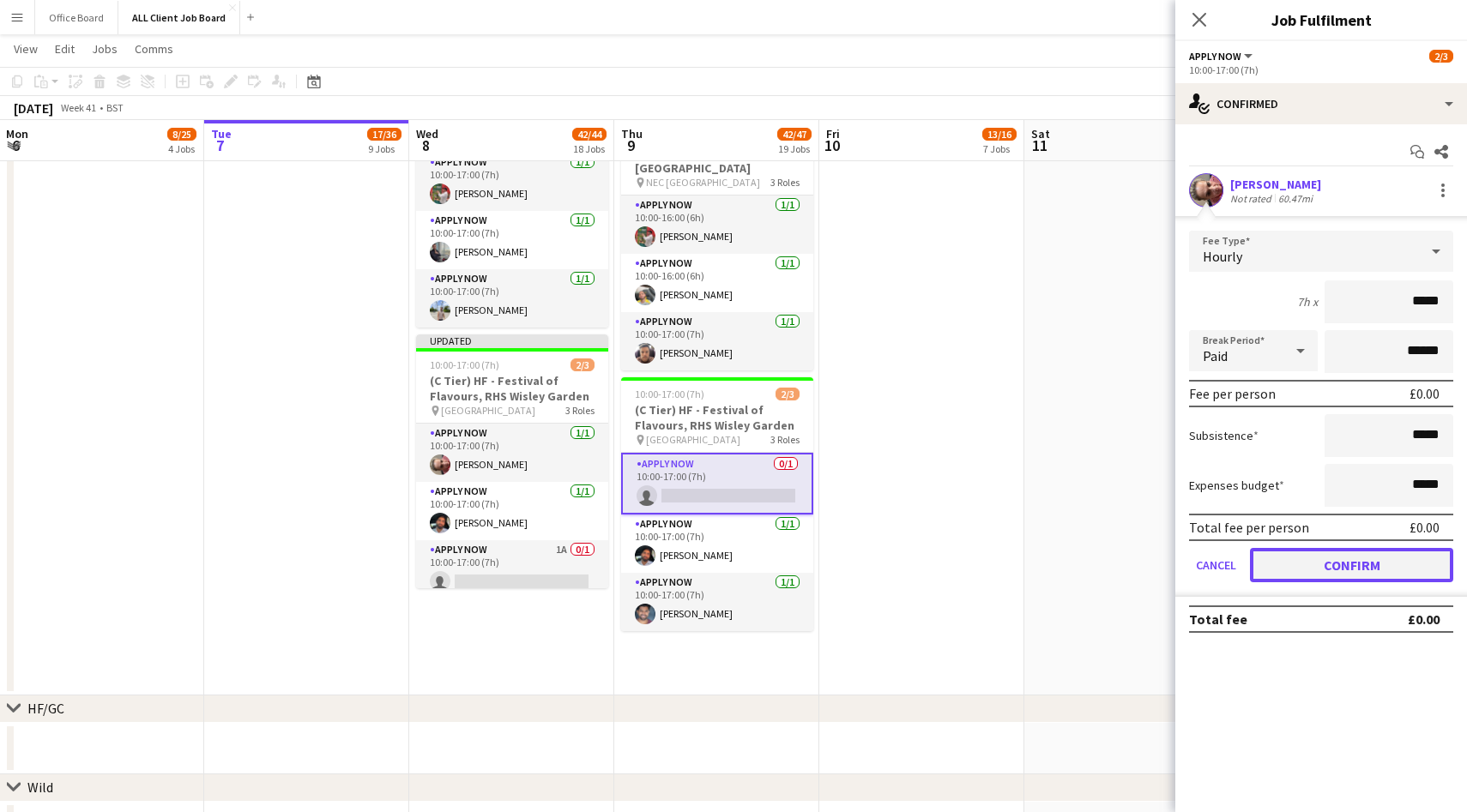
click at [1344, 560] on button "Confirm" at bounding box center [1351, 565] width 203 height 35
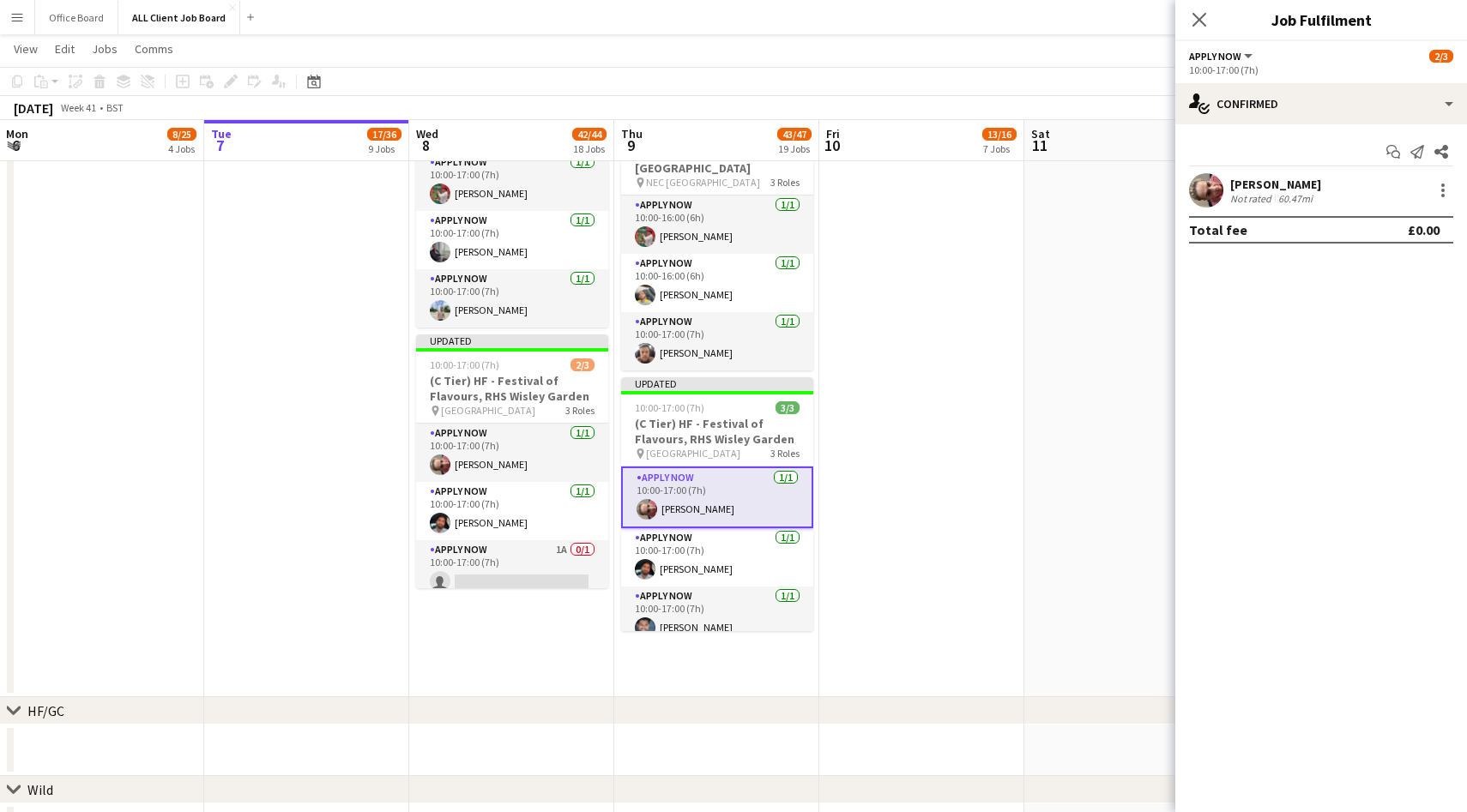
click at [1193, 13] on icon at bounding box center [1198, 19] width 14 height 14
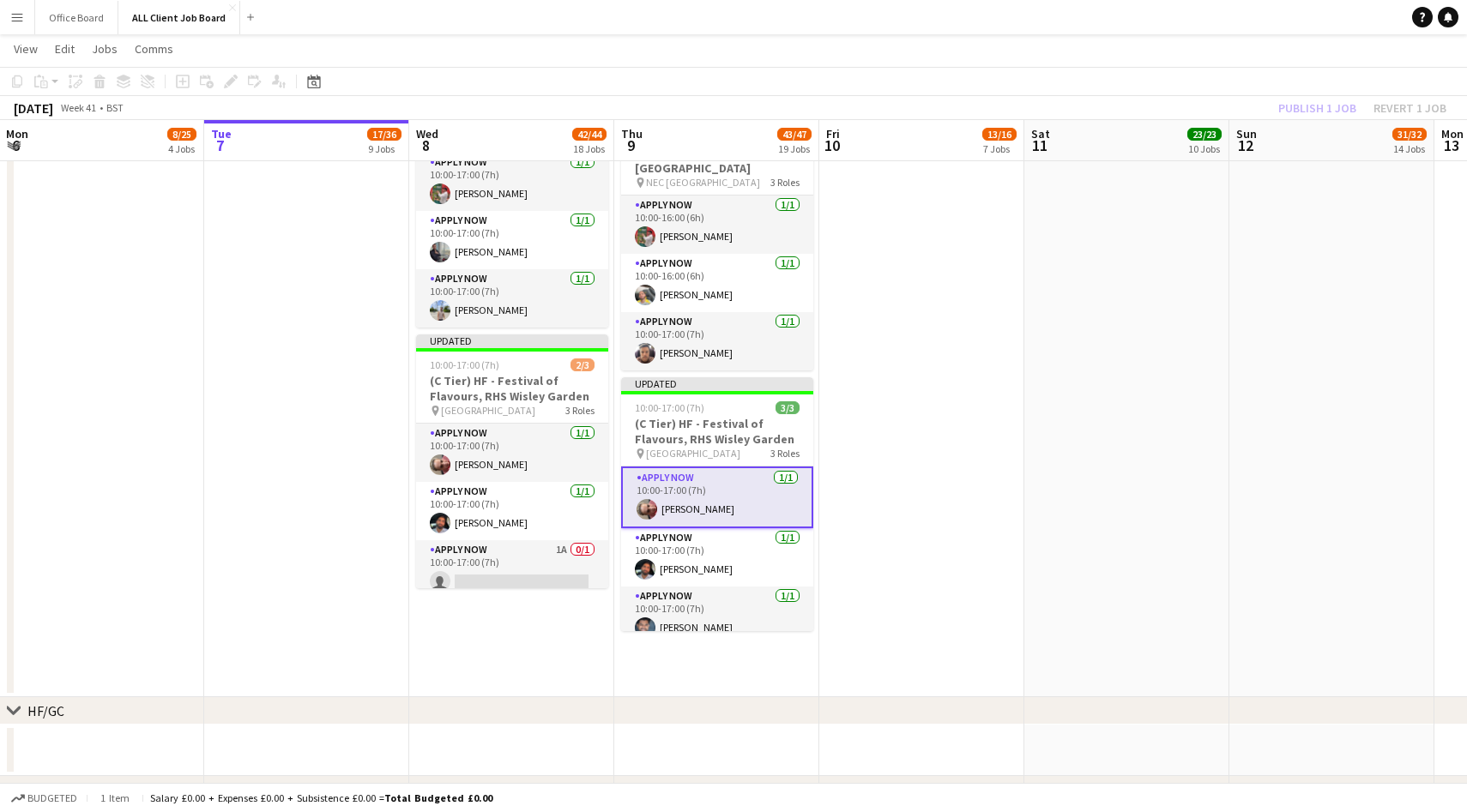
click at [1319, 105] on div "Publish 1 job Revert 1 job" at bounding box center [1362, 107] width 209 height 22
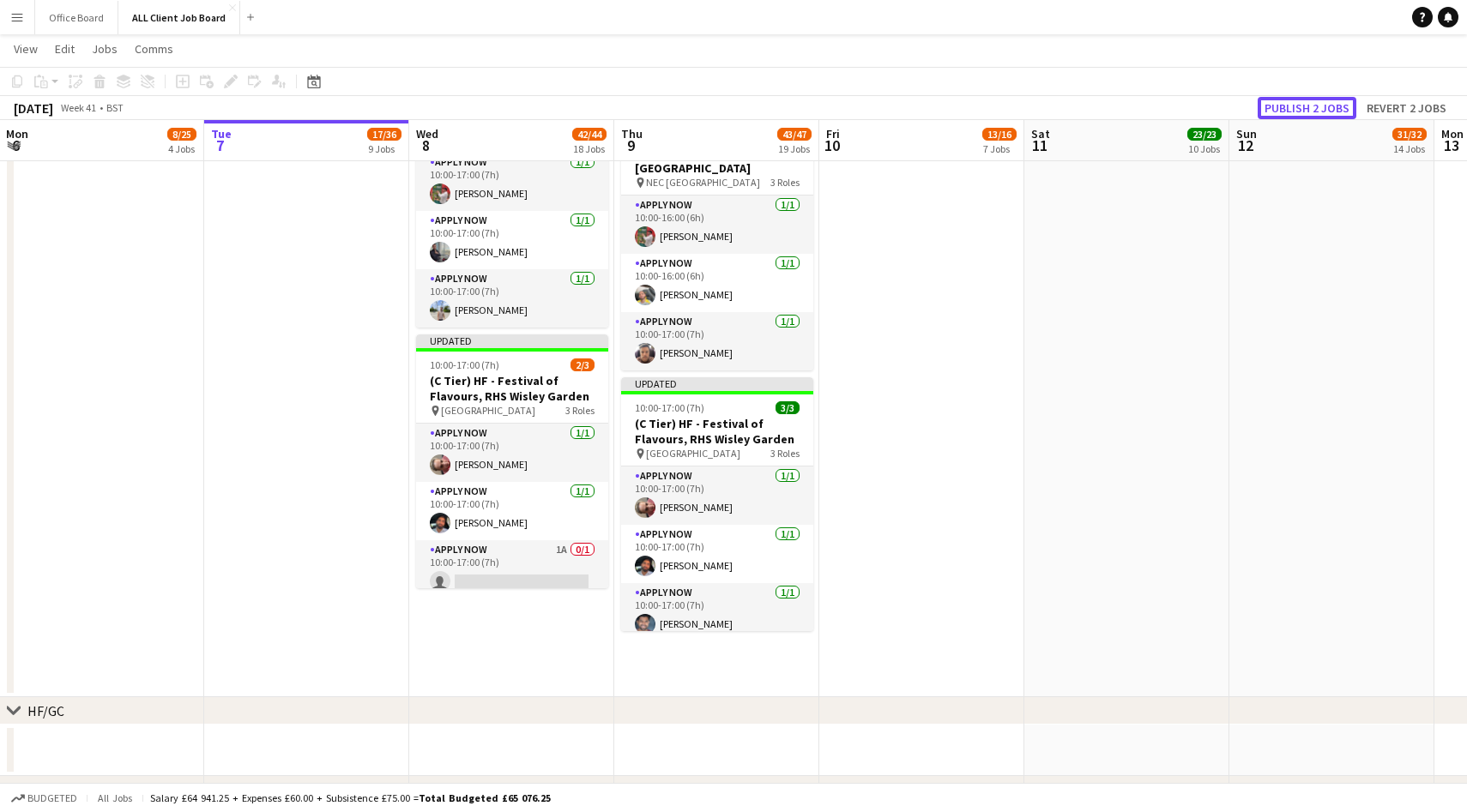
click at [1319, 105] on button "Publish 2 jobs" at bounding box center [1307, 107] width 98 height 22
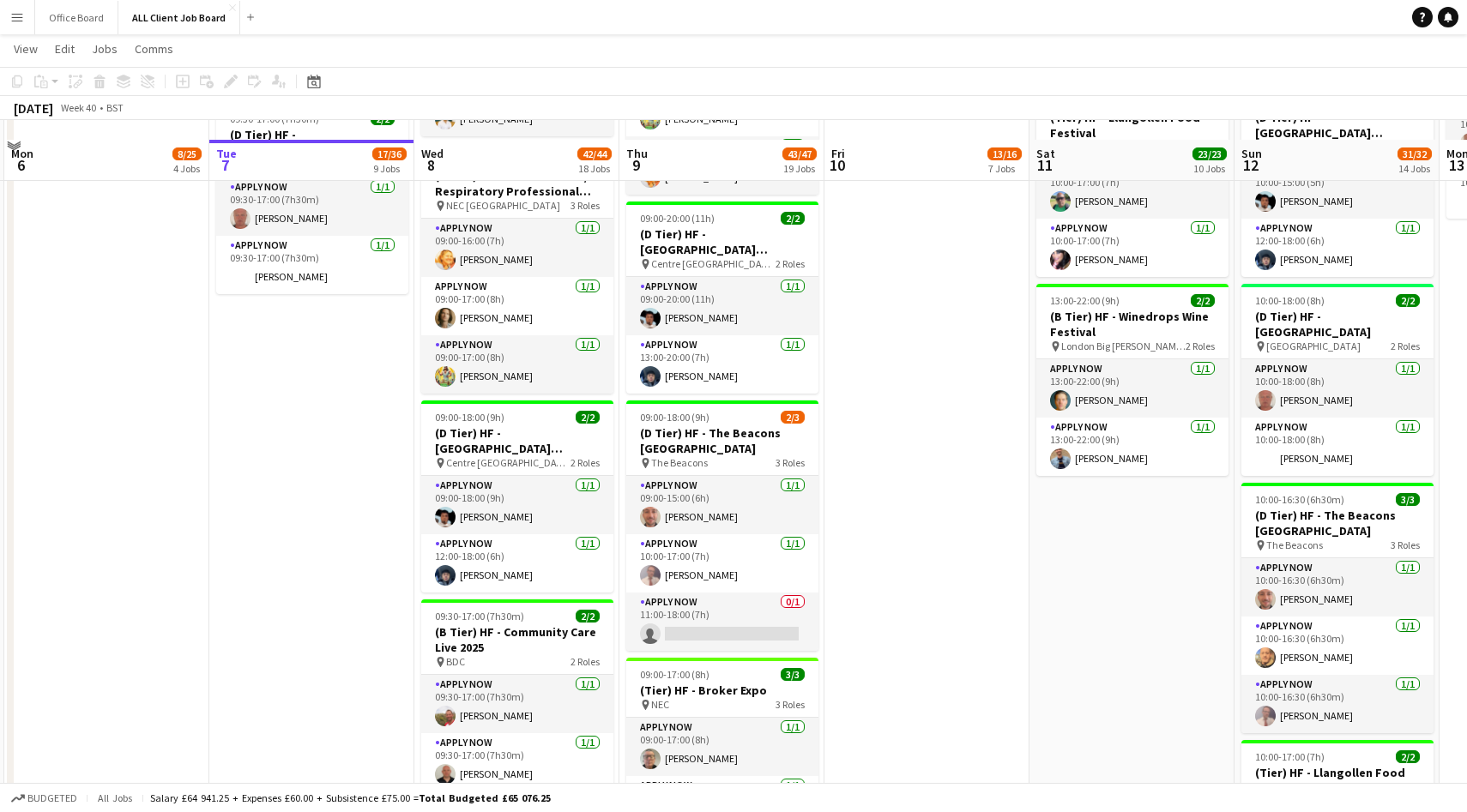
scroll to position [1765, 0]
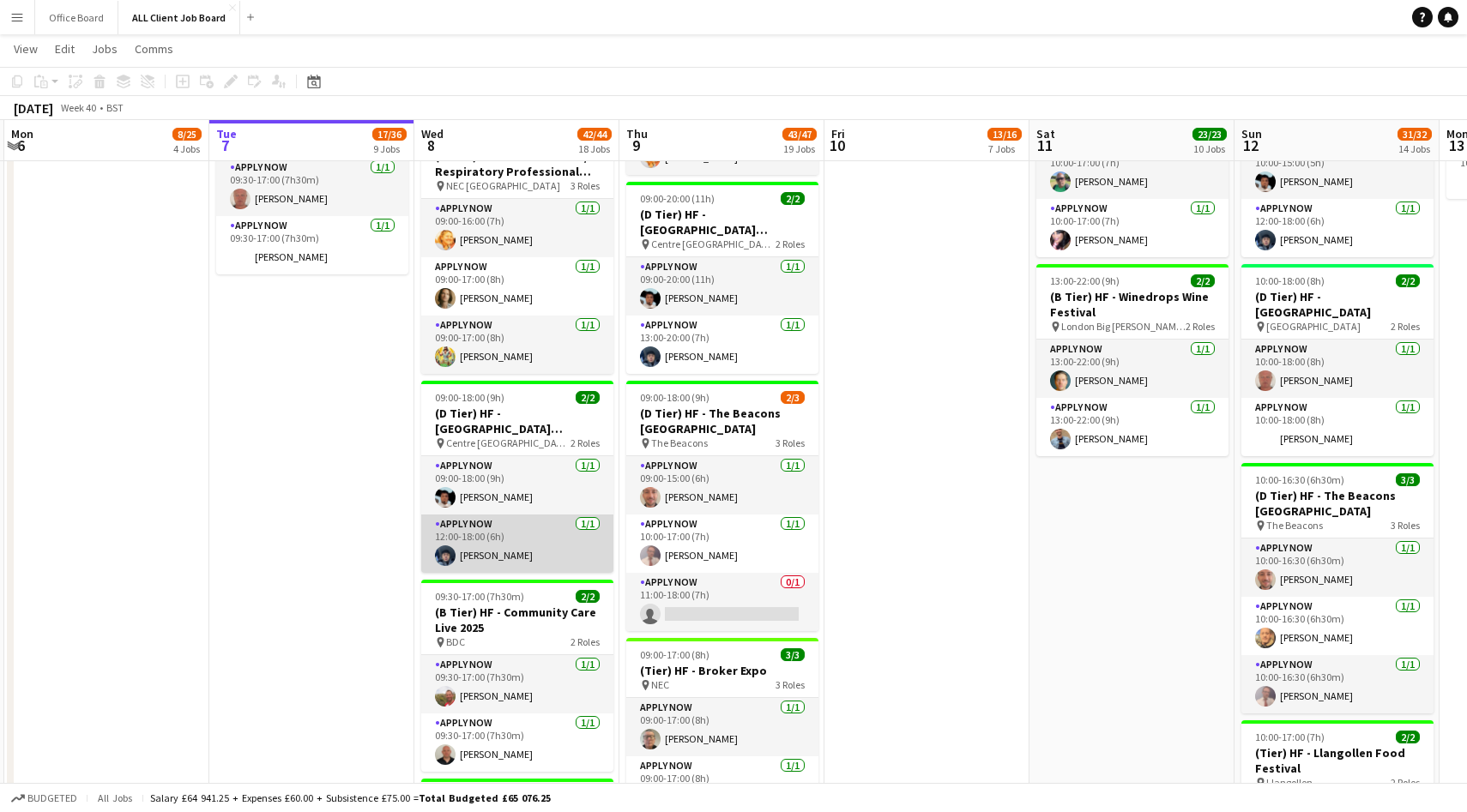
click at [437, 563] on app-user-avatar at bounding box center [445, 555] width 21 height 21
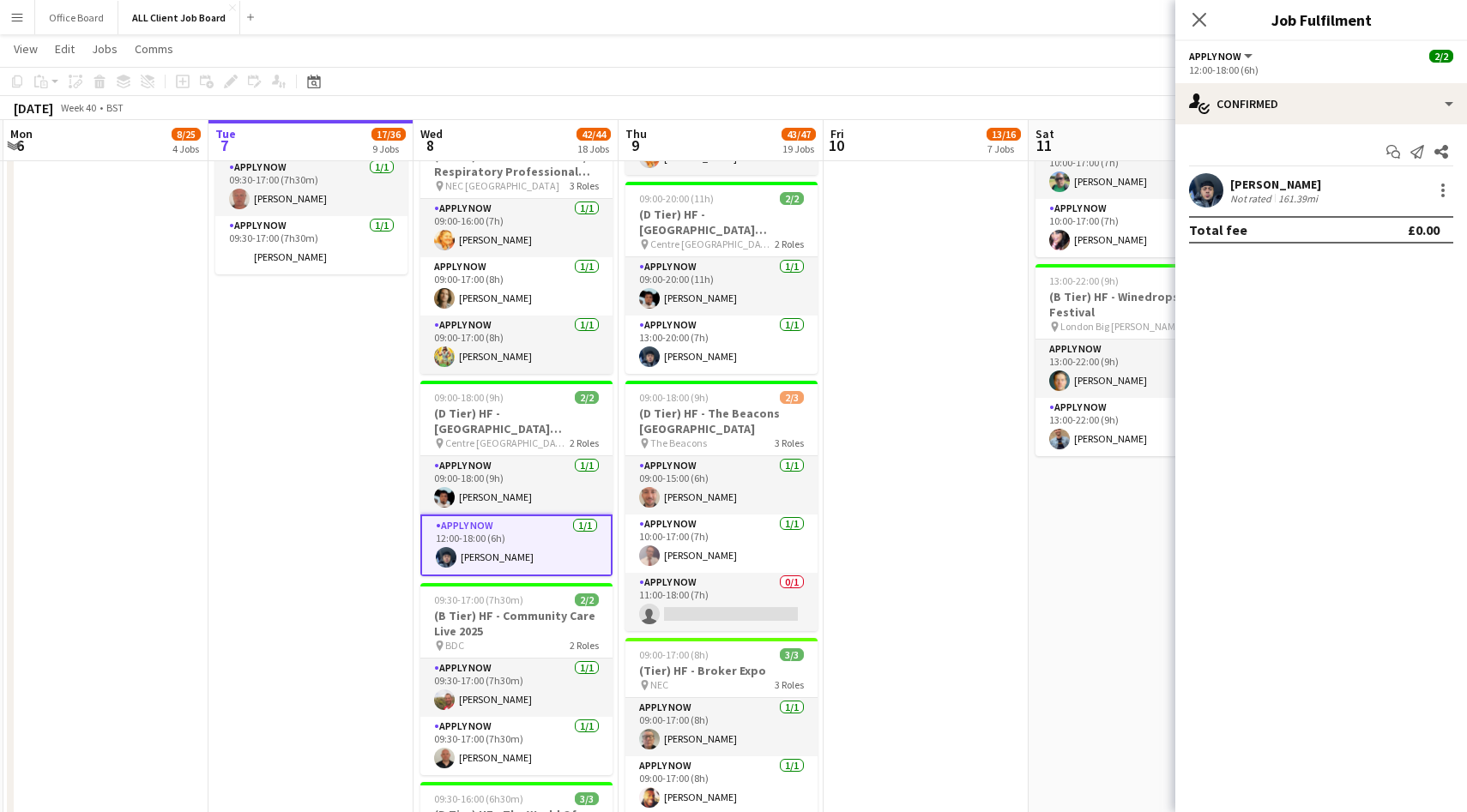
click at [1208, 188] on app-user-avatar at bounding box center [1207, 190] width 35 height 35
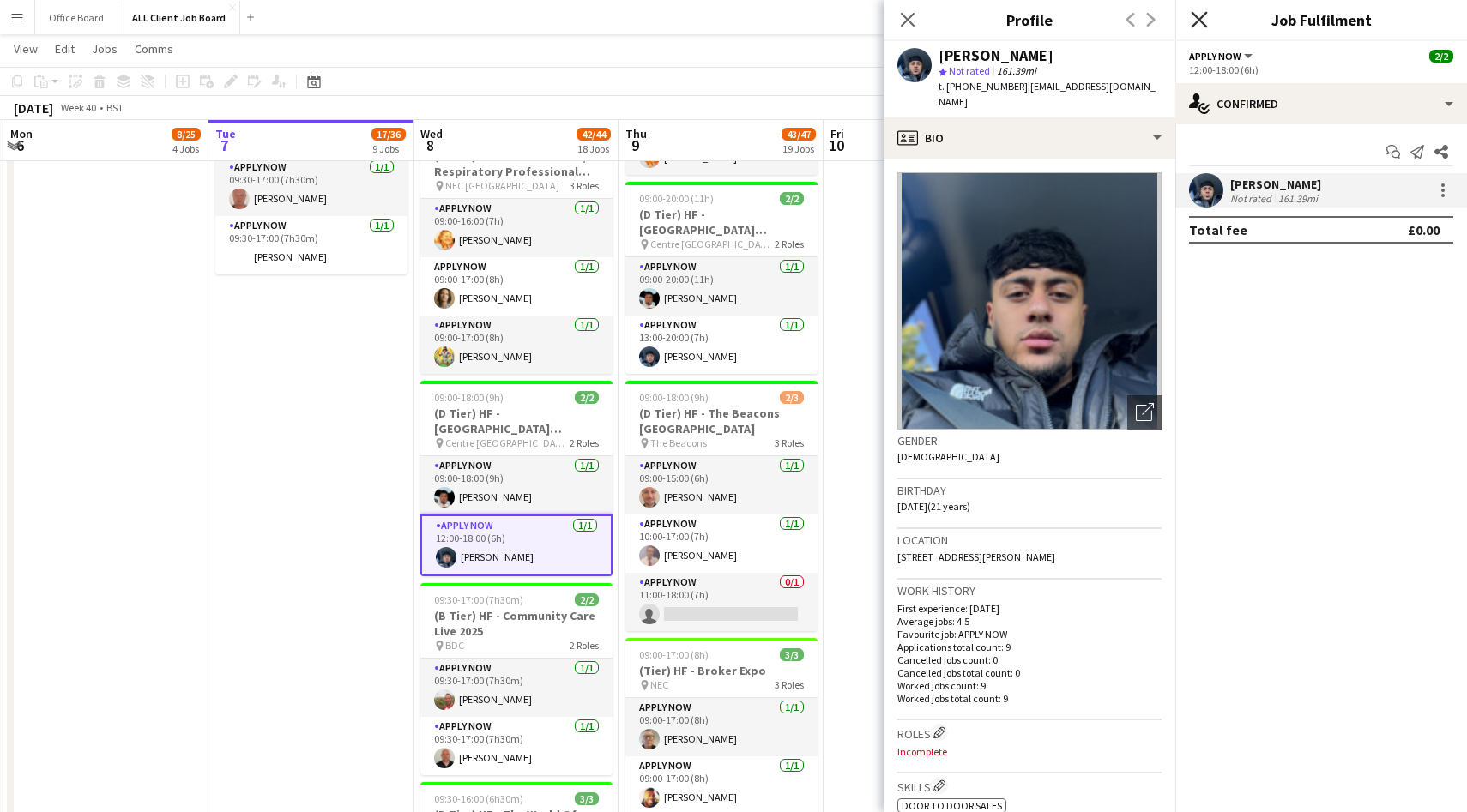
click at [1195, 14] on icon "Close pop-in" at bounding box center [1199, 19] width 16 height 16
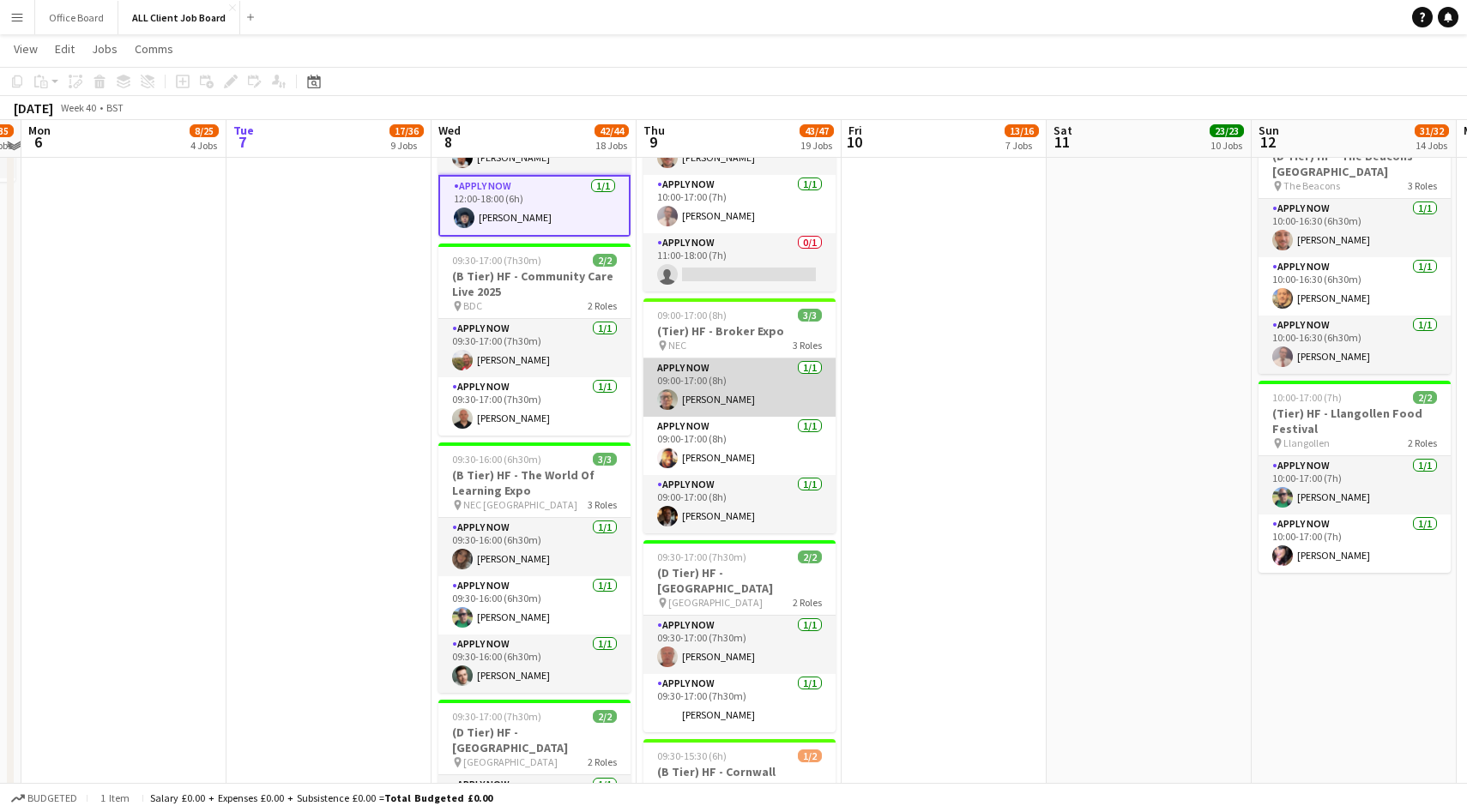
scroll to position [2101, 0]
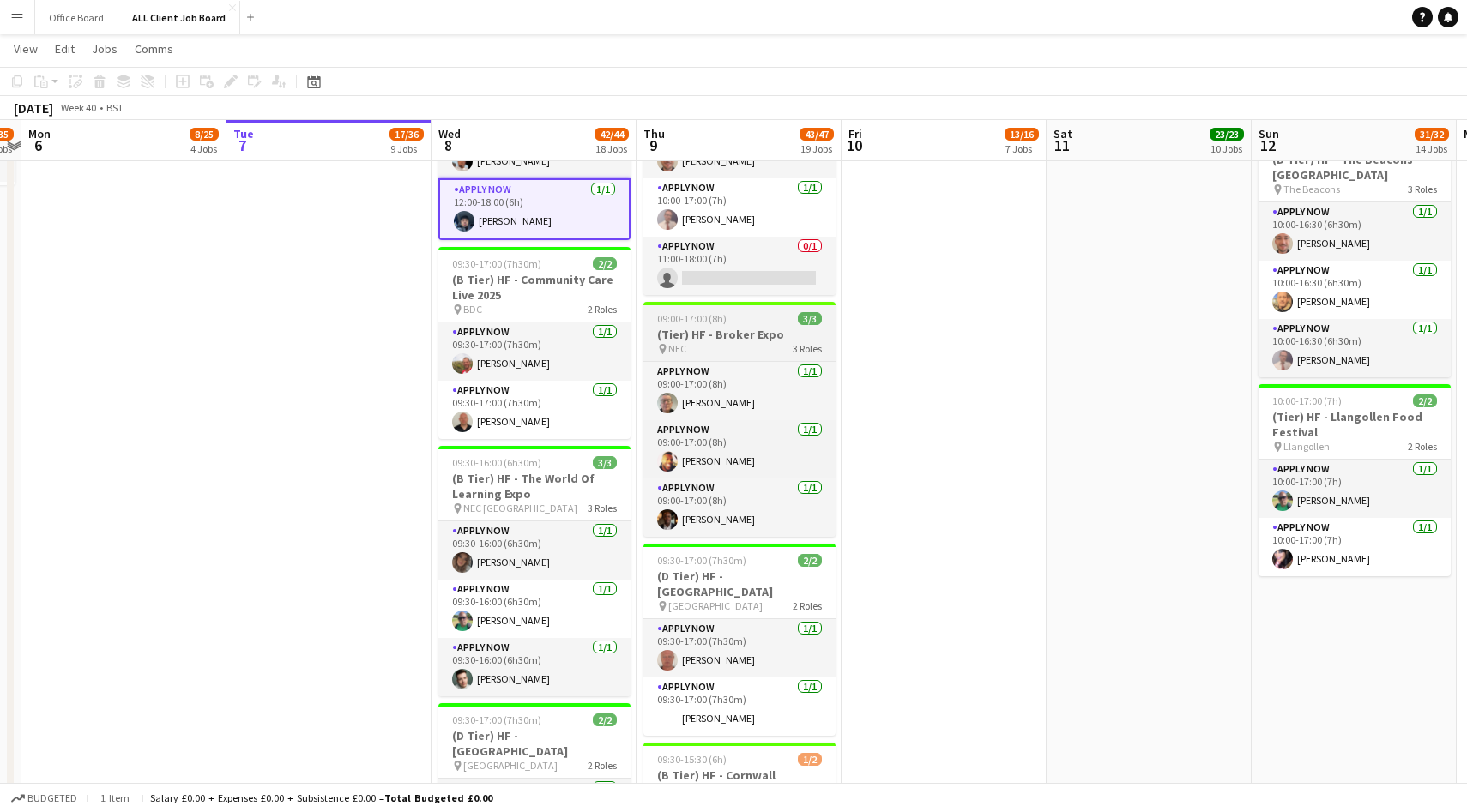
click at [759, 347] on div "pin NEC 3 Roles" at bounding box center [739, 349] width 192 height 14
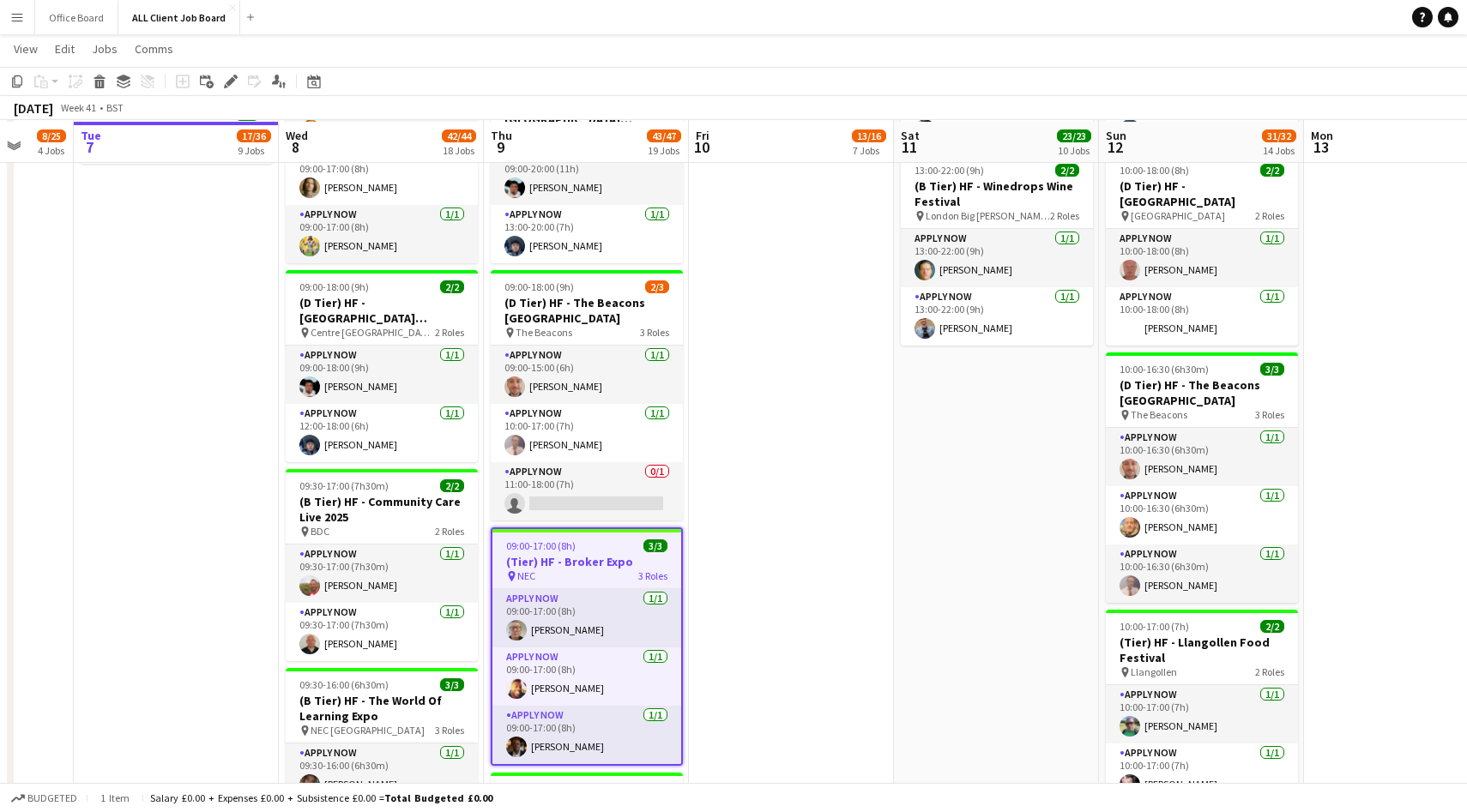
scroll to position [1935, 0]
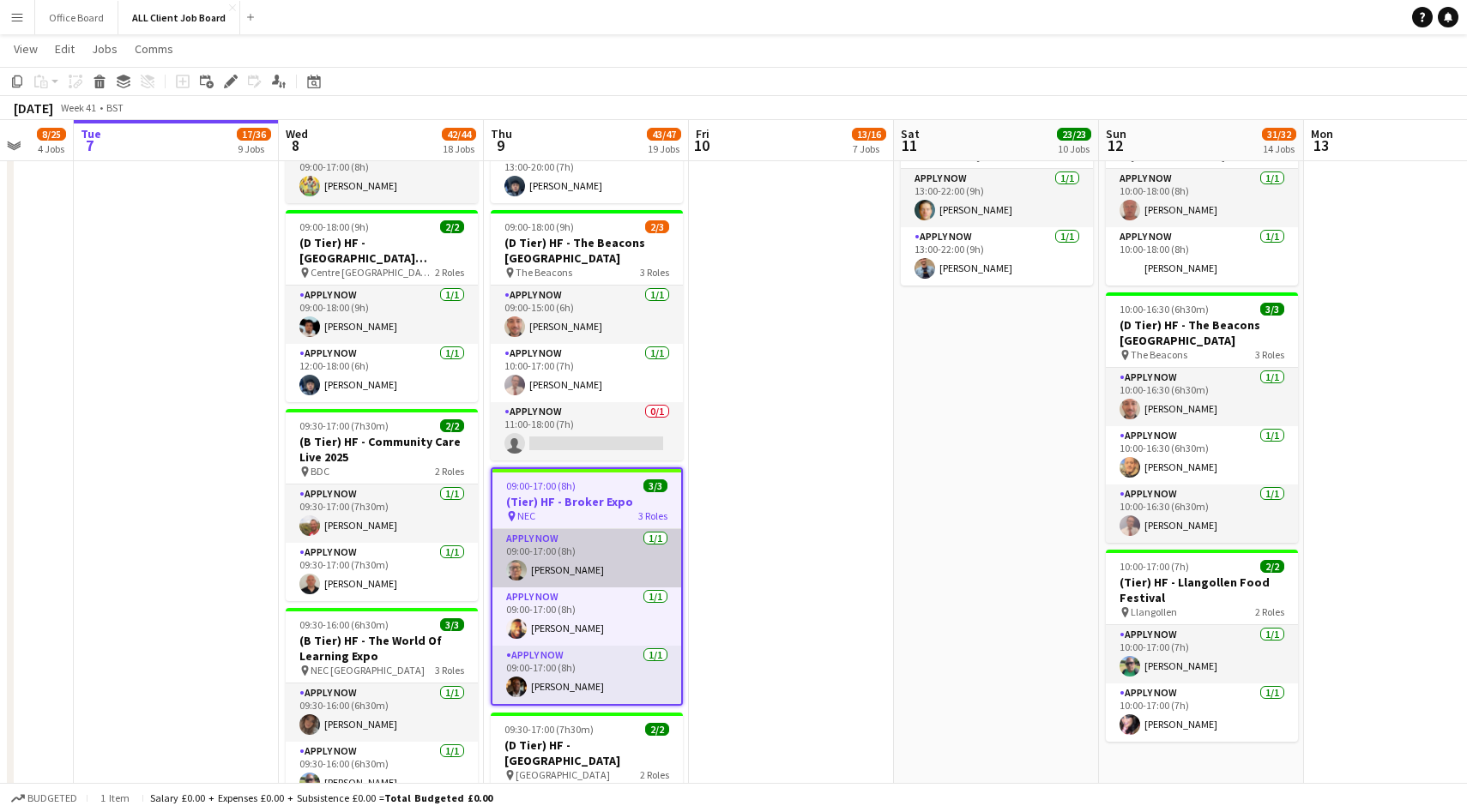
click at [515, 564] on app-user-avatar at bounding box center [516, 570] width 21 height 21
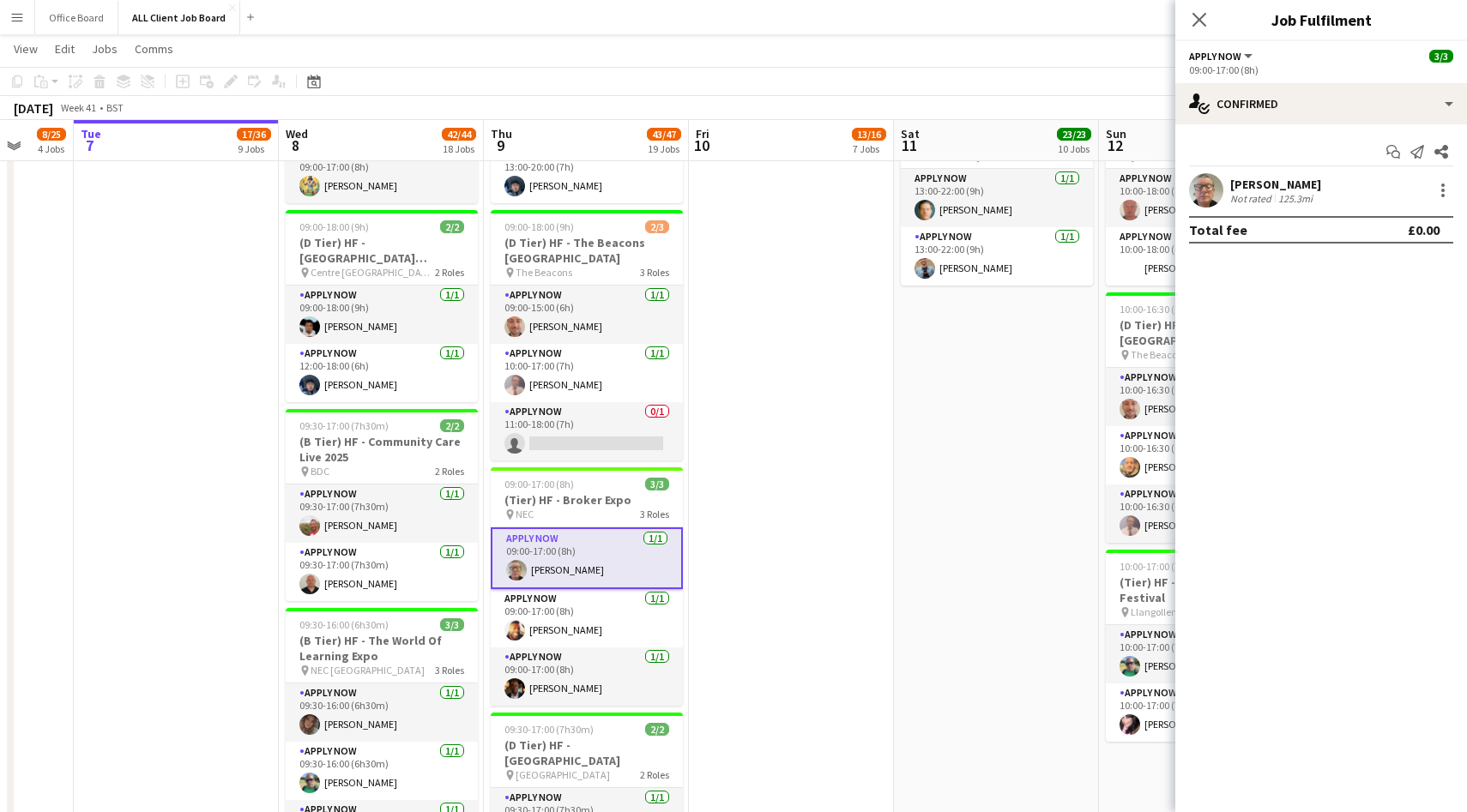
click at [1210, 193] on app-user-avatar at bounding box center [1207, 190] width 35 height 35
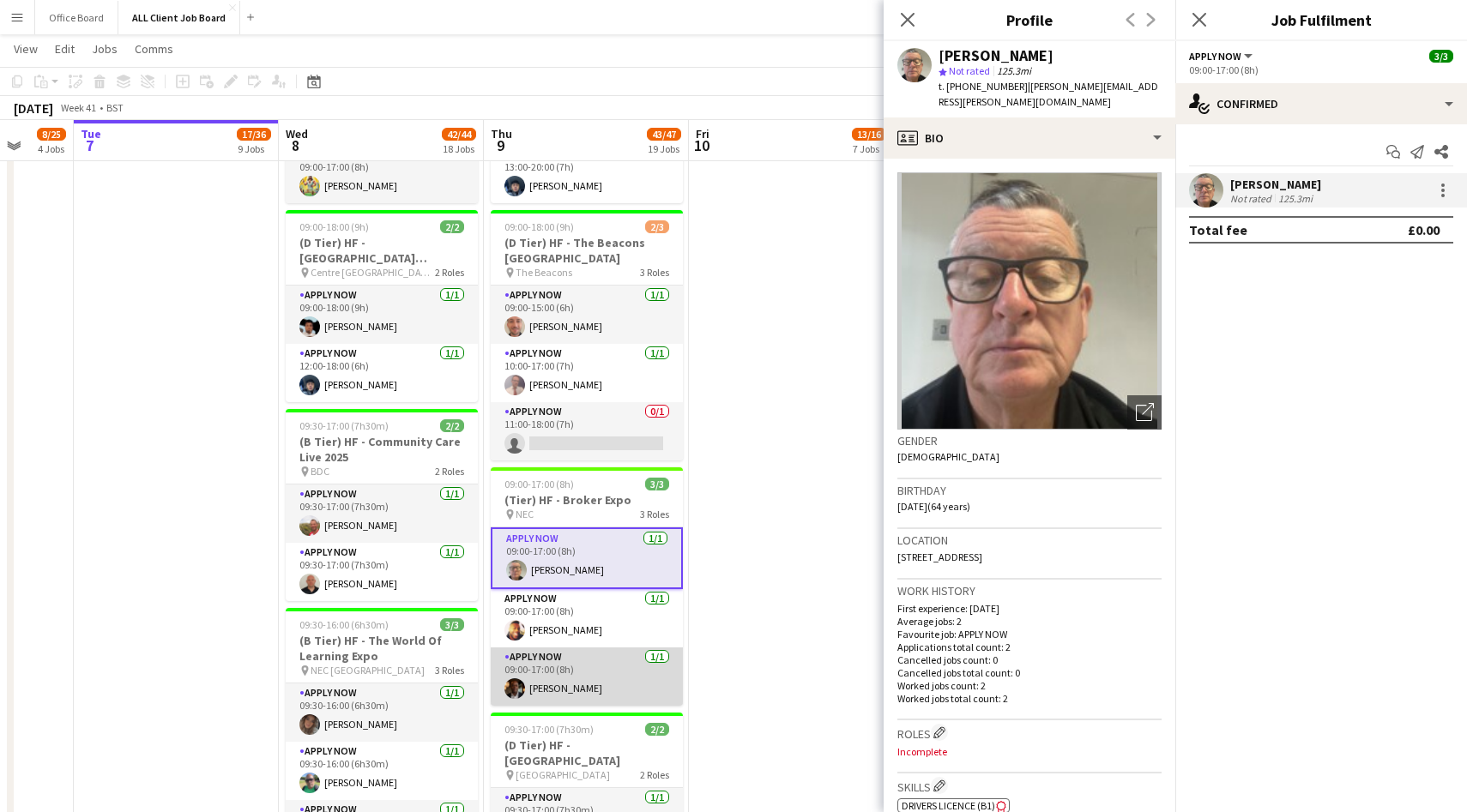
click at [509, 688] on app-user-avatar at bounding box center [514, 688] width 21 height 21
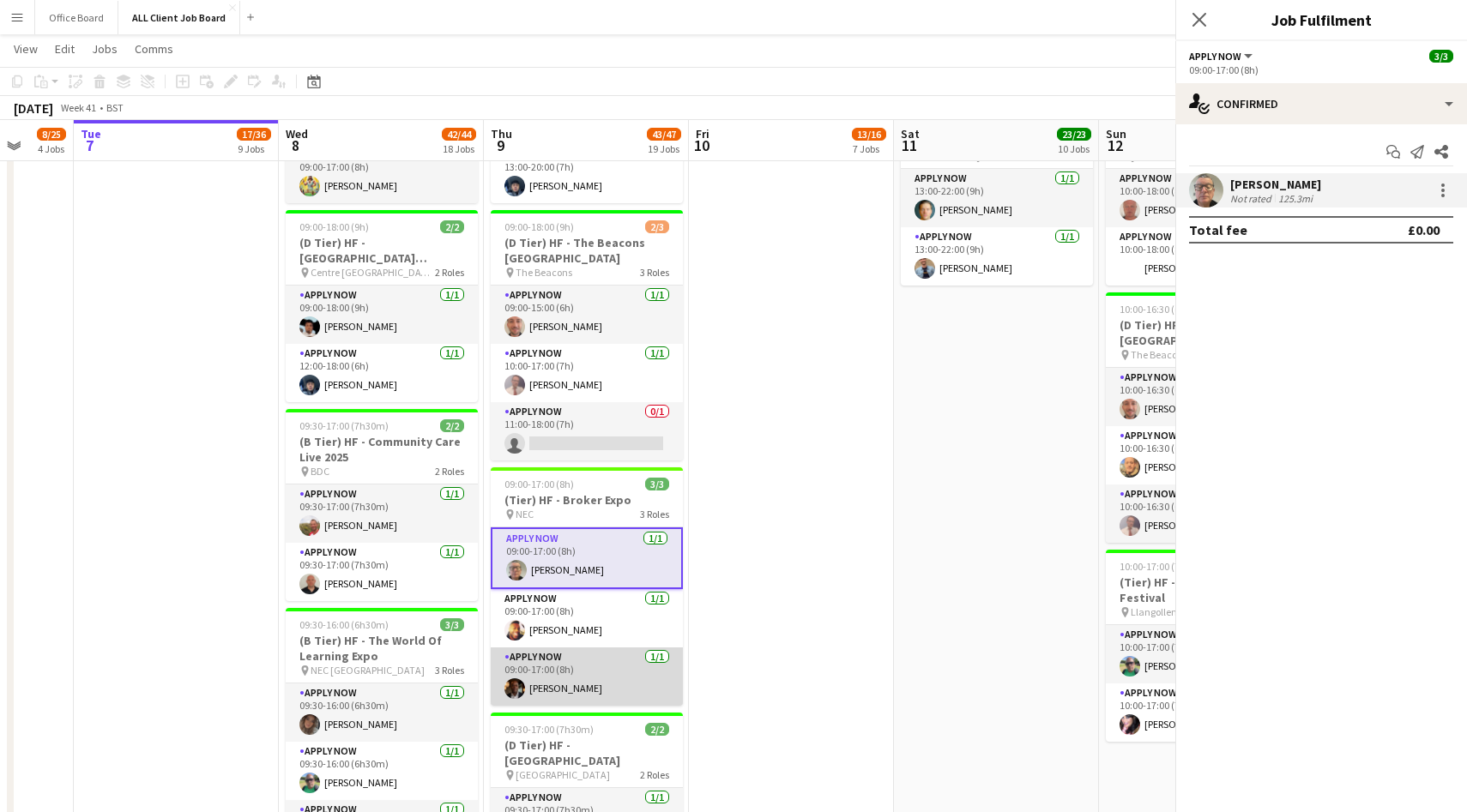
scroll to position [0, 540]
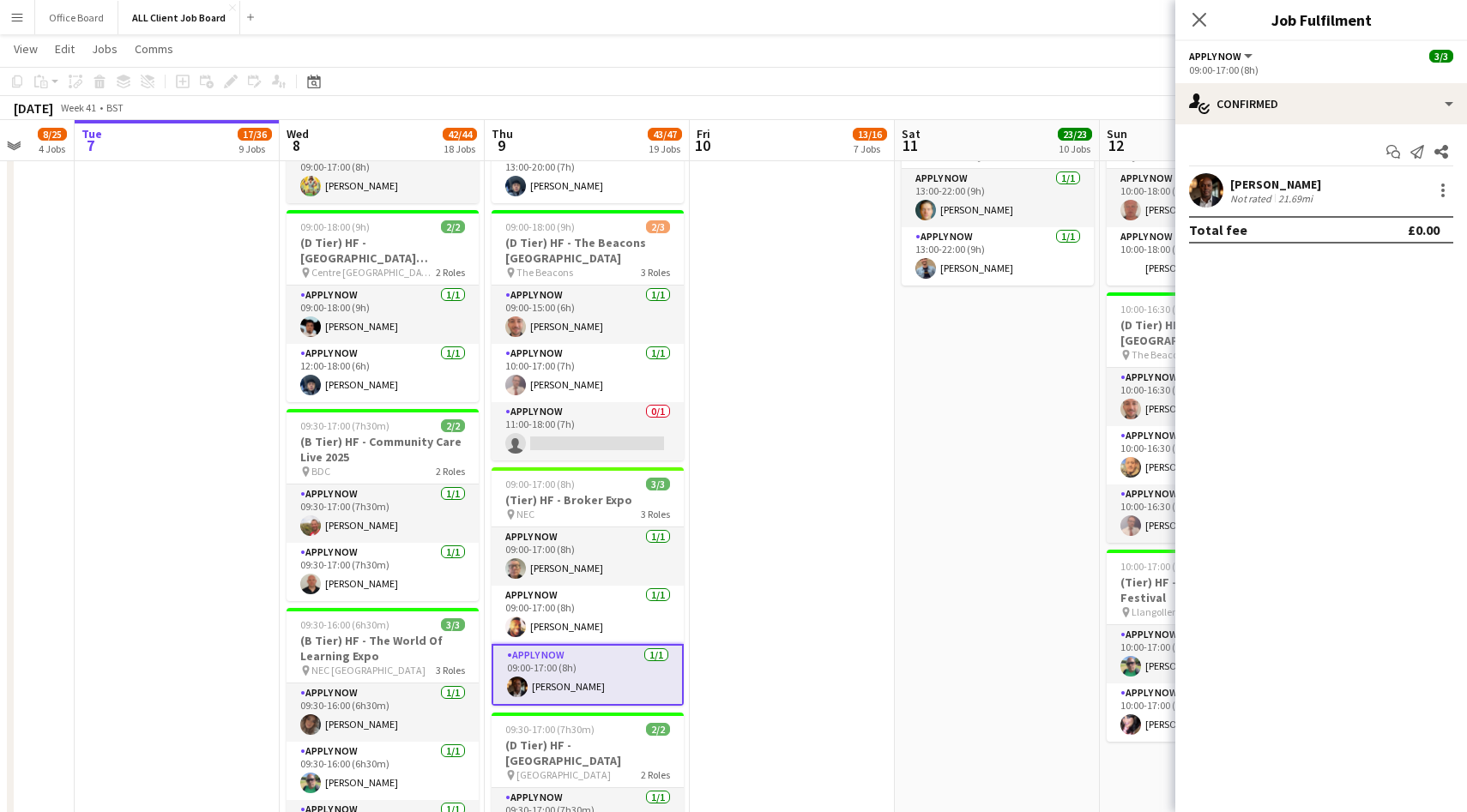
click at [1222, 192] on app-user-avatar at bounding box center [1207, 190] width 35 height 35
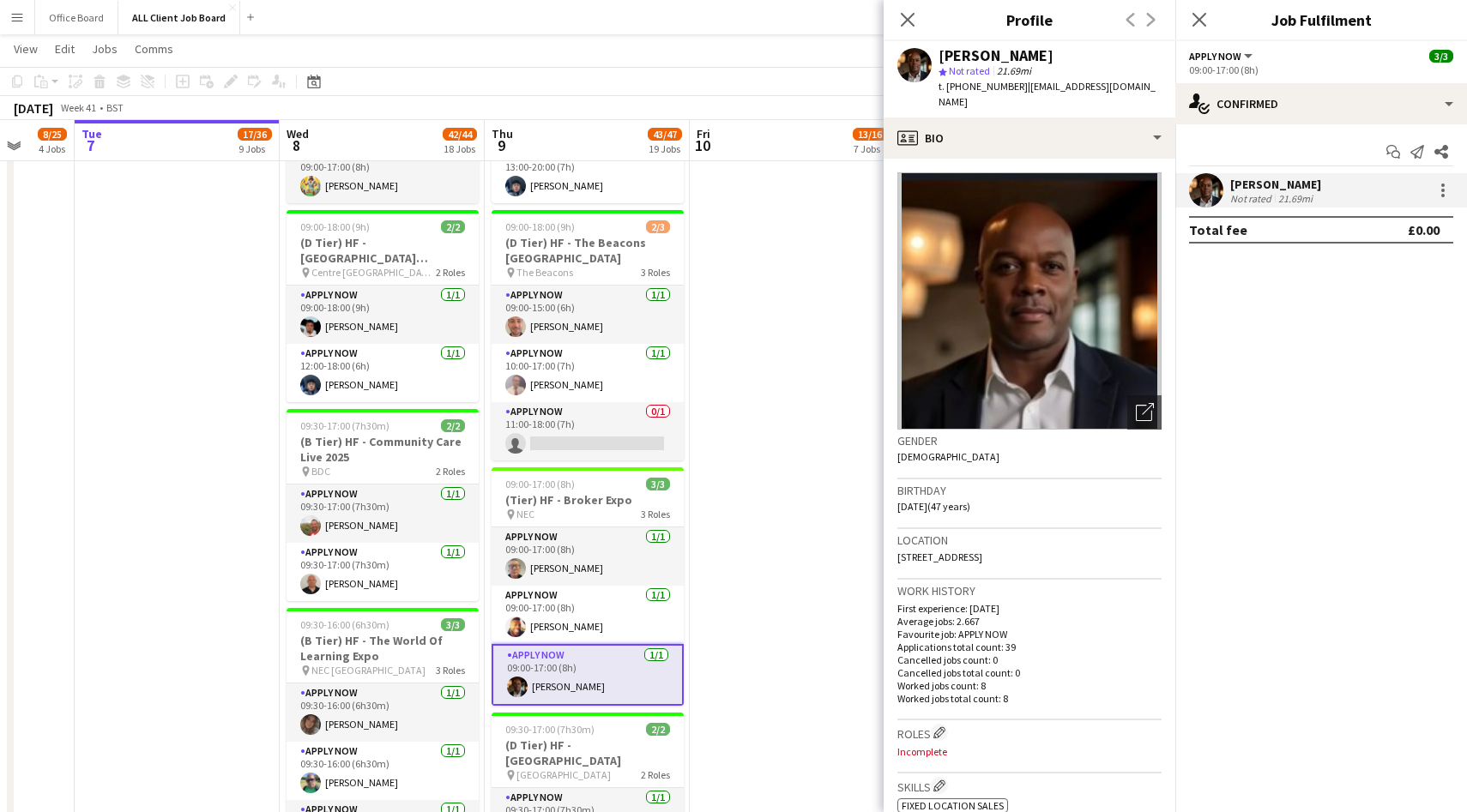
click at [803, 545] on app-date-cell "08:45-17:30 (8h45m) 2/2 (A Tier) HF - Royal College General Practitioners pin I…" at bounding box center [791, 229] width 205 height 3421
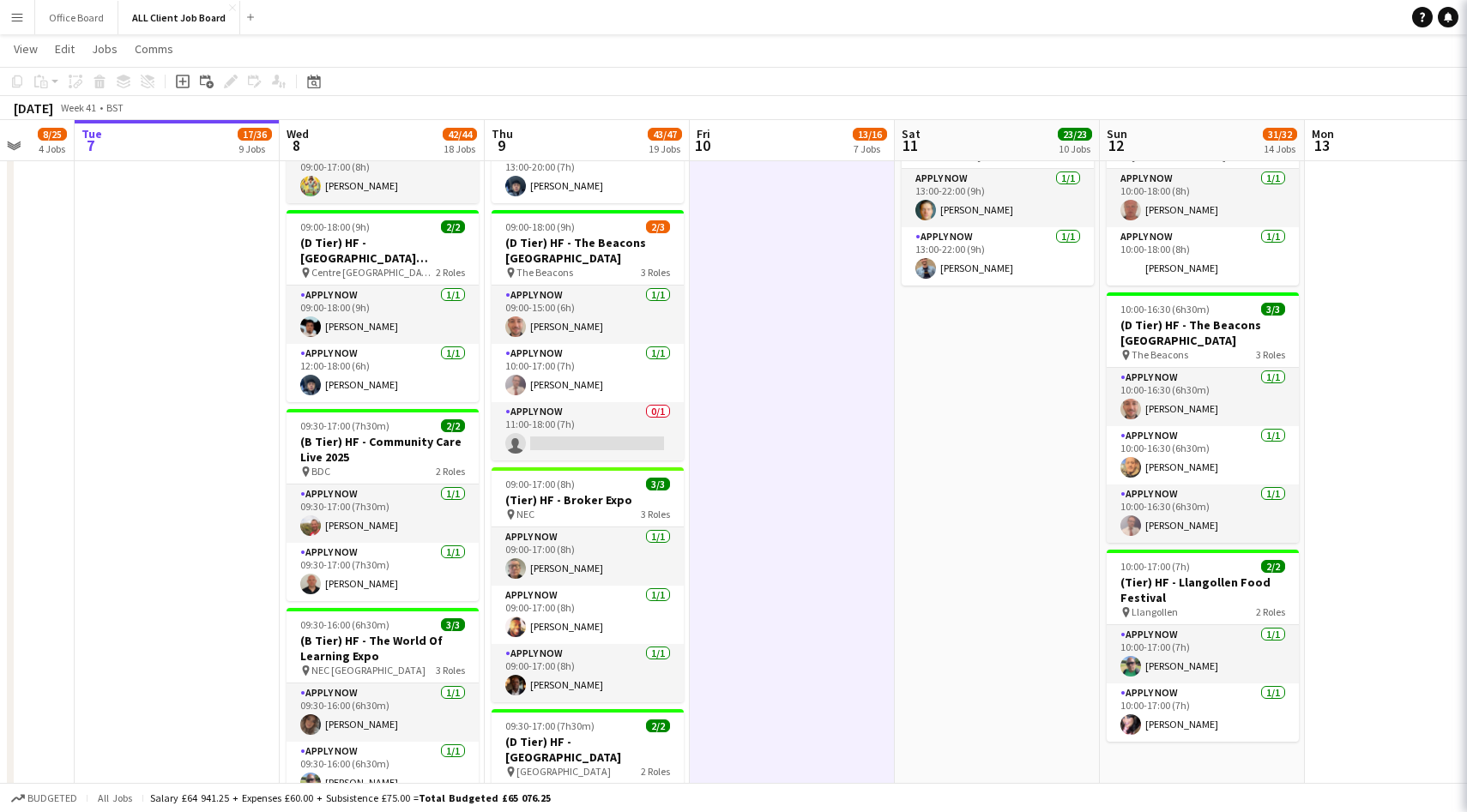
scroll to position [0, 541]
click at [803, 545] on app-date-cell "08:45-17:30 (8h45m) 2/2 (A Tier) HF - Royal College General Practitioners pin I…" at bounding box center [790, 229] width 205 height 3421
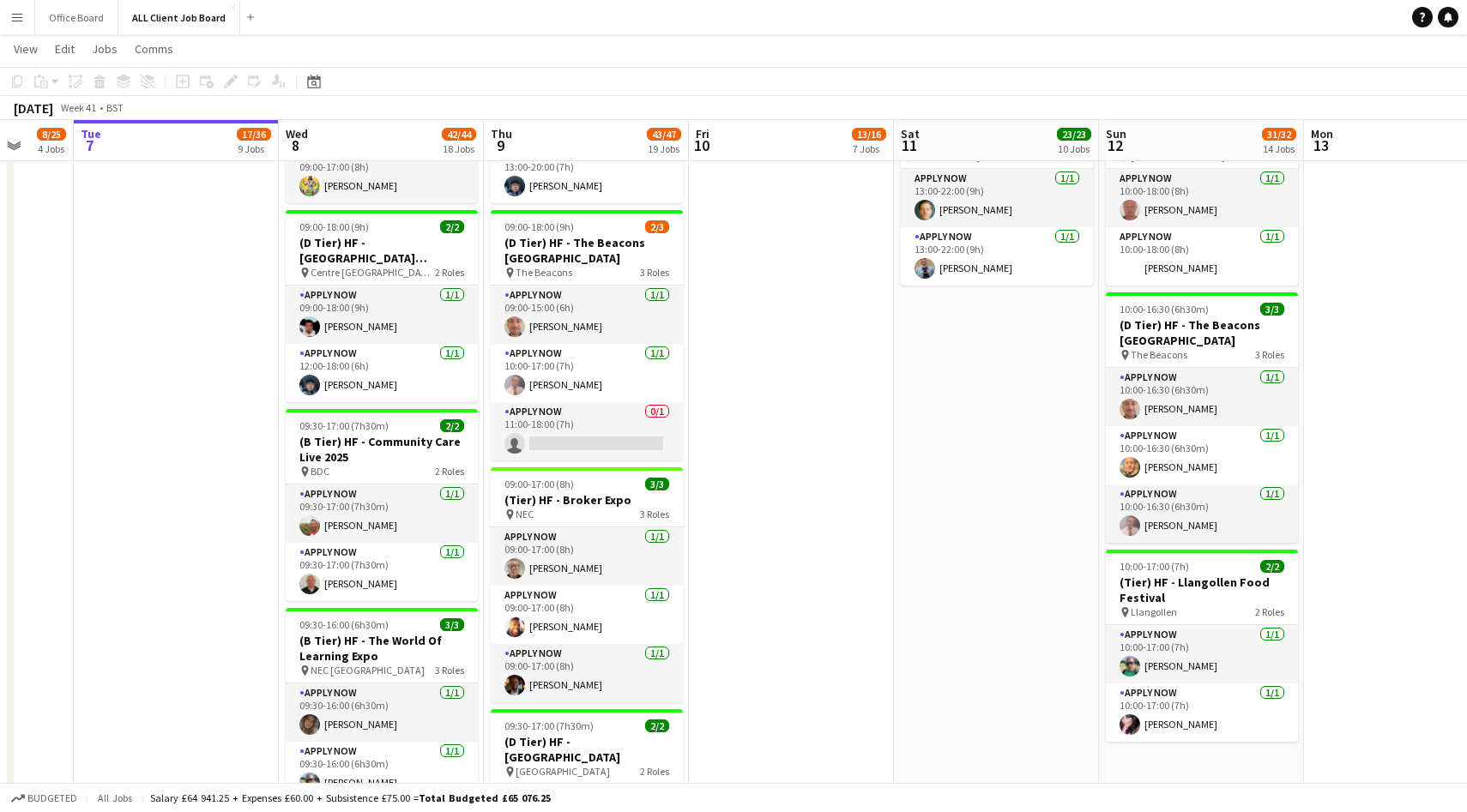
click at [803, 545] on app-date-cell "08:45-17:30 (8h45m) 2/2 (A Tier) HF - Royal College General Practitioners pin I…" at bounding box center [790, 229] width 205 height 3421
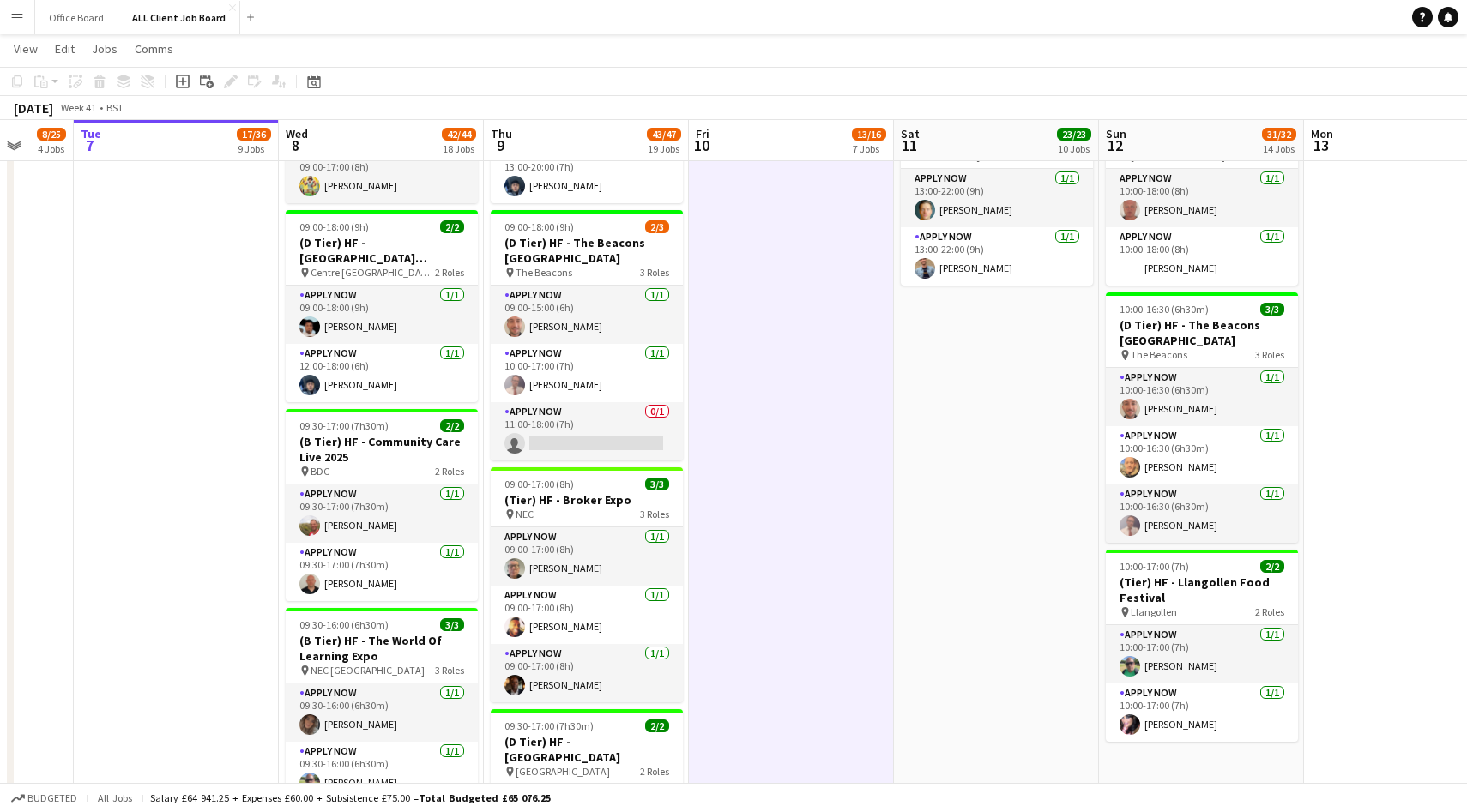
click at [803, 545] on app-date-cell "08:45-17:30 (8h45m) 2/2 (A Tier) HF - Royal College General Practitioners pin I…" at bounding box center [790, 229] width 205 height 3421
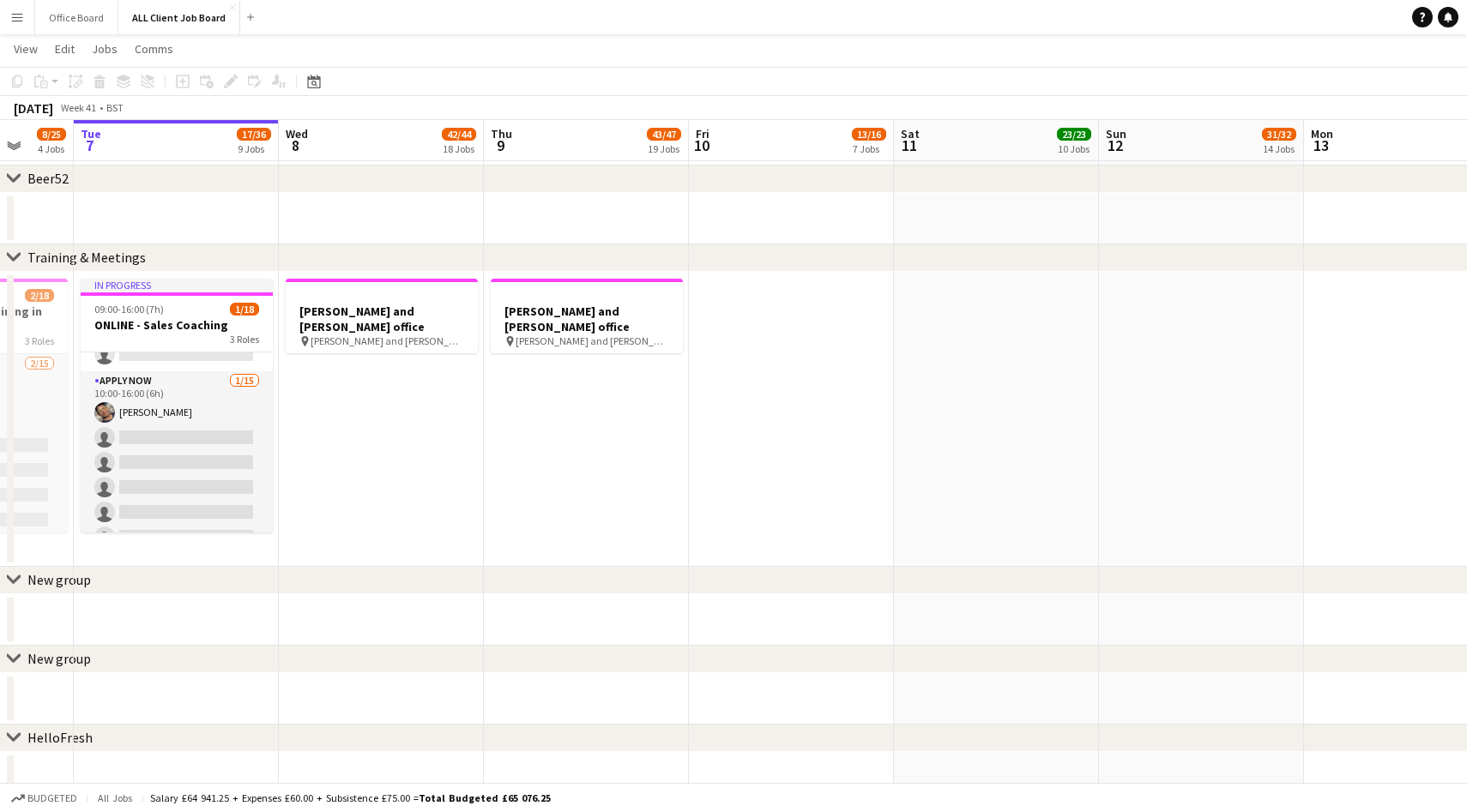
scroll to position [110, 0]
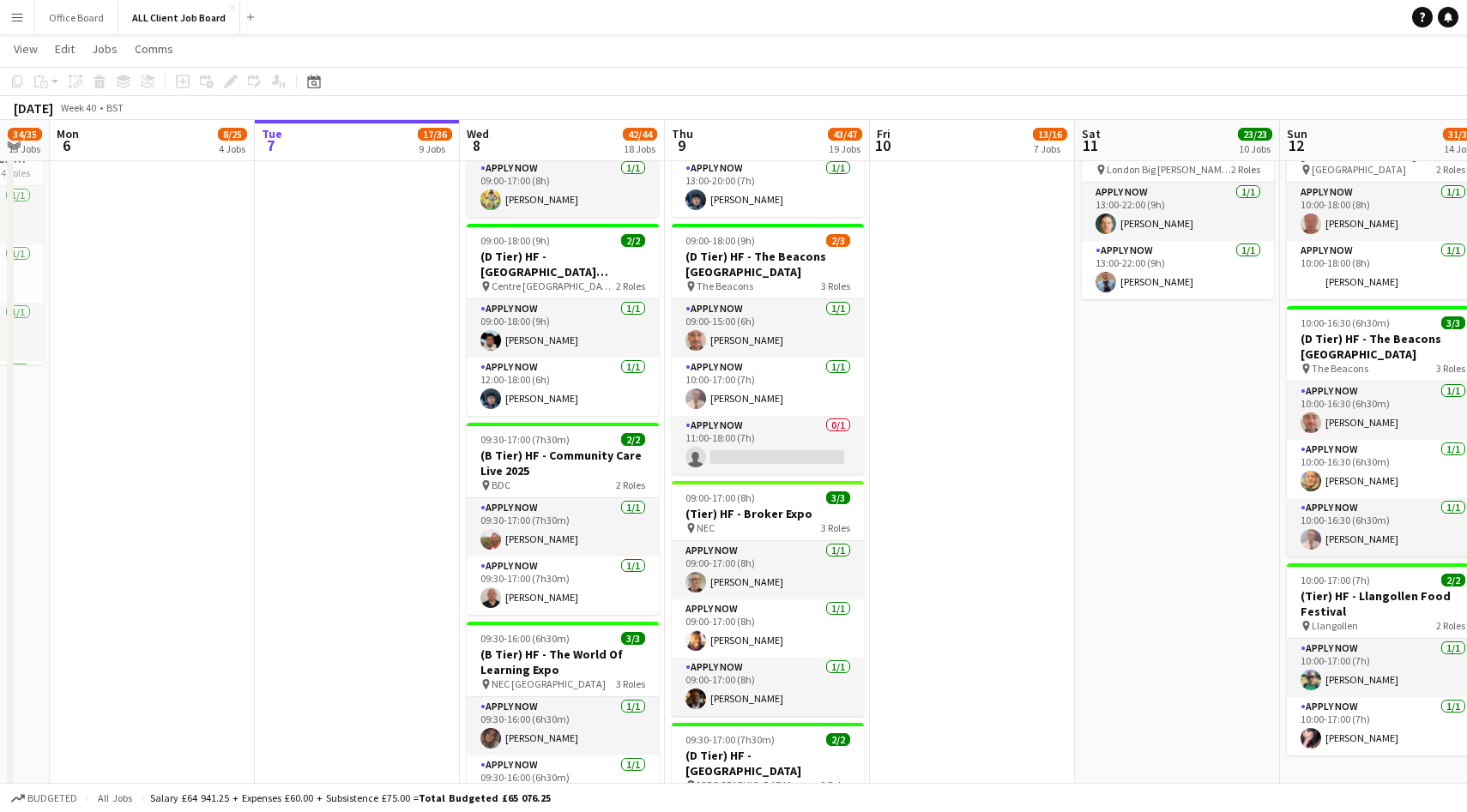
scroll to position [1914, 0]
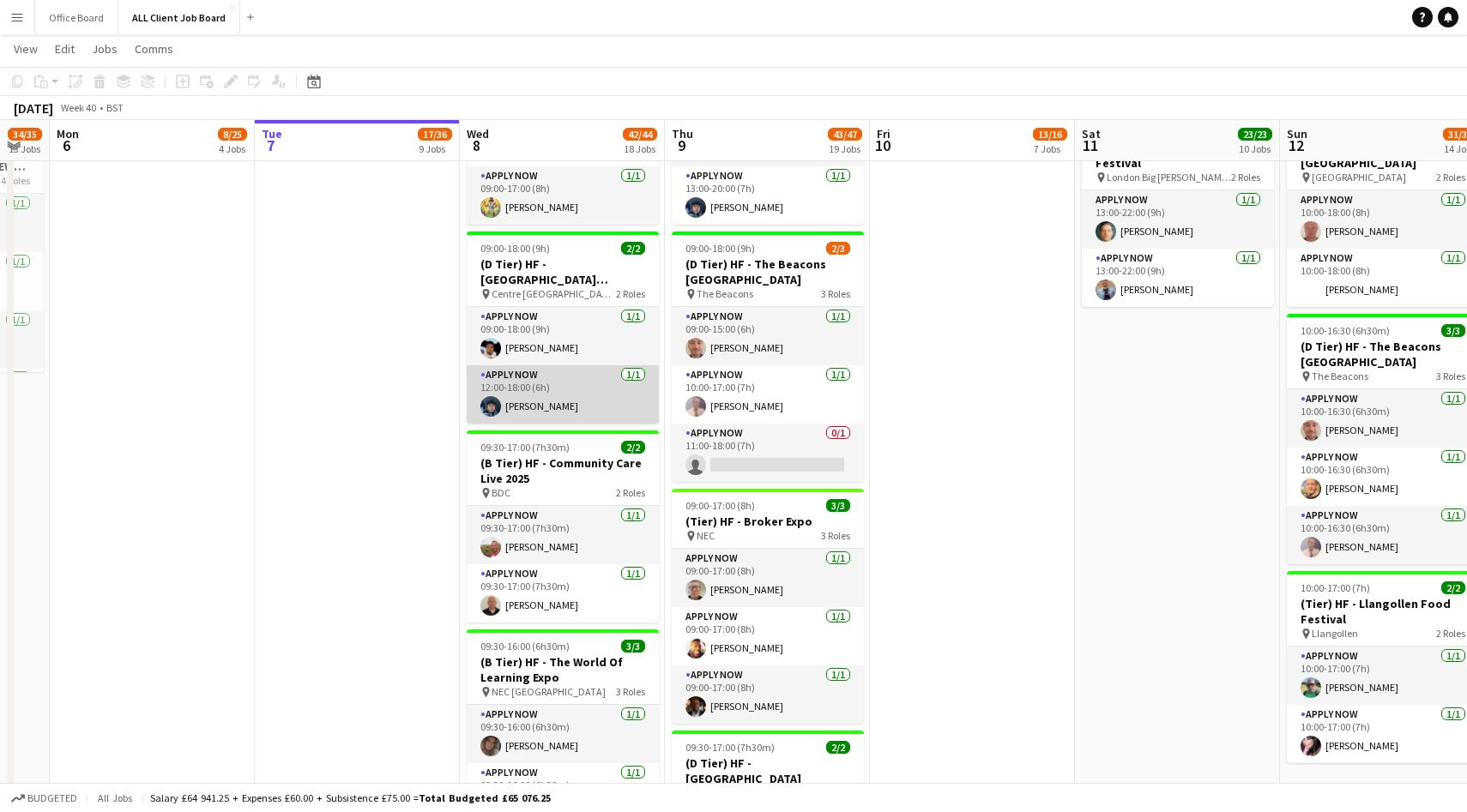
click at [494, 407] on app-user-avatar at bounding box center [491, 406] width 21 height 21
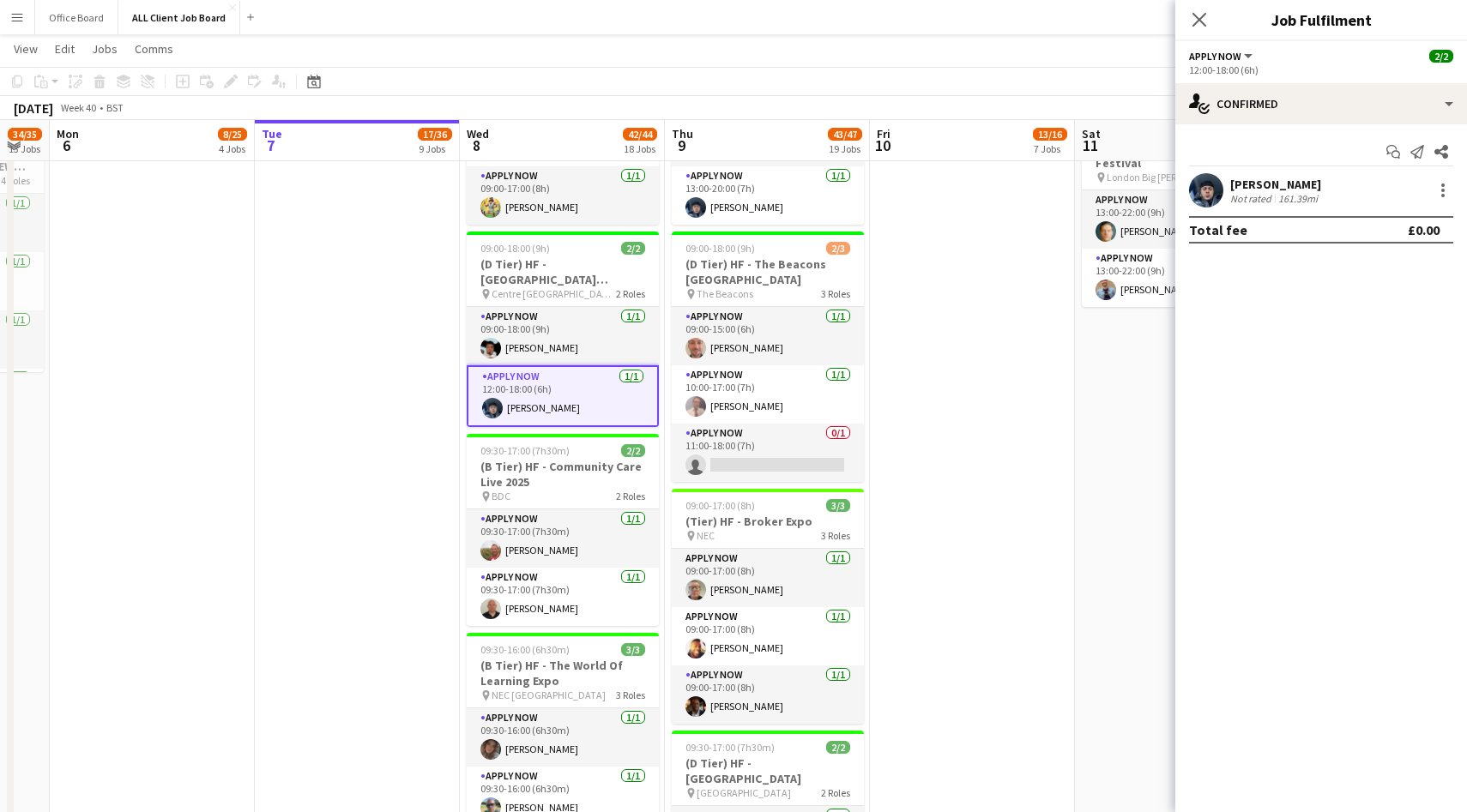
click at [1223, 192] on div "Muhammad El Sayed Not rated 161.39mi" at bounding box center [1321, 190] width 291 height 35
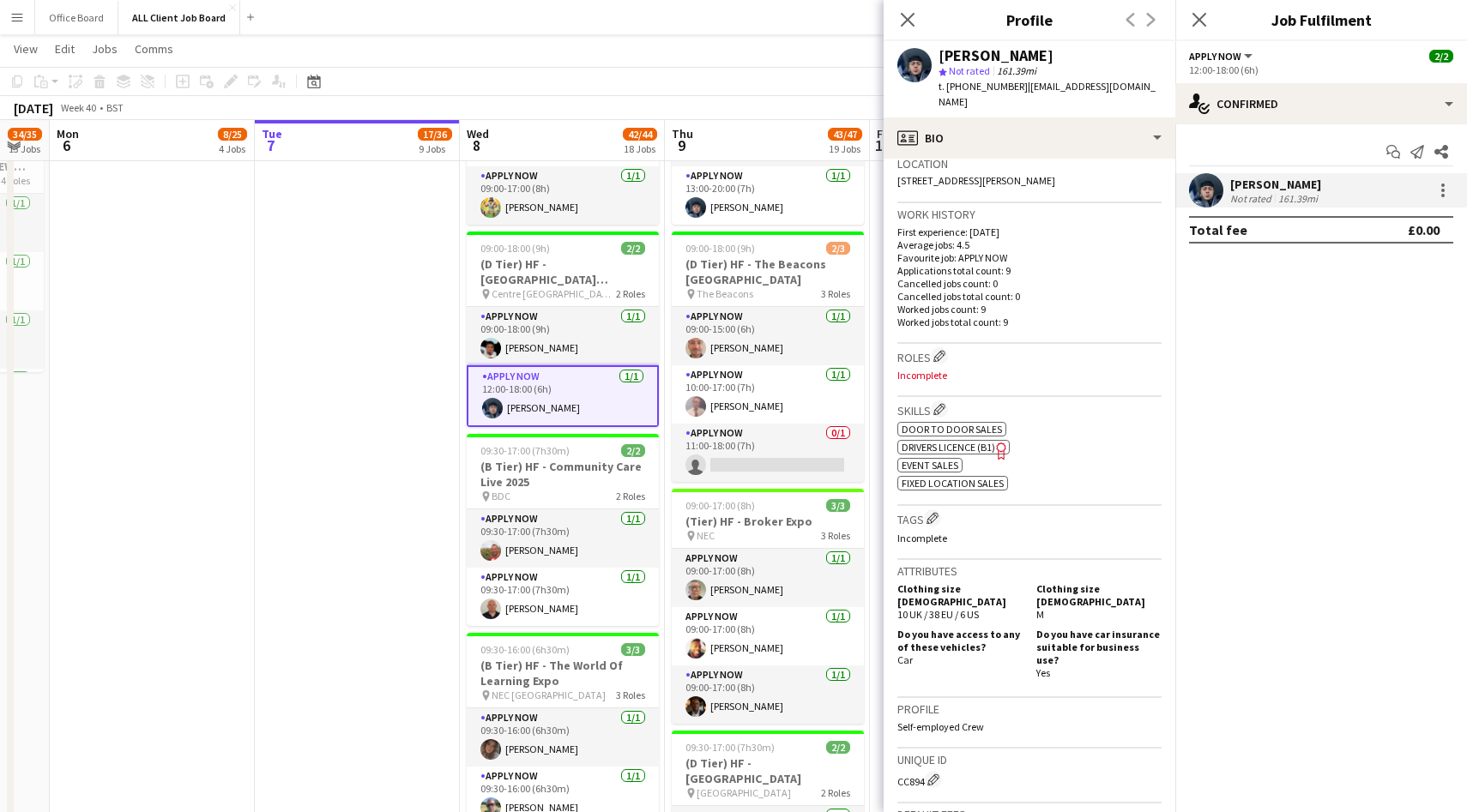
scroll to position [0, 0]
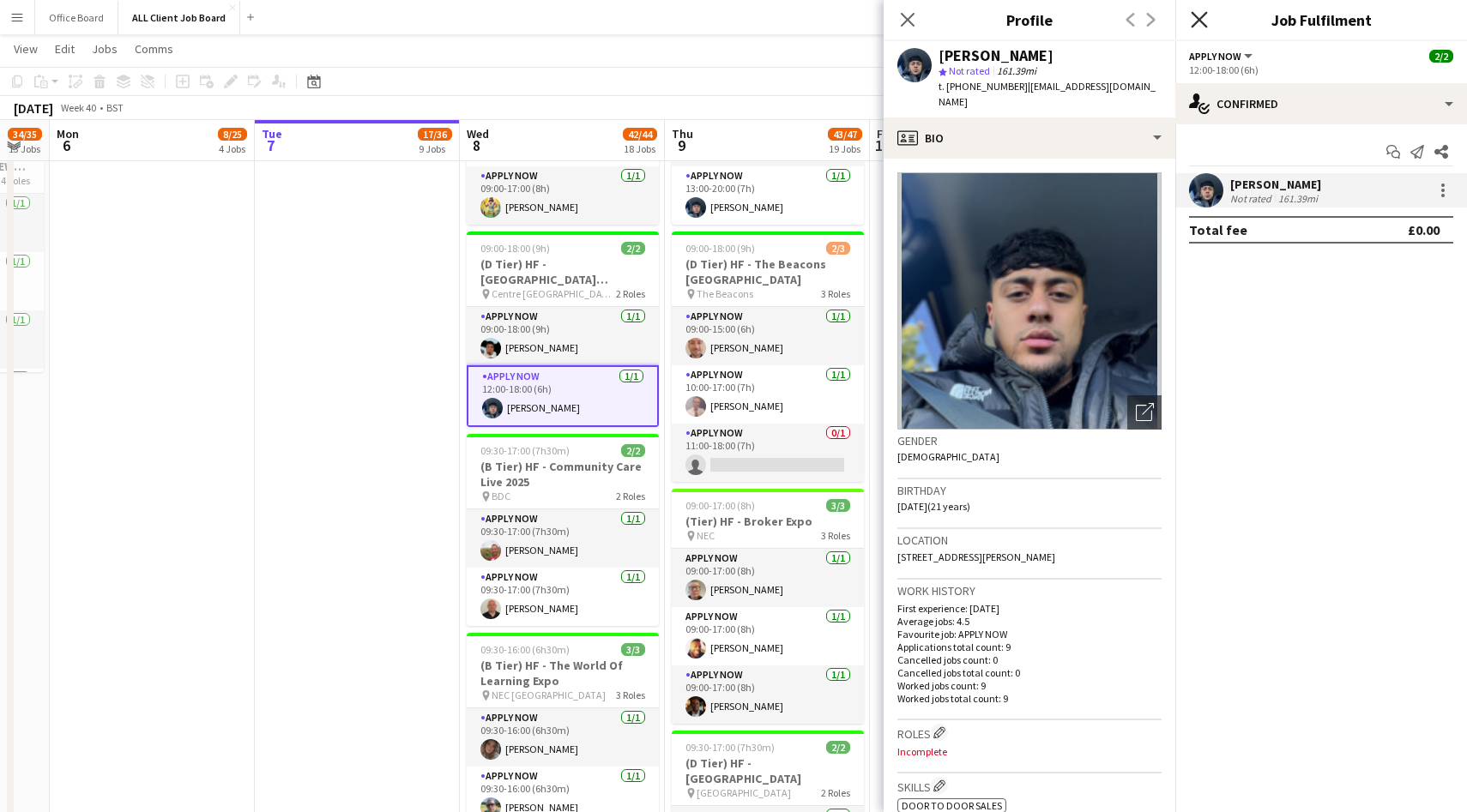
click at [1194, 25] on icon at bounding box center [1199, 19] width 16 height 16
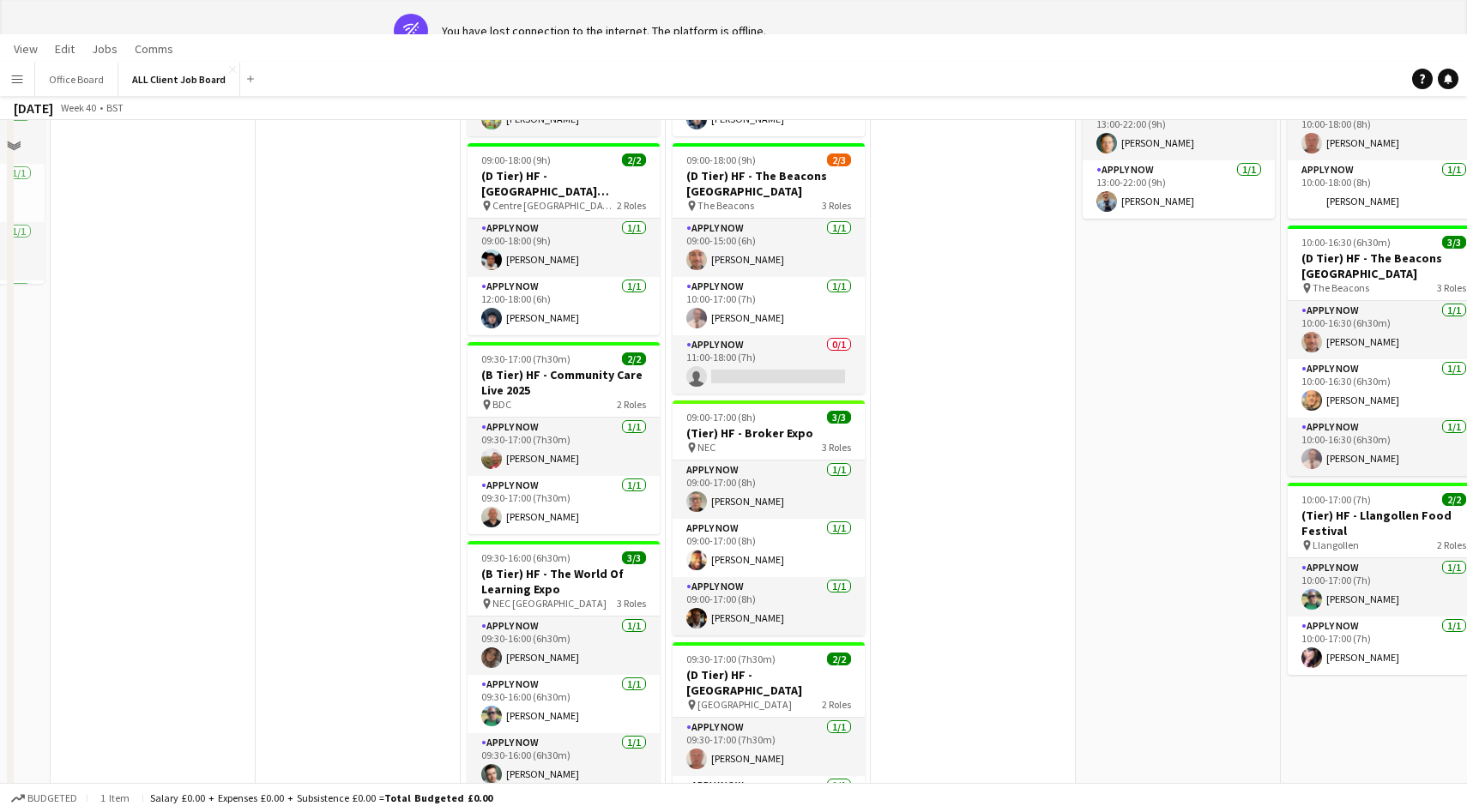
scroll to position [4038, 0]
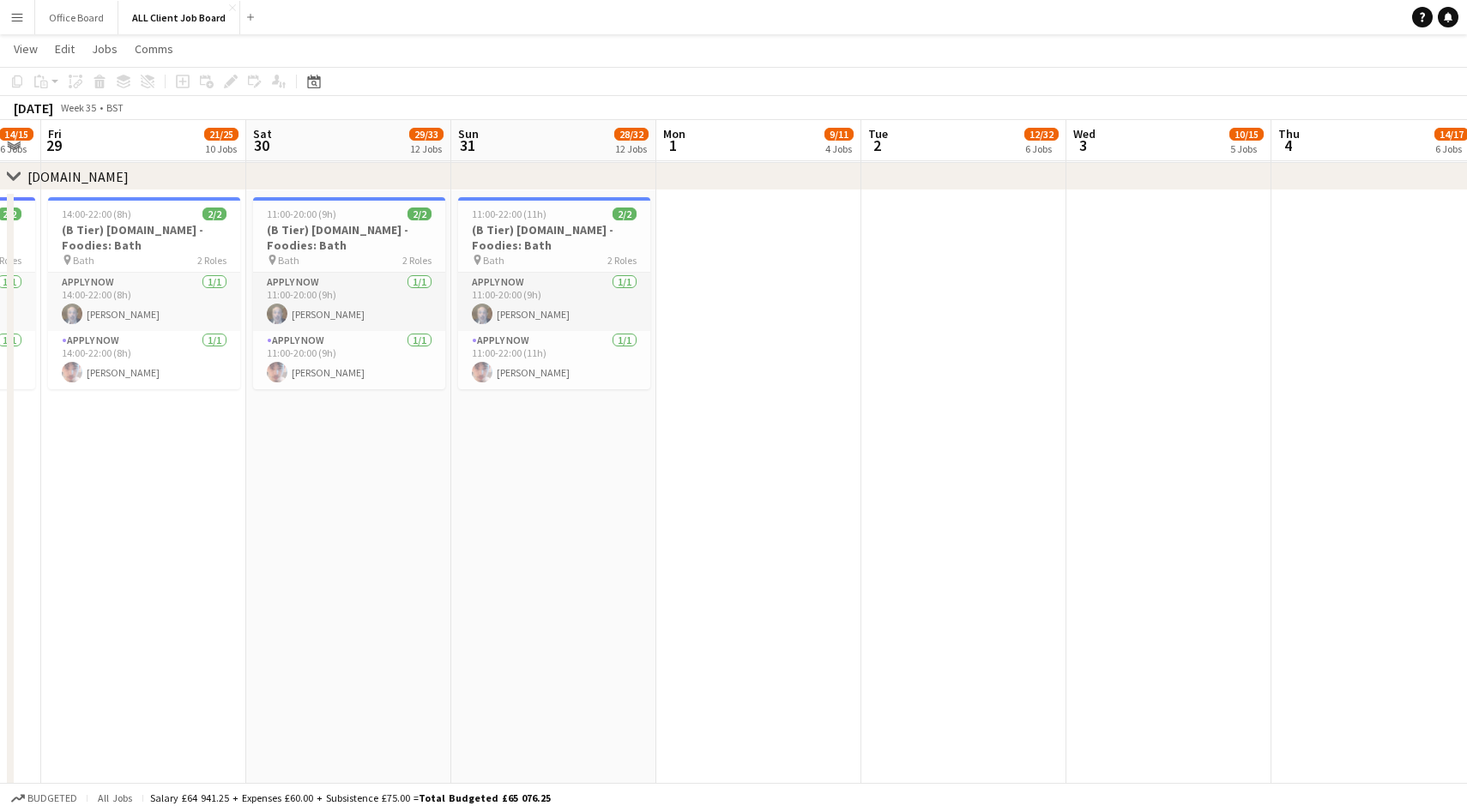
scroll to position [0, 492]
